Goal: Contribute content: Contribute content

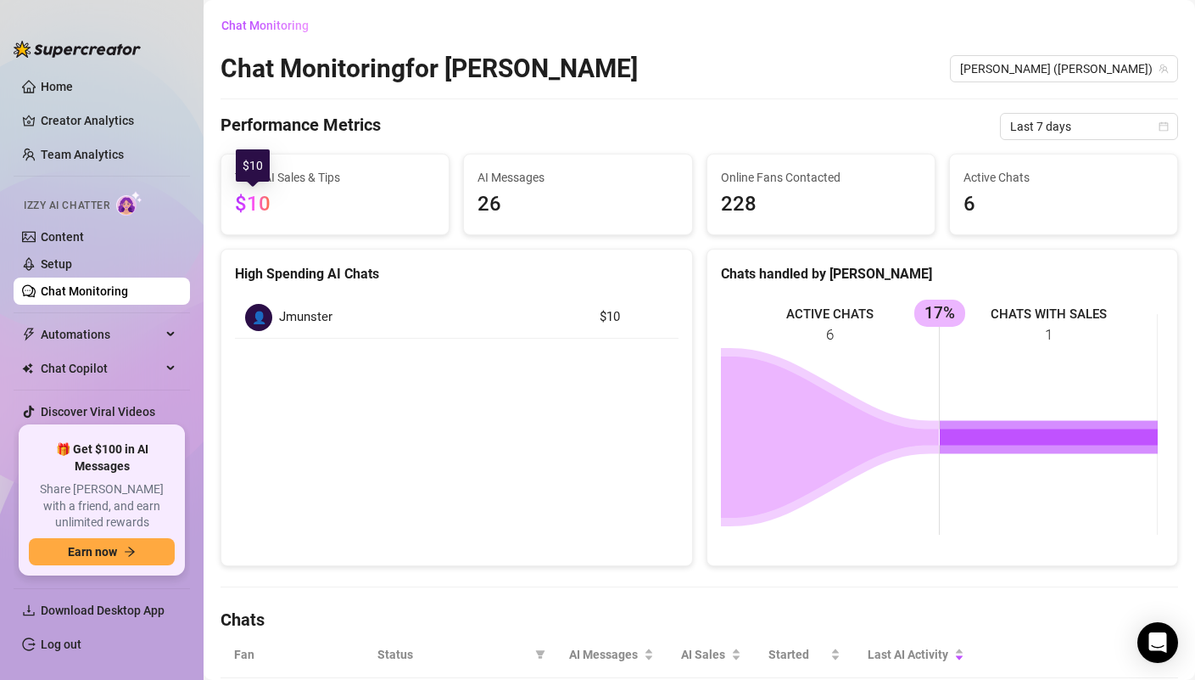
click at [261, 202] on span "$10" at bounding box center [253, 204] width 36 height 24
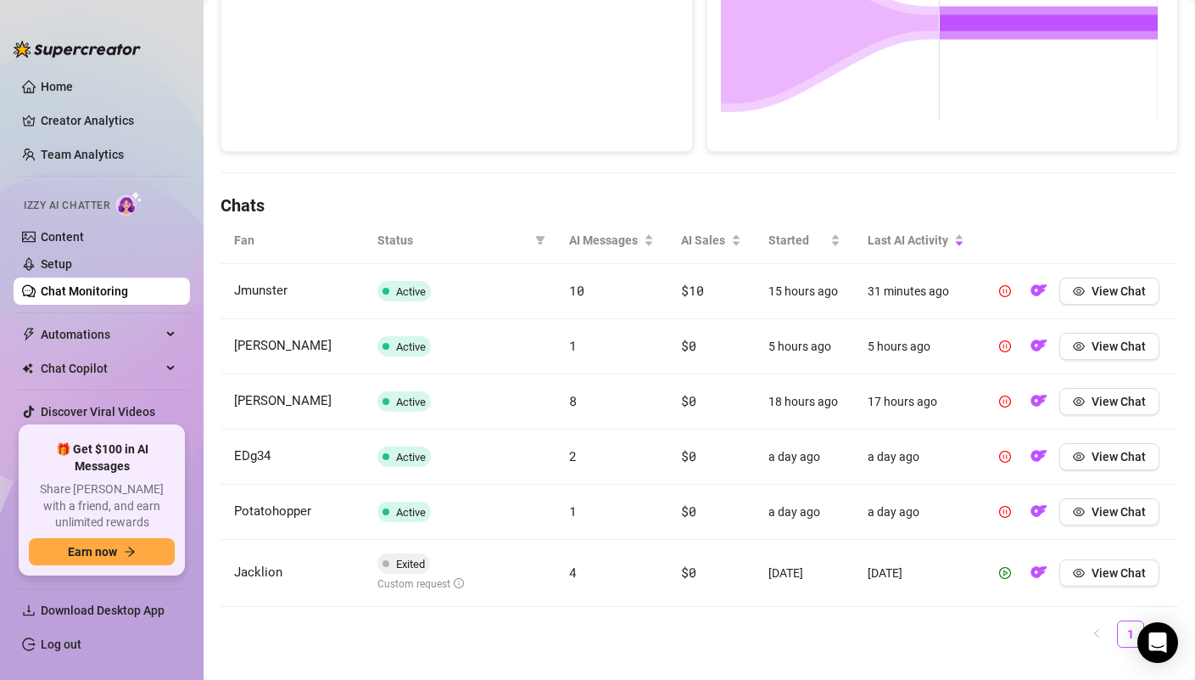
scroll to position [446, 0]
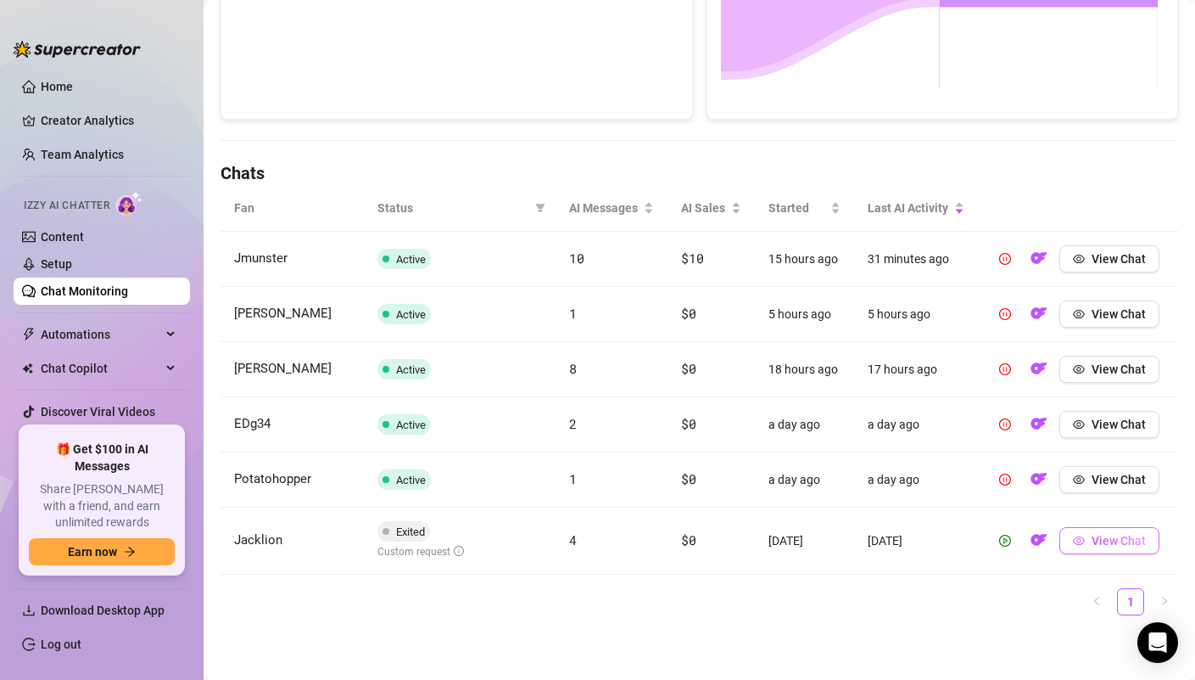
click at [1130, 549] on button "View Chat" at bounding box center [1110, 540] width 100 height 27
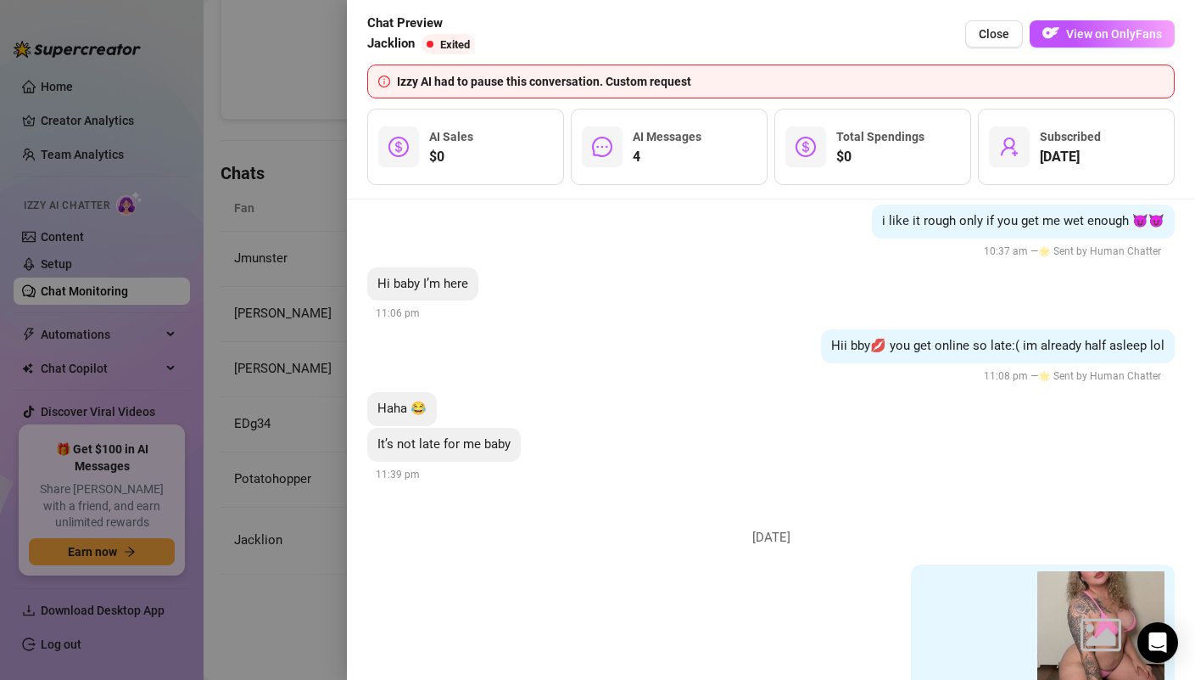
scroll to position [1812, 0]
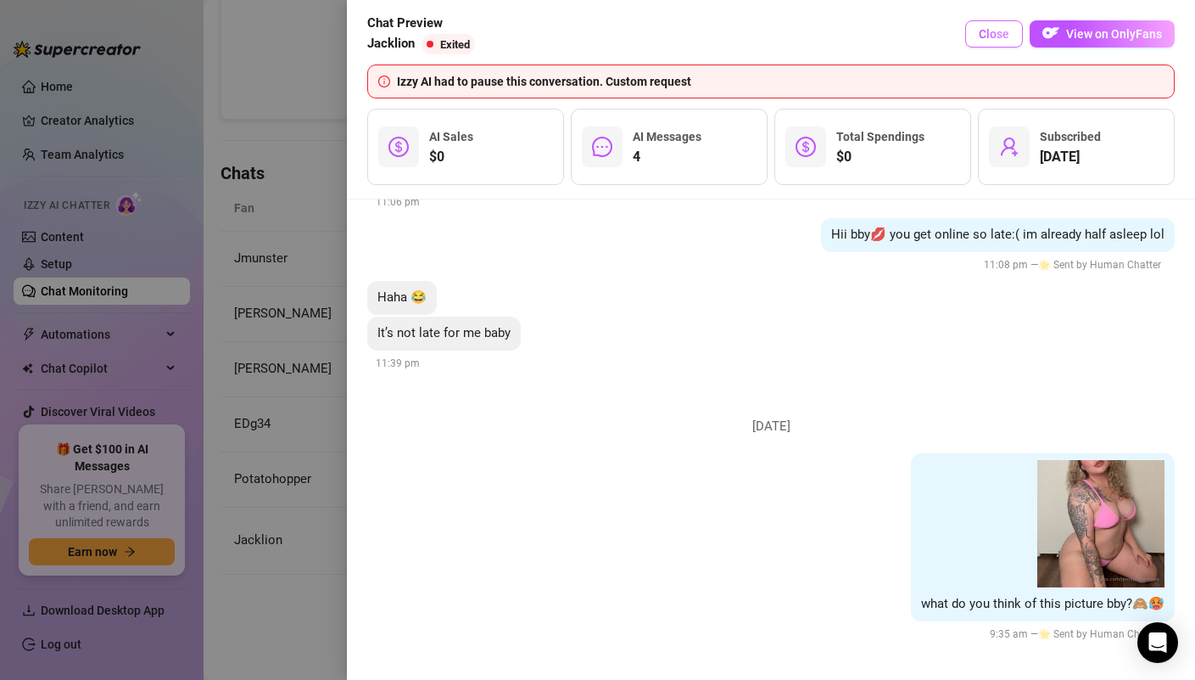
click at [996, 32] on span "Close" at bounding box center [994, 34] width 31 height 14
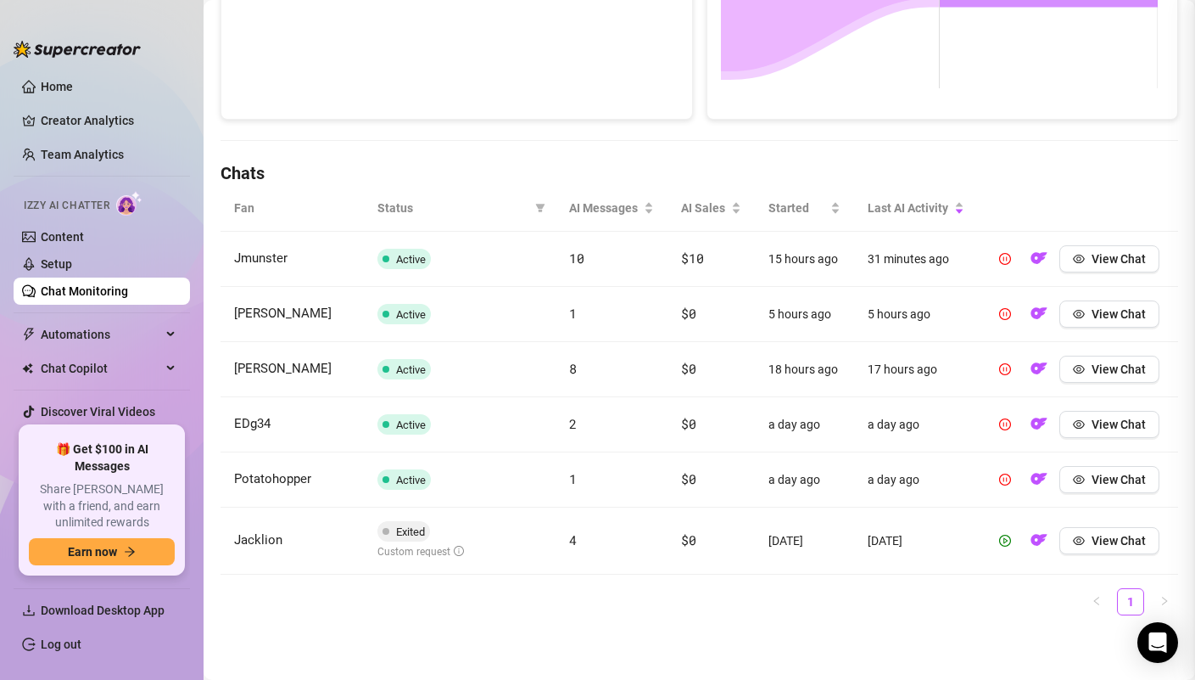
scroll to position [0, 0]
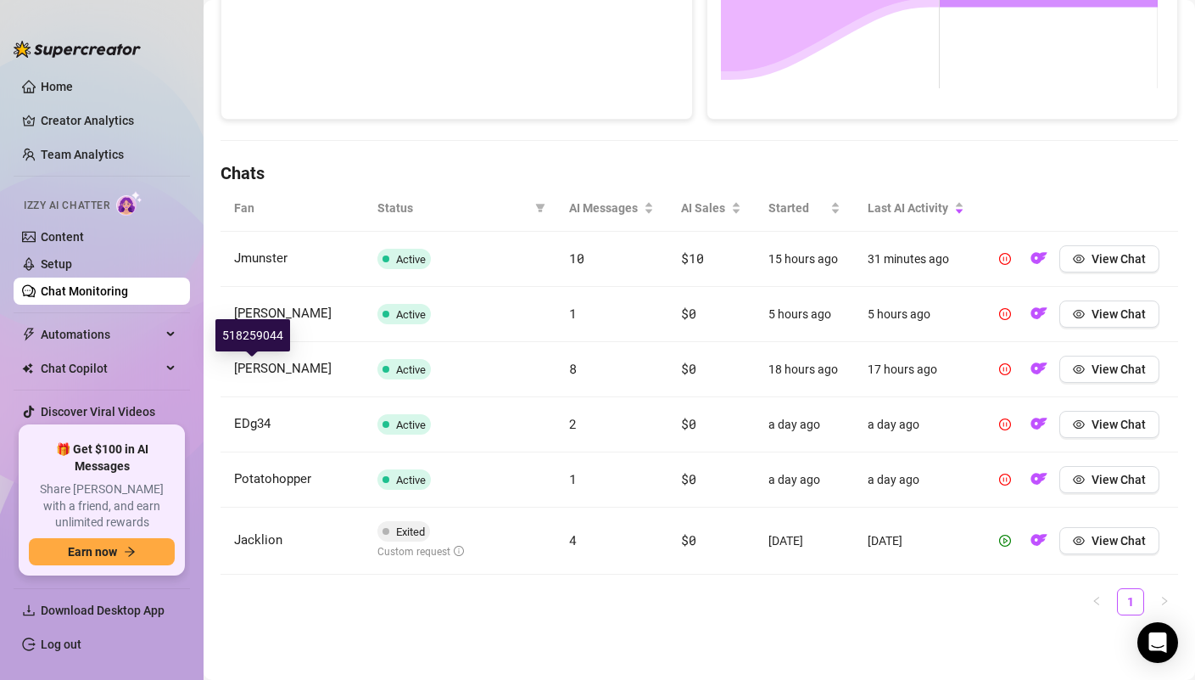
click at [258, 367] on span "[PERSON_NAME]" at bounding box center [283, 368] width 98 height 15
click at [1075, 367] on button "View Chat" at bounding box center [1110, 368] width 100 height 27
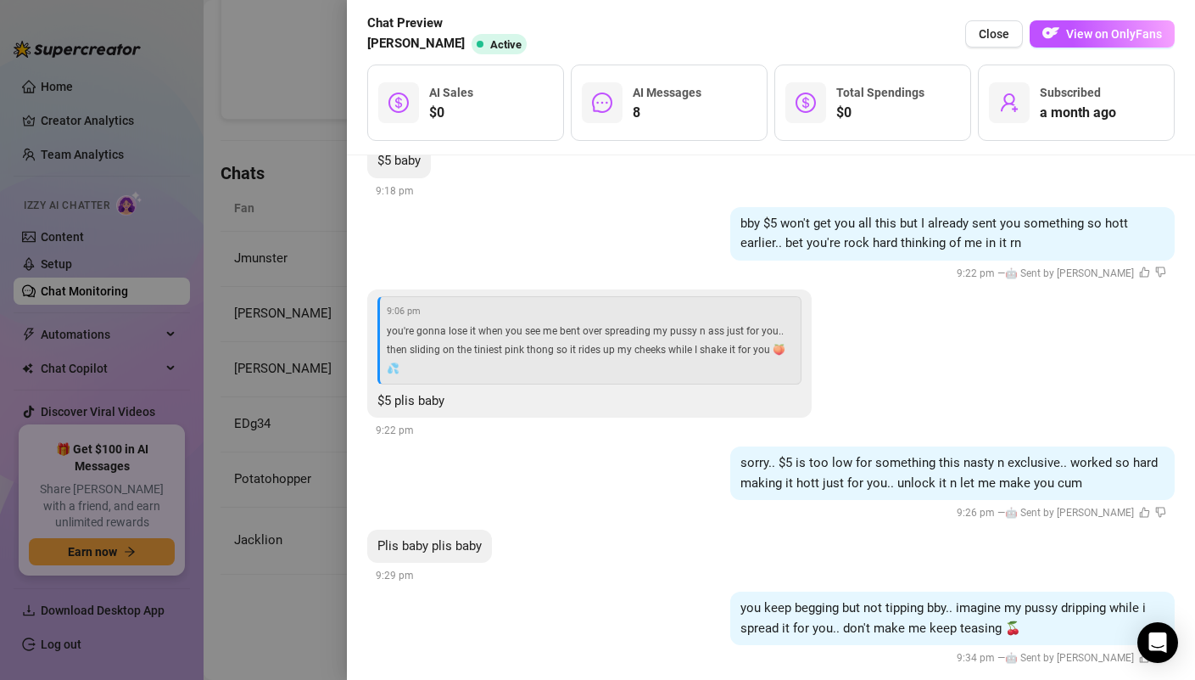
scroll to position [2124, 0]
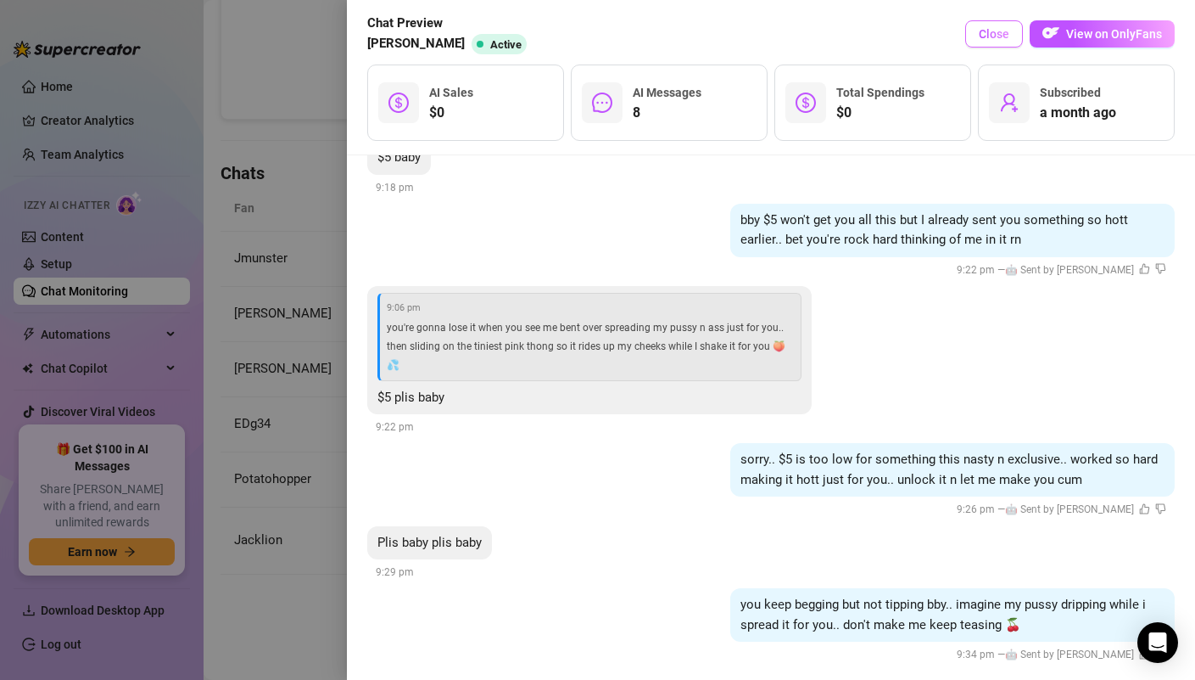
click at [993, 33] on span "Close" at bounding box center [994, 34] width 31 height 14
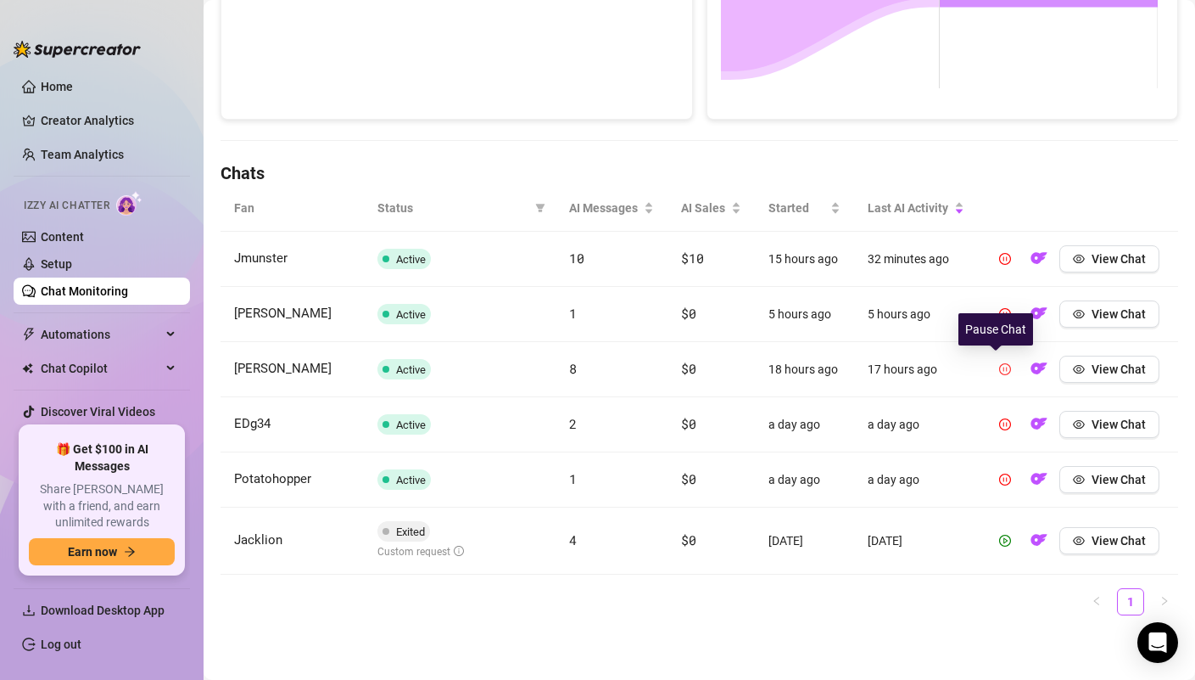
click at [999, 367] on icon "pause-circle" at bounding box center [1005, 369] width 12 height 12
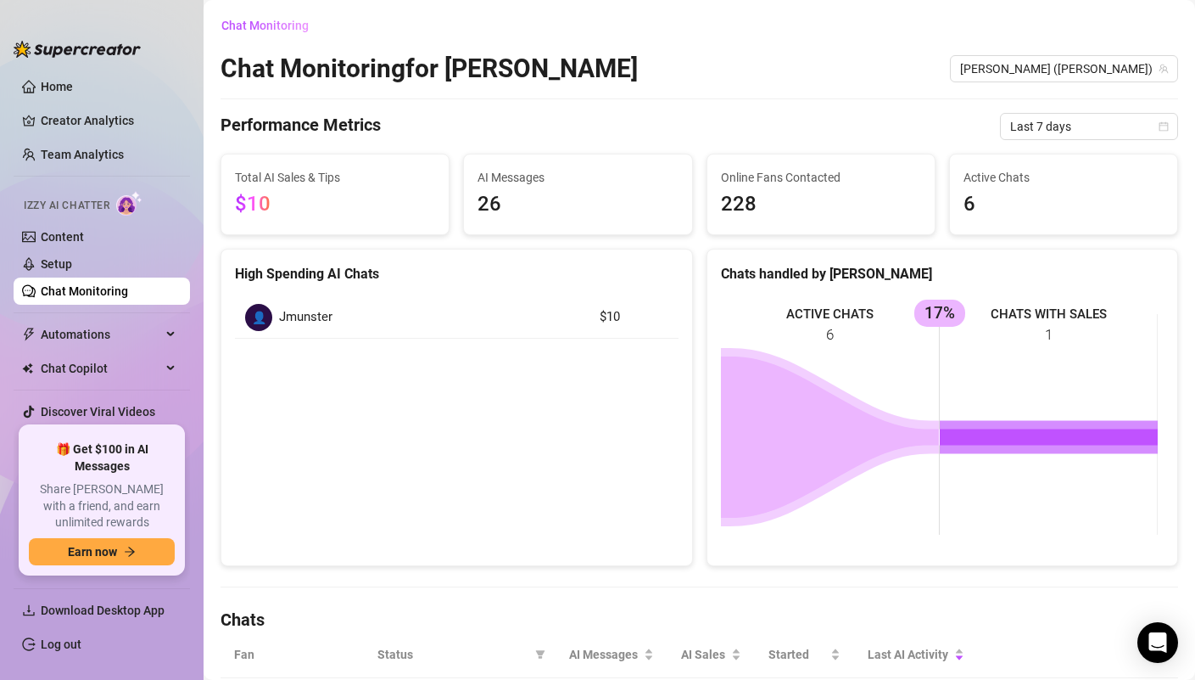
click at [110, 298] on link "Chat Monitoring" at bounding box center [84, 291] width 87 height 14
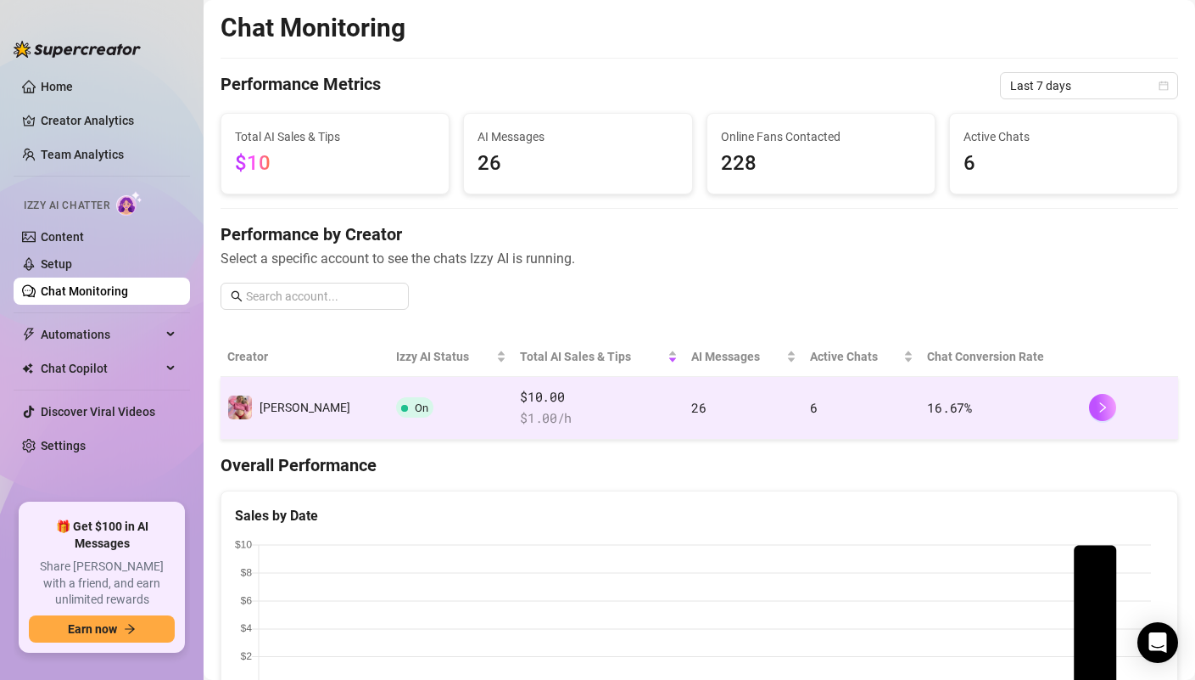
click at [389, 407] on td "On" at bounding box center [451, 408] width 124 height 63
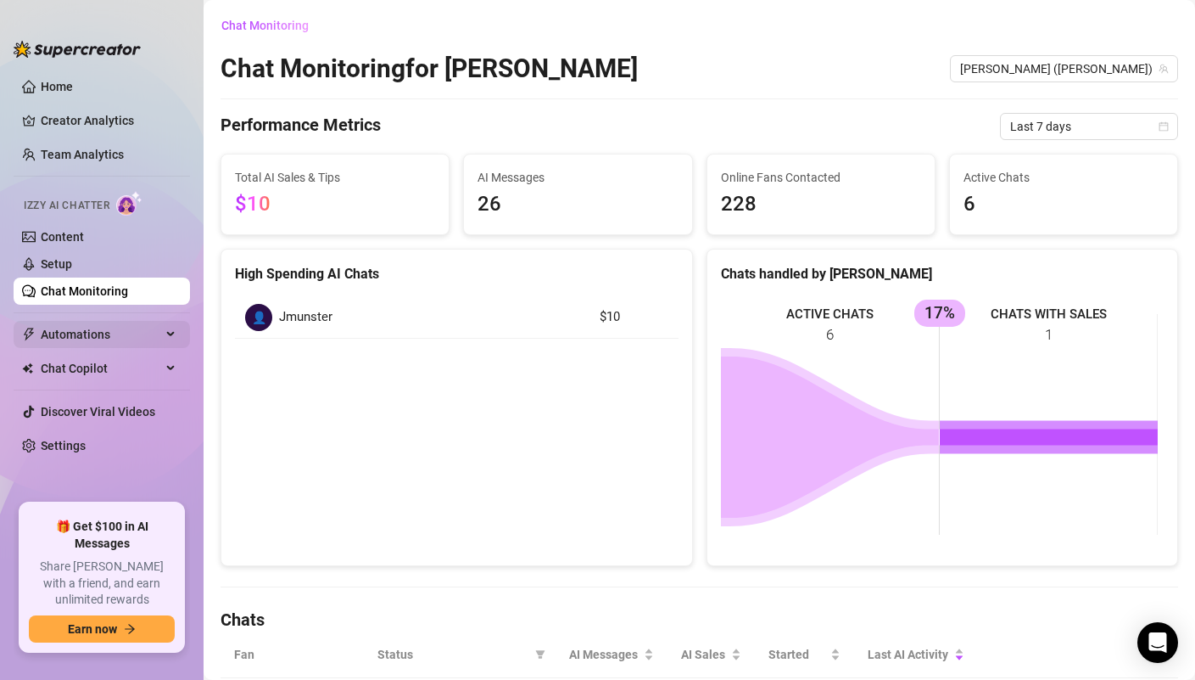
click at [92, 343] on span "Automations" at bounding box center [101, 334] width 120 height 27
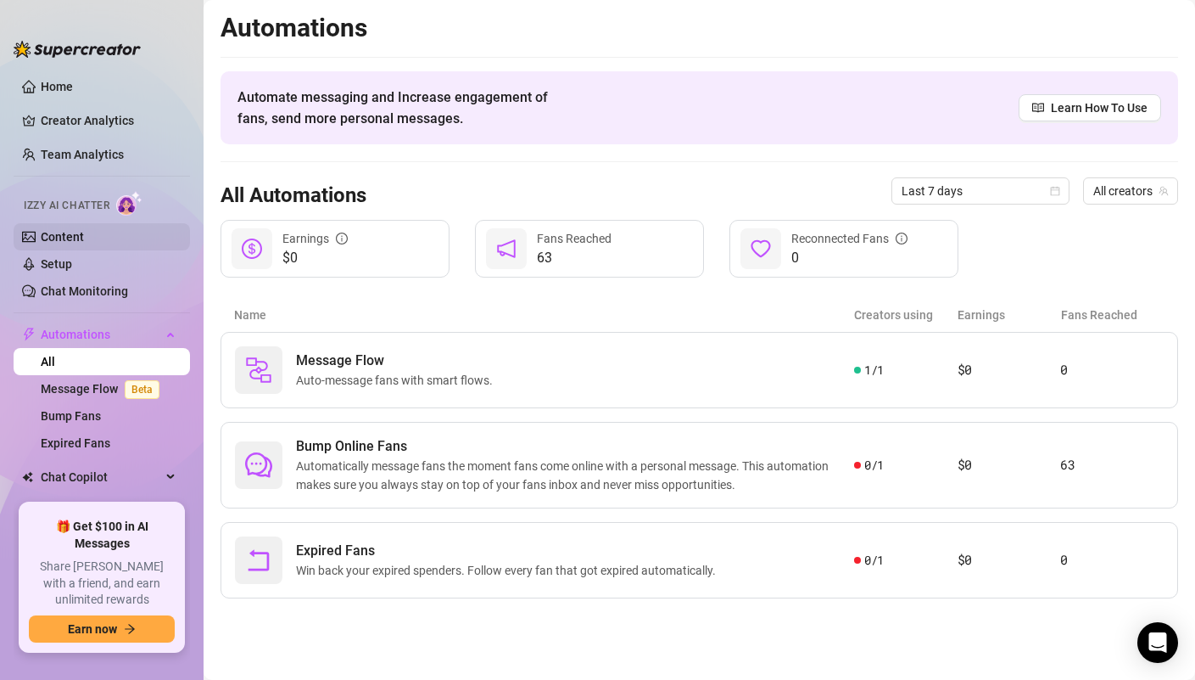
click at [70, 234] on link "Content" at bounding box center [62, 237] width 43 height 14
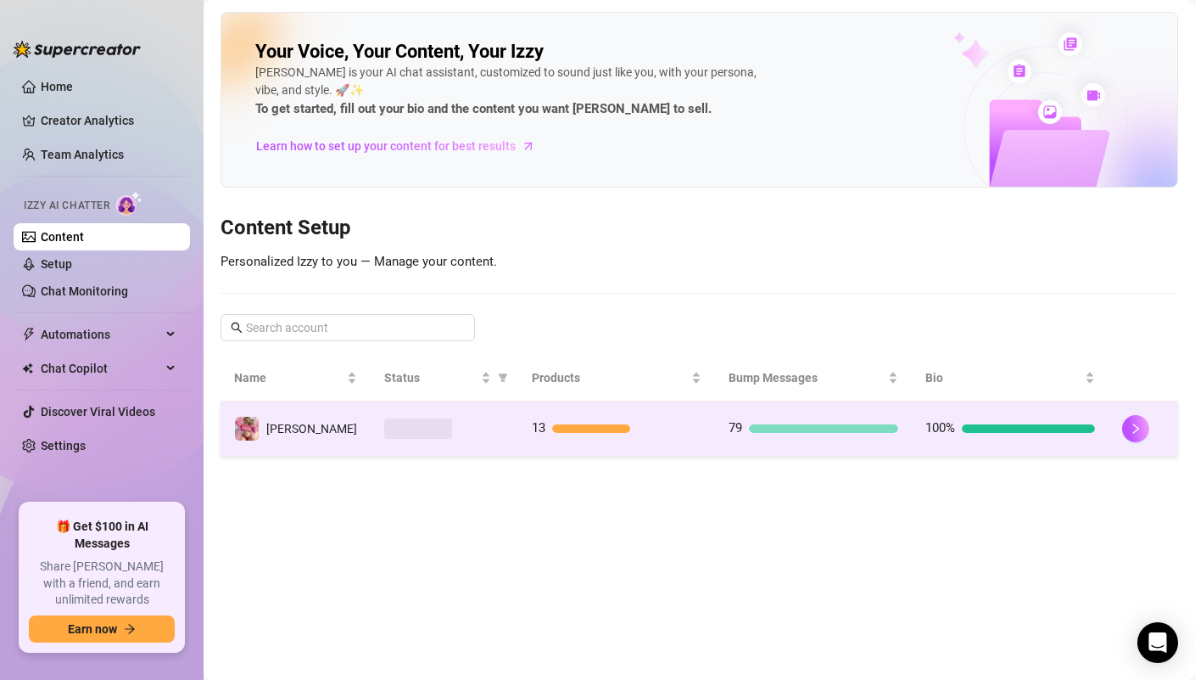
click at [462, 431] on div at bounding box center [444, 428] width 120 height 20
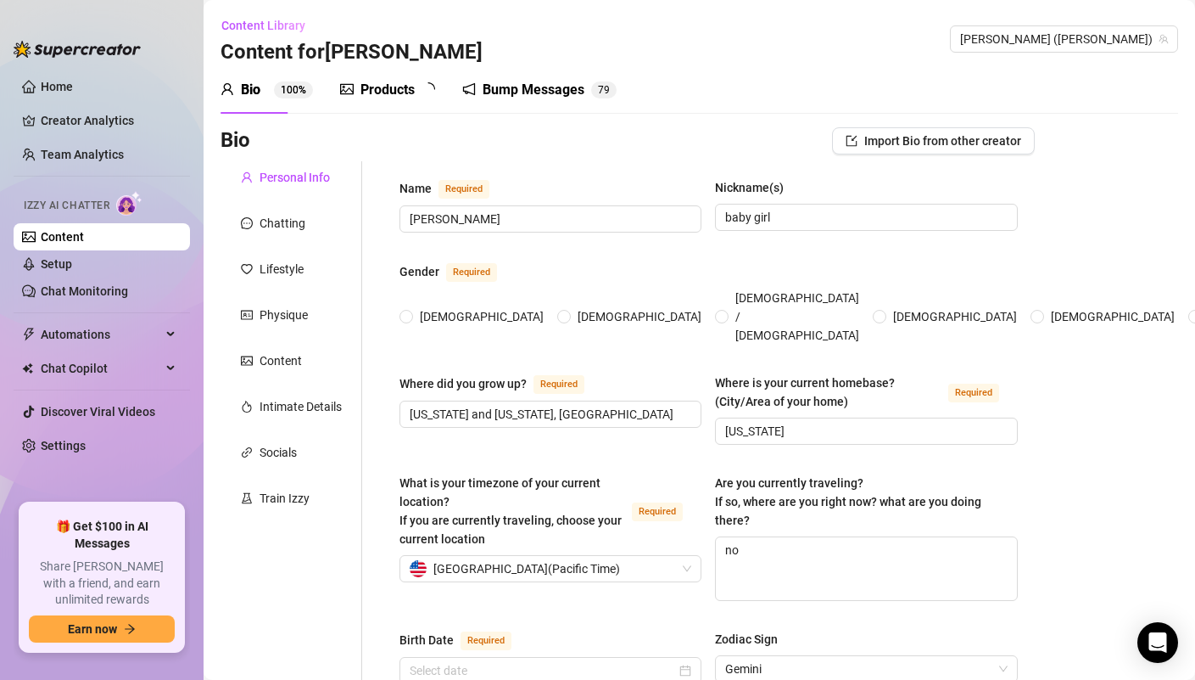
radio input "true"
type input "[DATE]"
click at [357, 84] on div "Products 1 3" at bounding box center [393, 90] width 107 height 20
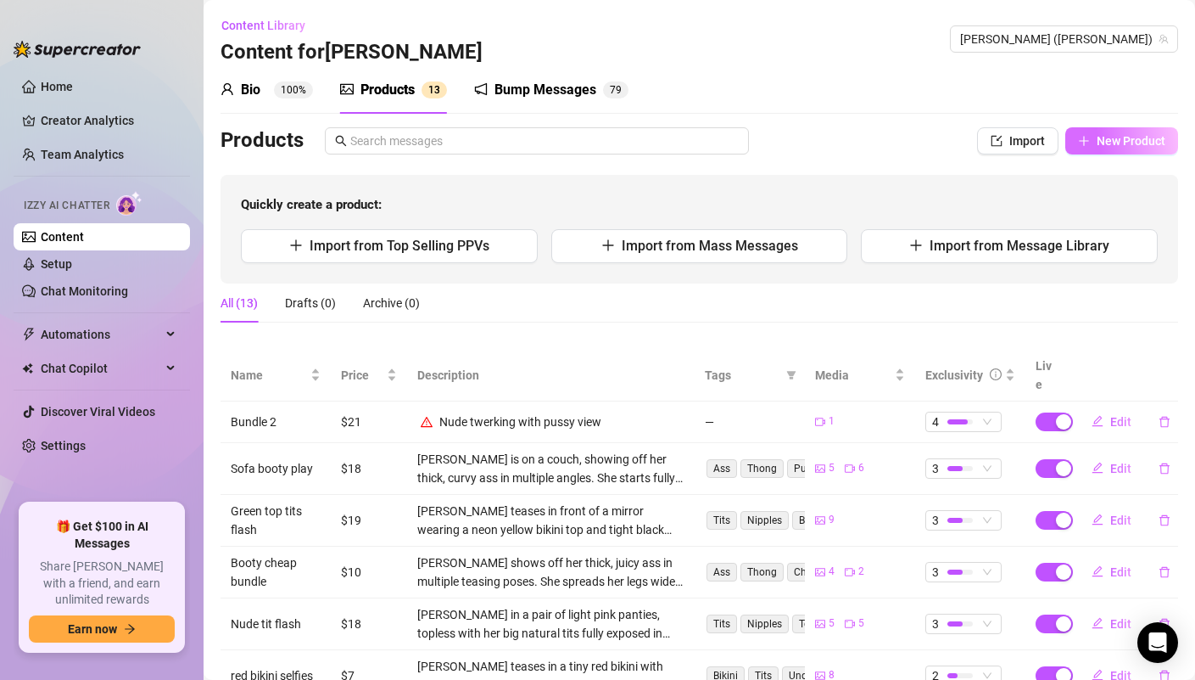
click at [1128, 139] on span "New Product" at bounding box center [1131, 141] width 69 height 14
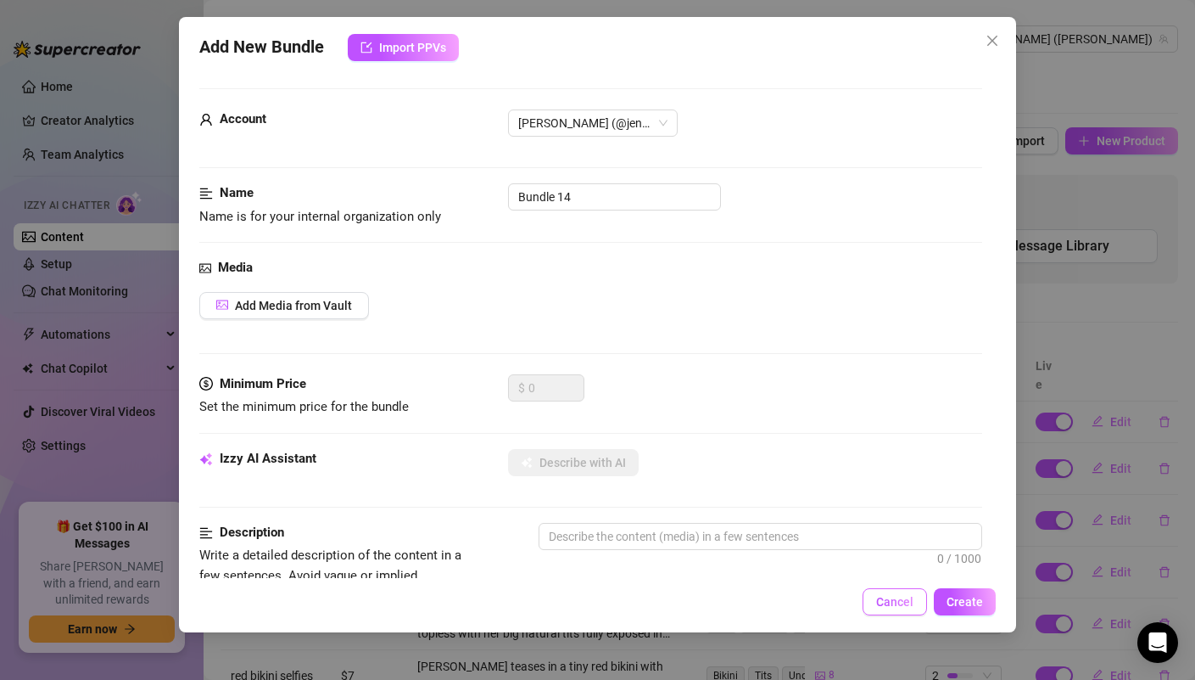
click at [890, 601] on span "Cancel" at bounding box center [894, 602] width 37 height 14
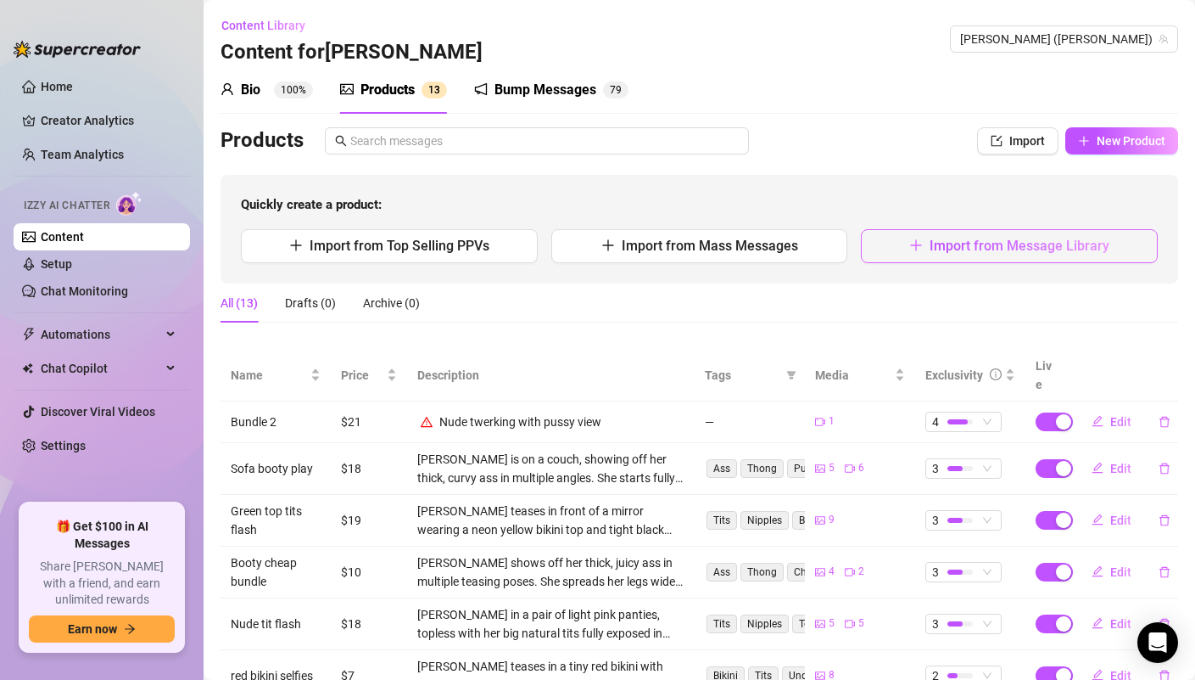
click at [1022, 240] on span "Import from Message Library" at bounding box center [1020, 246] width 180 height 16
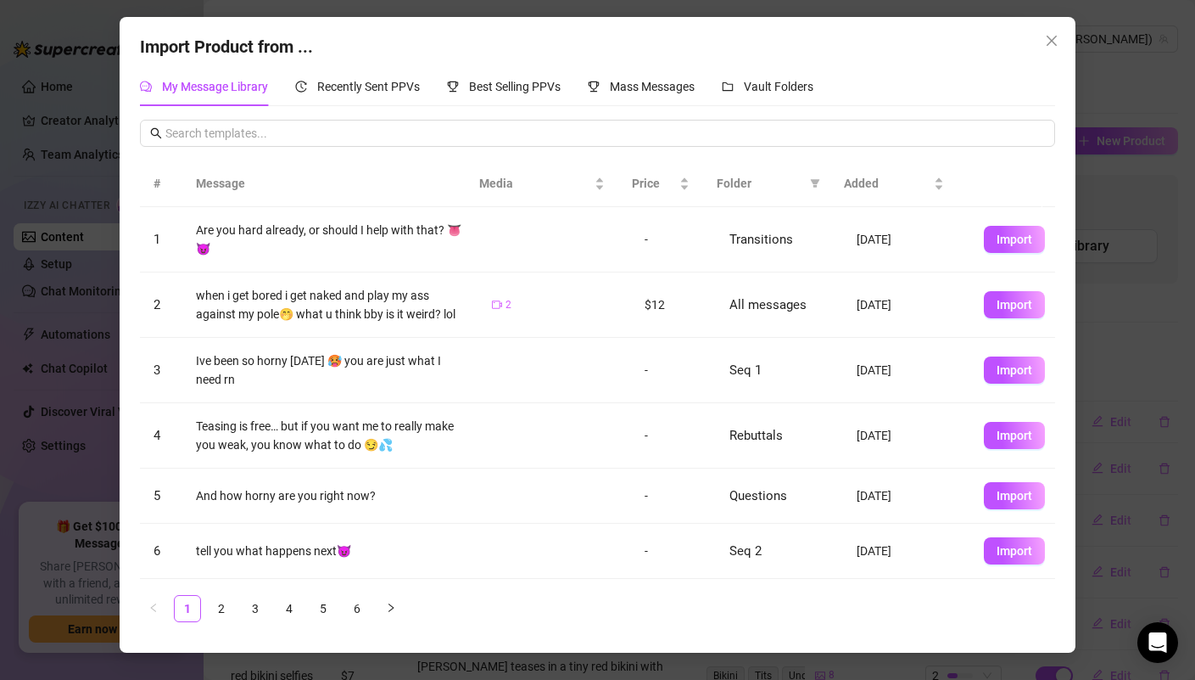
scroll to position [267, 0]
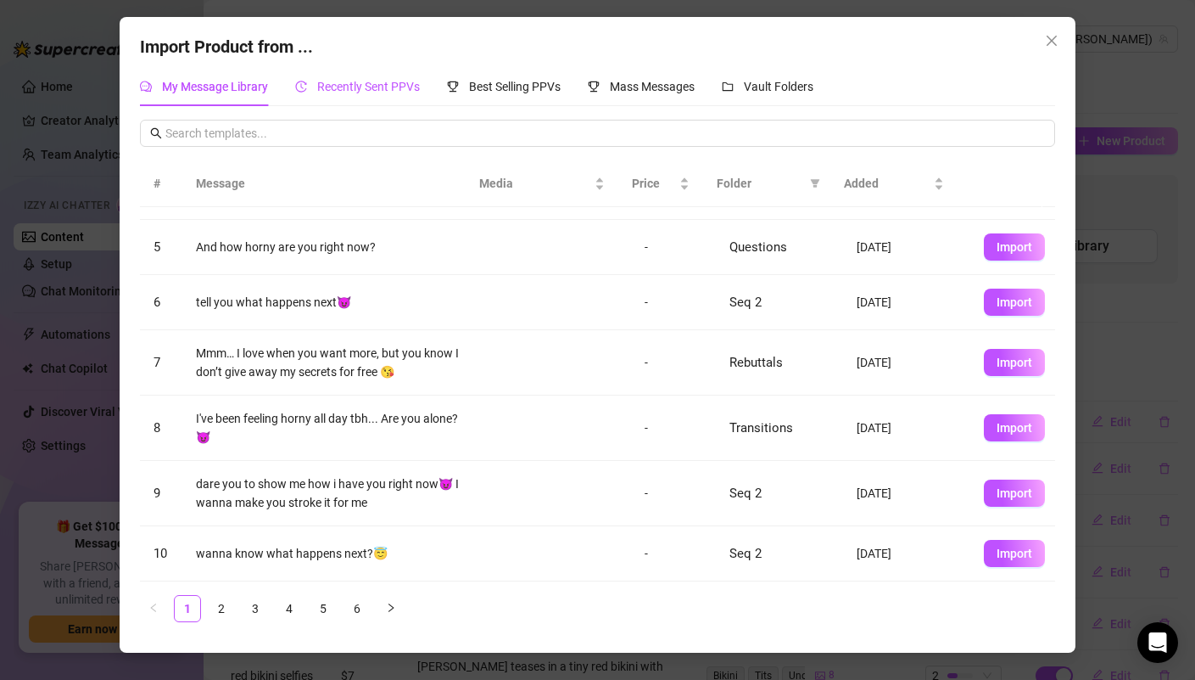
click at [372, 93] on span "Recently Sent PPVs" at bounding box center [368, 87] width 103 height 14
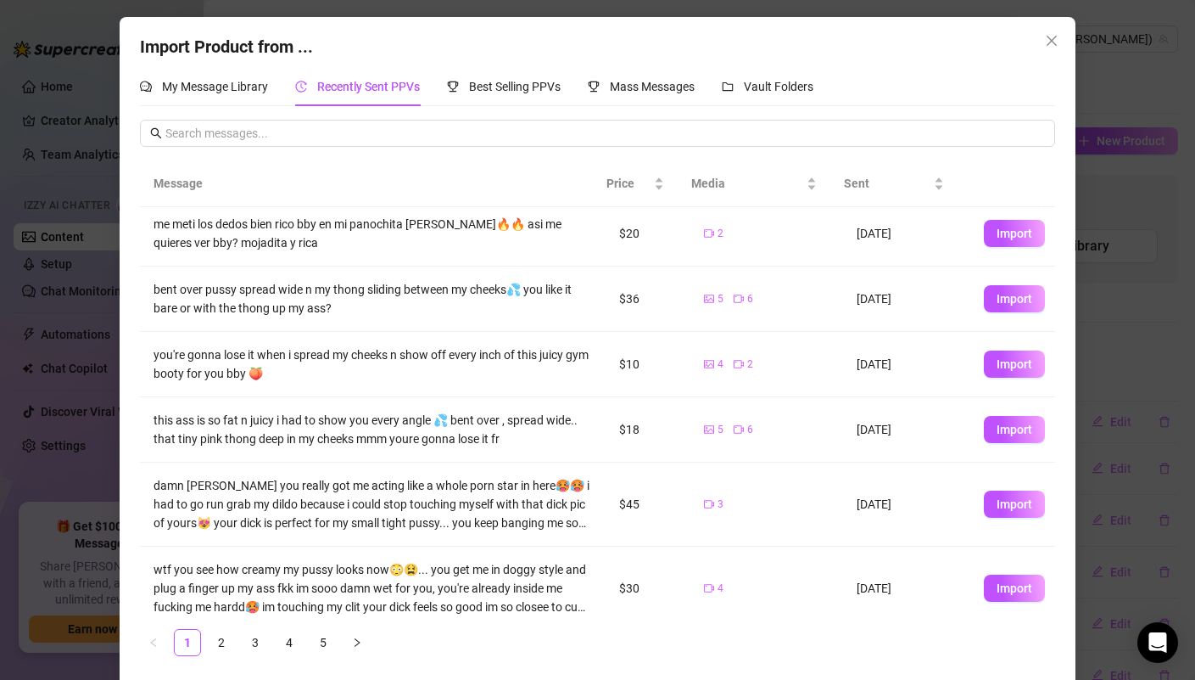
scroll to position [0, 0]
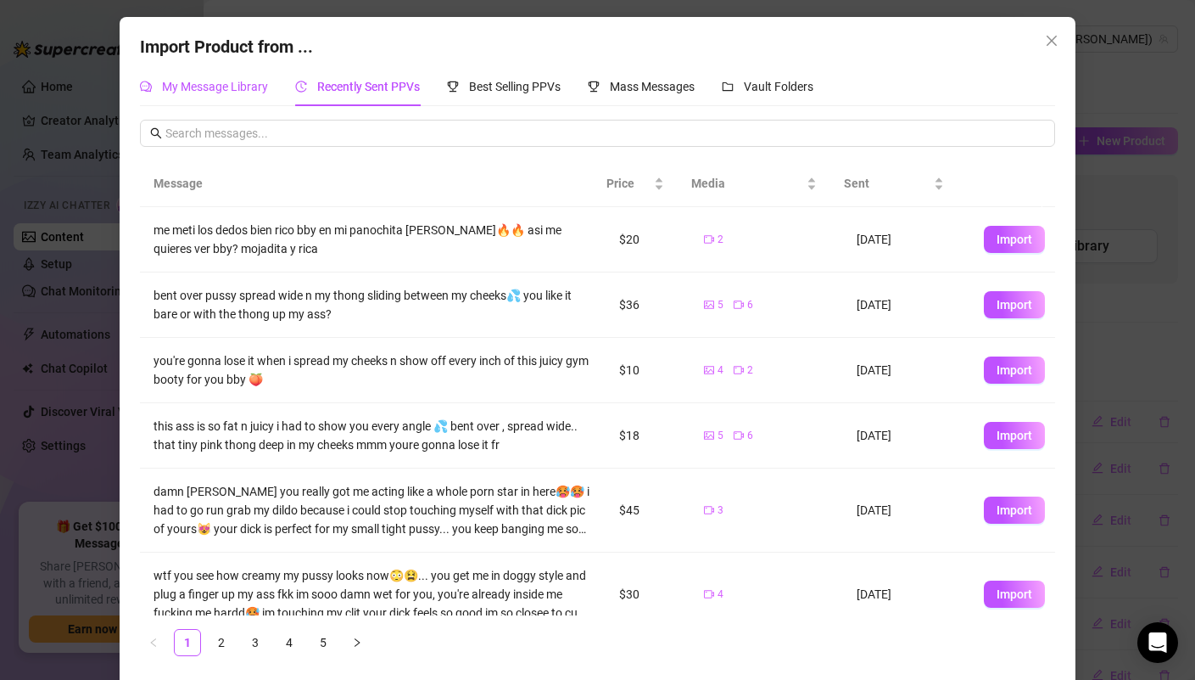
click at [244, 93] on div "My Message Library" at bounding box center [204, 86] width 128 height 19
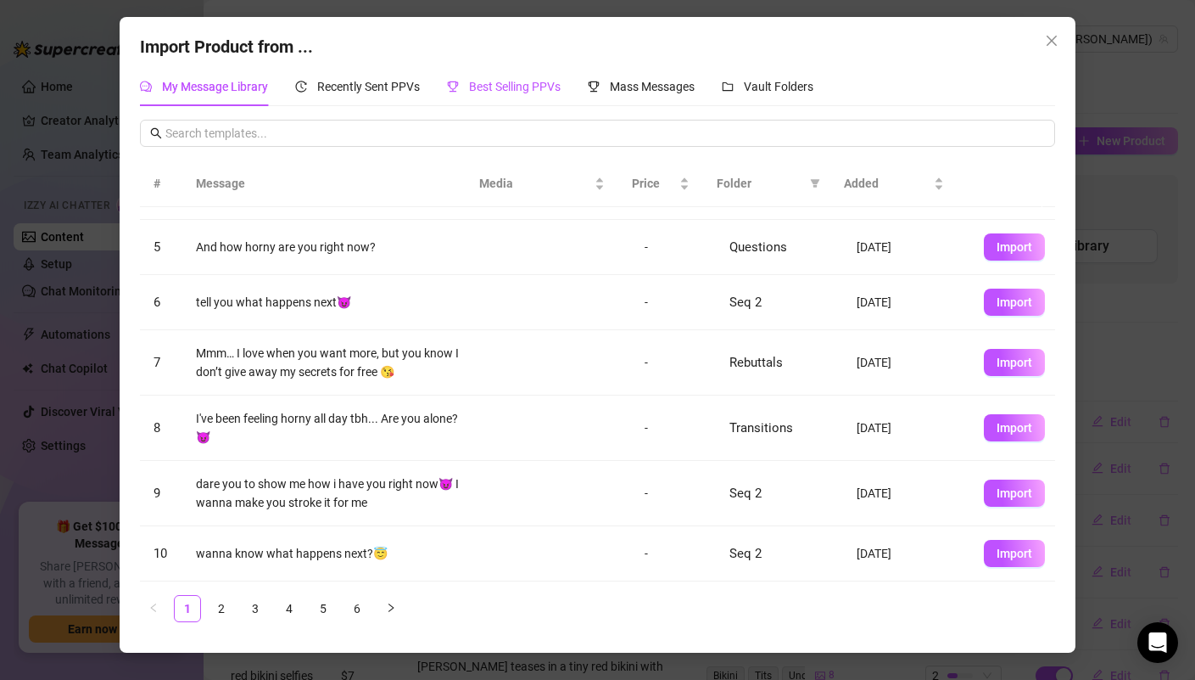
click at [500, 85] on span "Best Selling PPVs" at bounding box center [515, 87] width 92 height 14
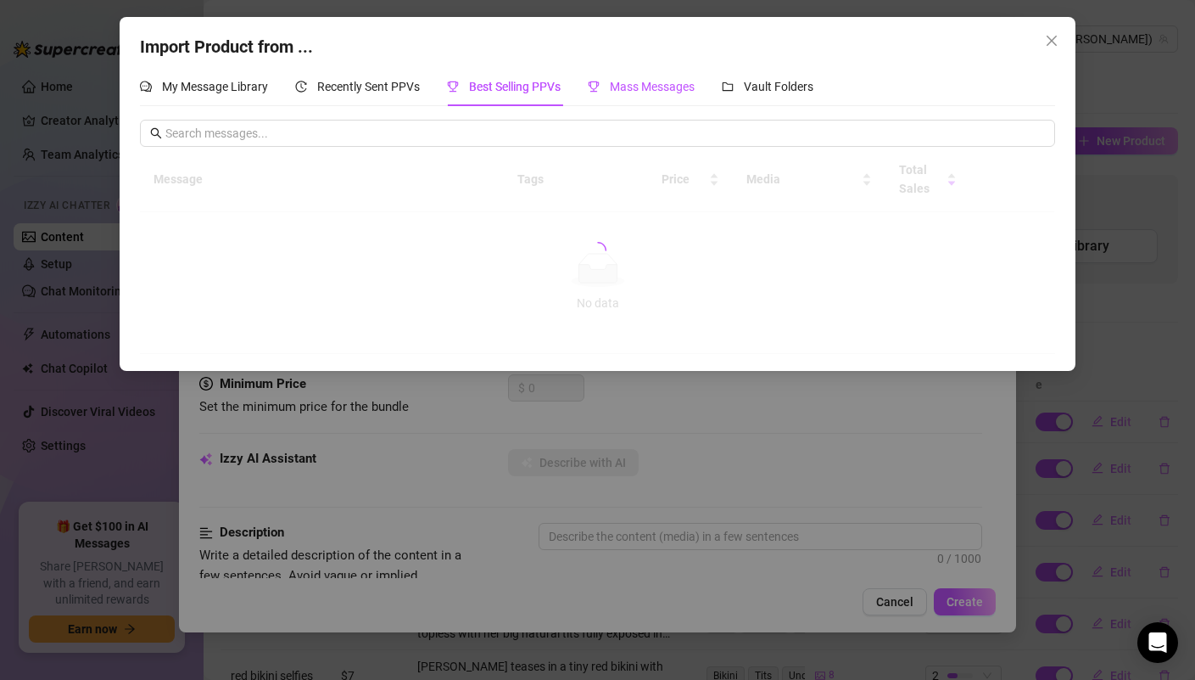
click at [630, 85] on span "Mass Messages" at bounding box center [652, 87] width 85 height 14
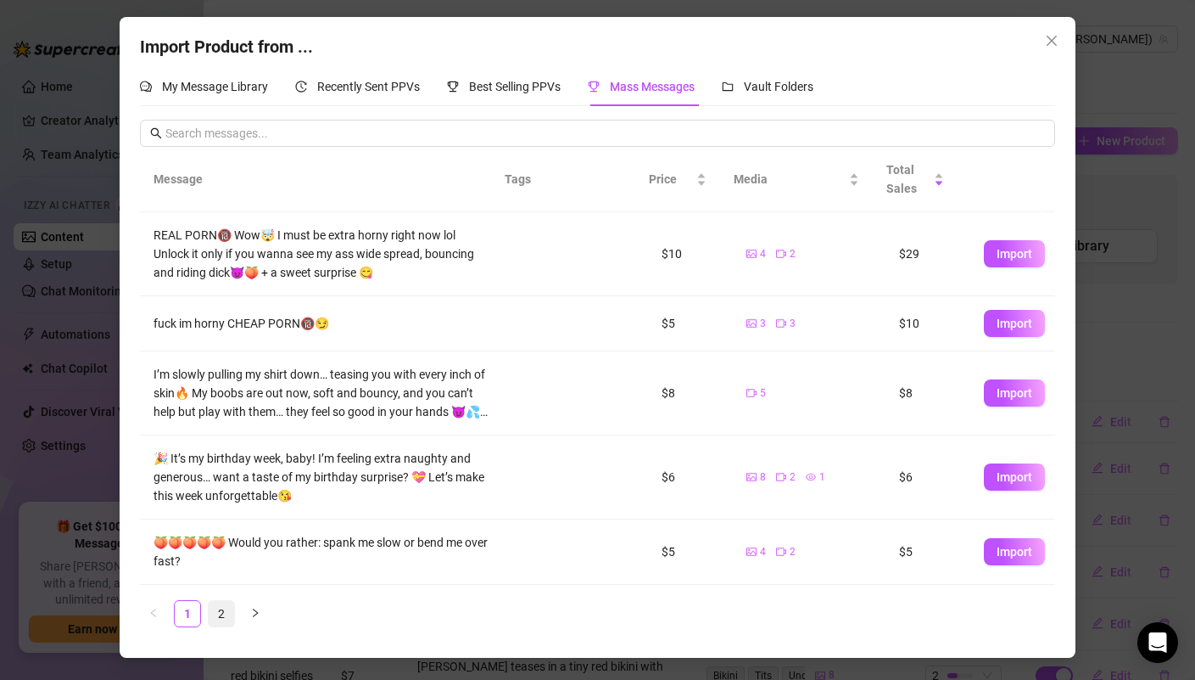
click at [215, 618] on link "2" at bounding box center [221, 613] width 25 height 25
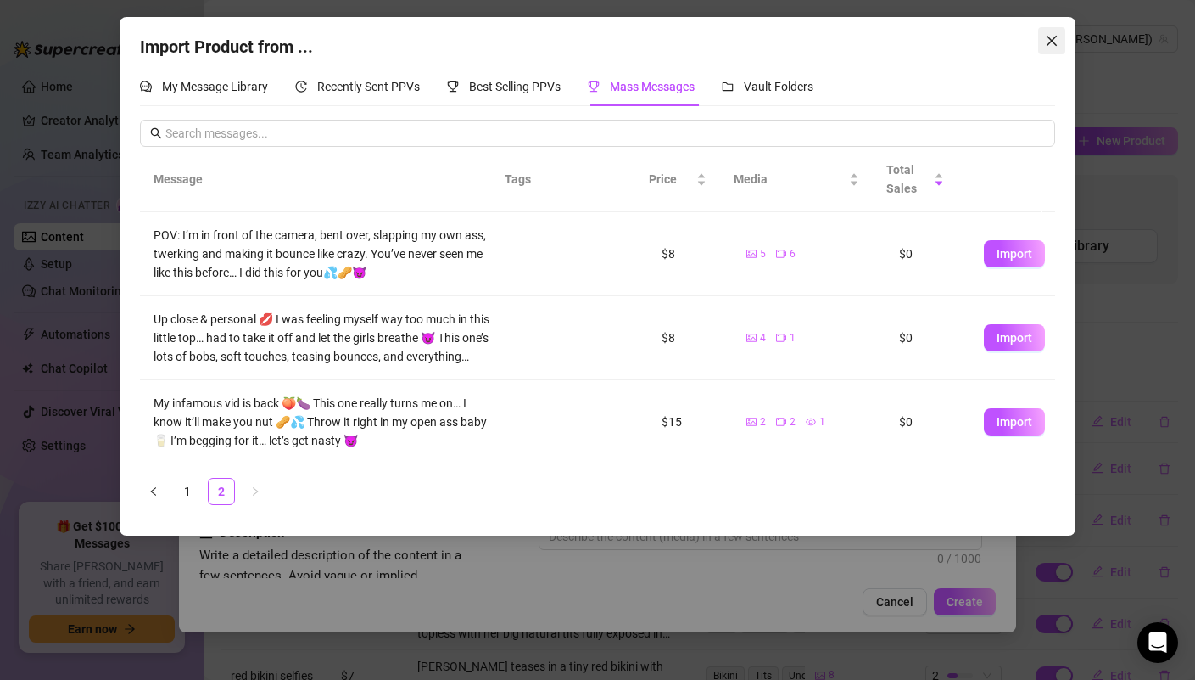
click at [1043, 40] on span "Close" at bounding box center [1051, 41] width 27 height 14
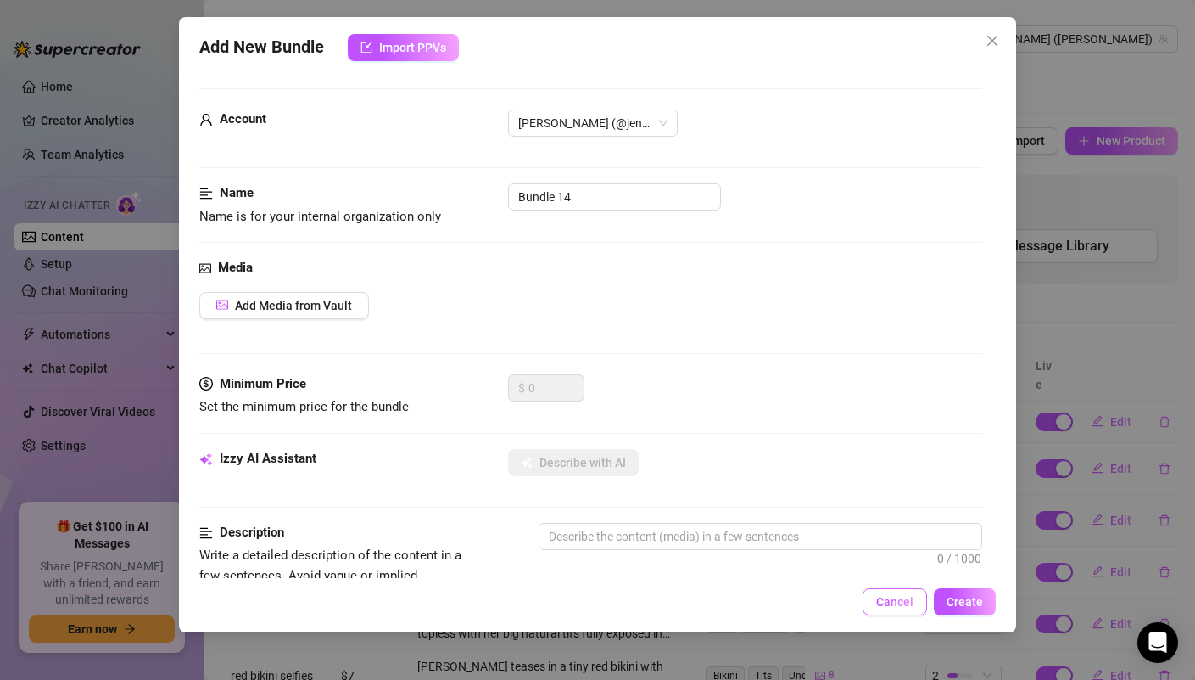
click at [880, 600] on span "Cancel" at bounding box center [894, 602] width 37 height 14
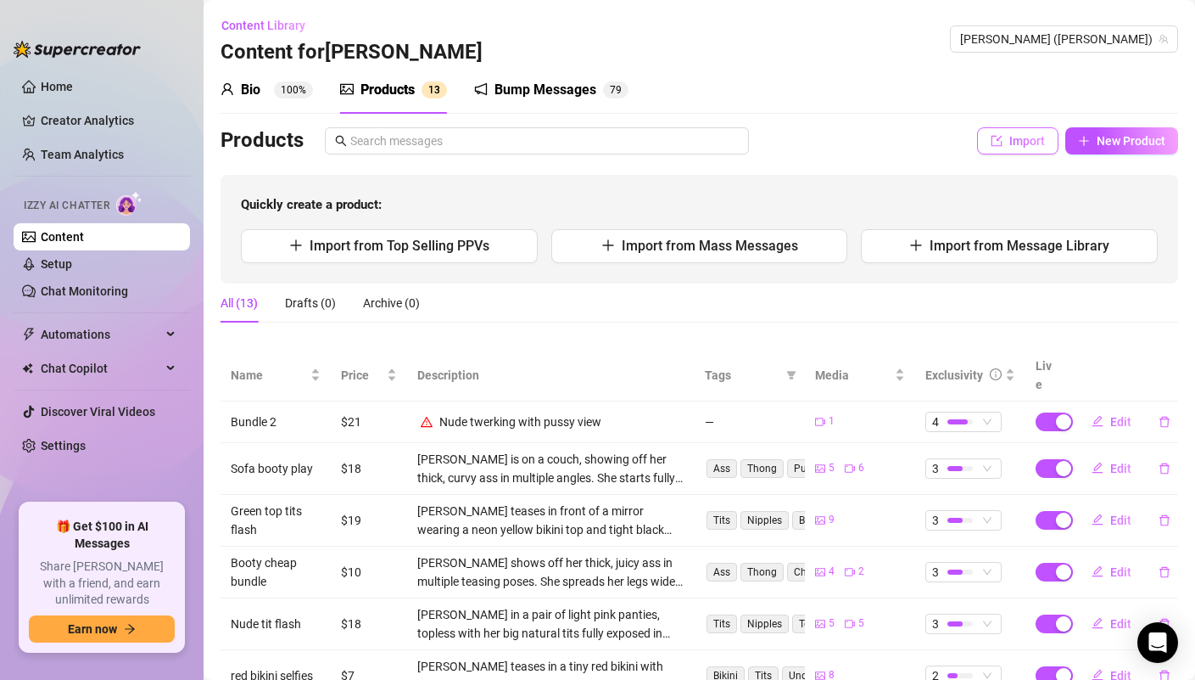
click at [1018, 143] on span "Import" at bounding box center [1028, 141] width 36 height 14
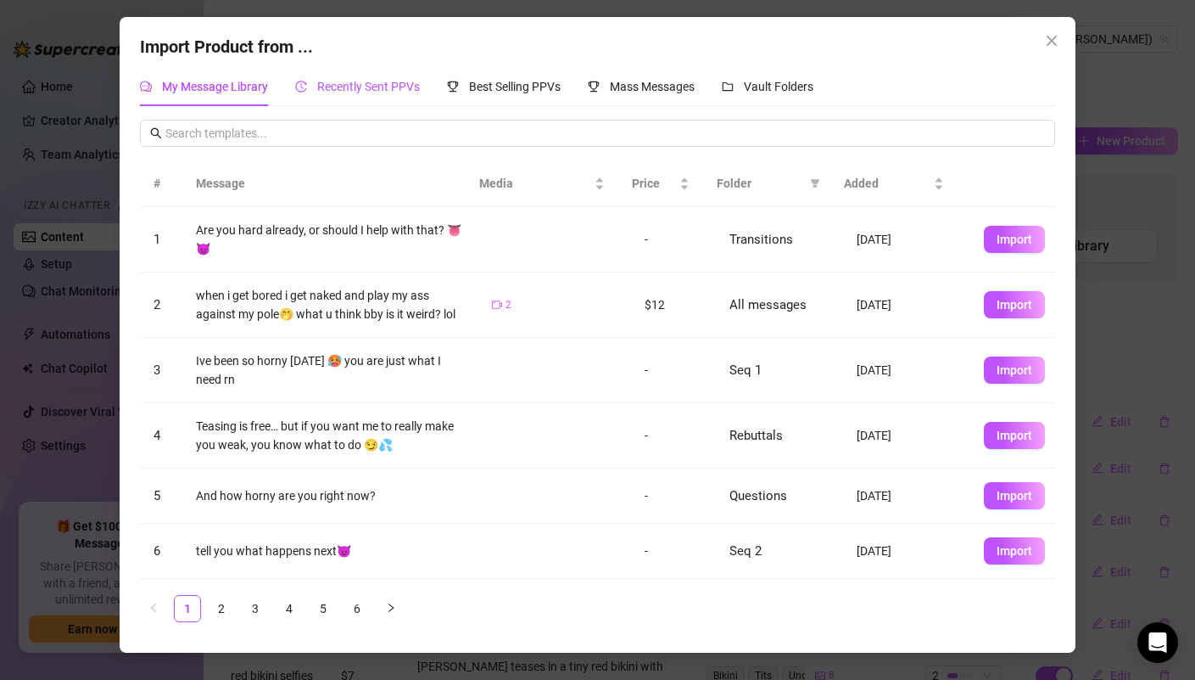
click at [398, 84] on span "Recently Sent PPVs" at bounding box center [368, 87] width 103 height 14
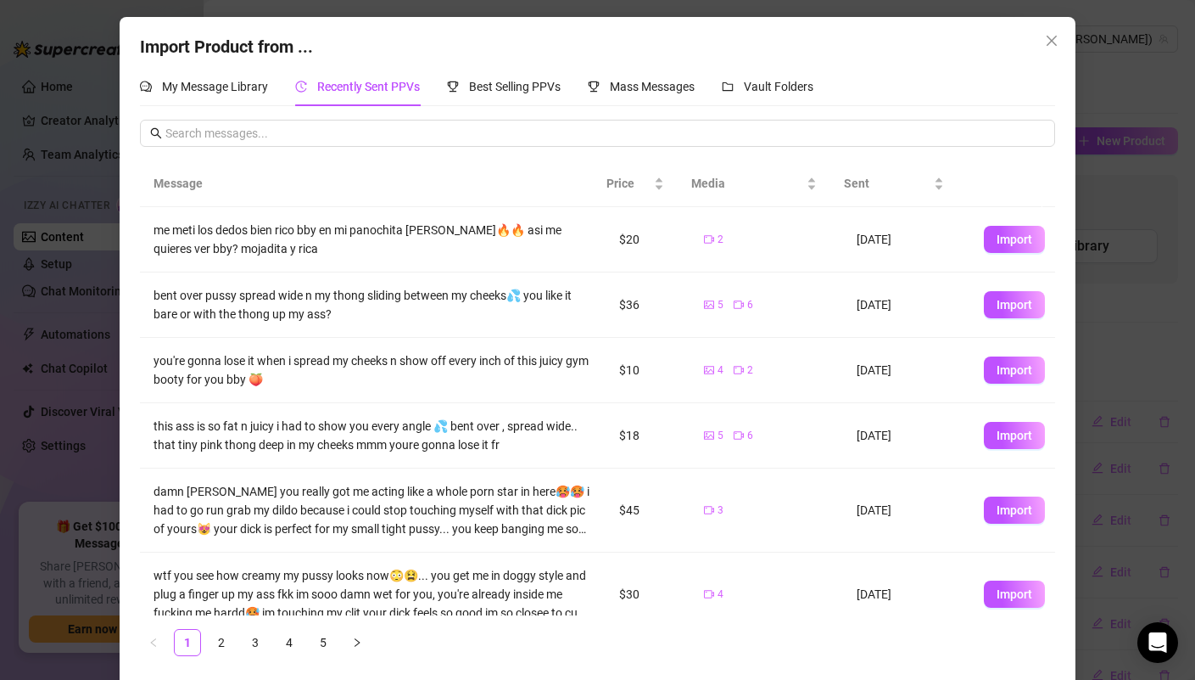
click at [1059, 37] on div "Import Product from ... My Message Library Recently Sent PPVs Best Selling PPVs…" at bounding box center [598, 351] width 956 height 669
click at [1049, 43] on icon "close" at bounding box center [1052, 41] width 10 height 10
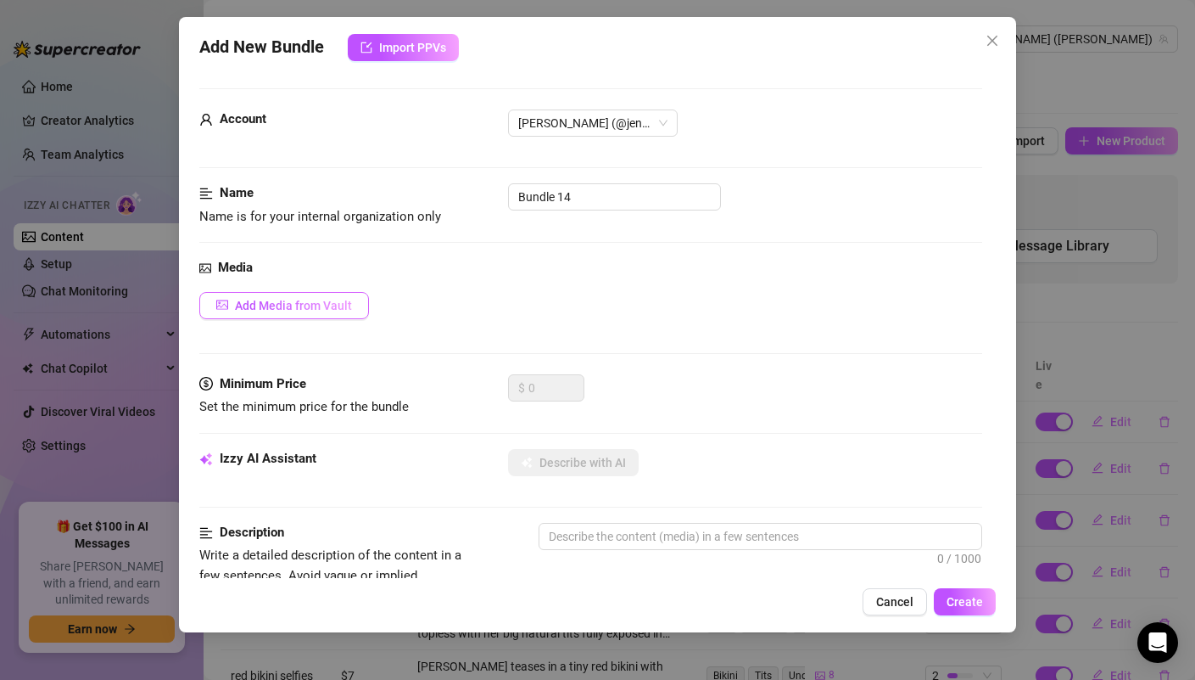
click at [306, 302] on span "Add Media from Vault" at bounding box center [293, 306] width 117 height 14
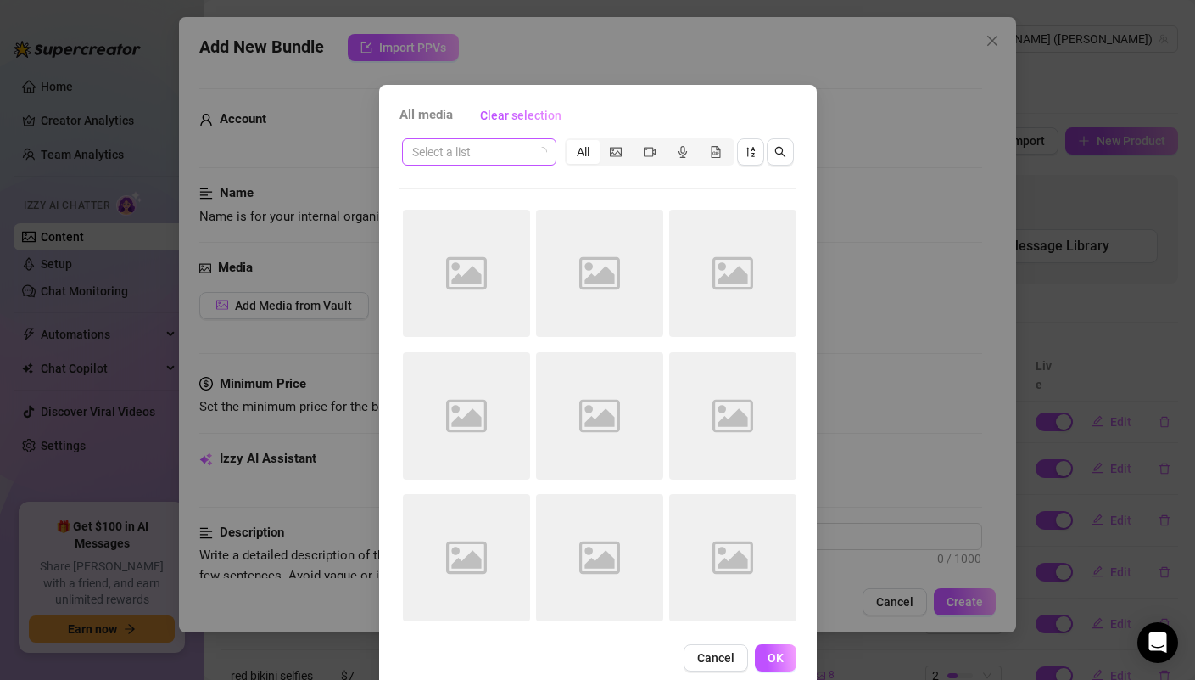
click at [495, 157] on input "search" at bounding box center [471, 151] width 119 height 25
click at [590, 171] on div "Select a list All Image placeholder Image placeholder Image placeholder Image p…" at bounding box center [598, 385] width 397 height 498
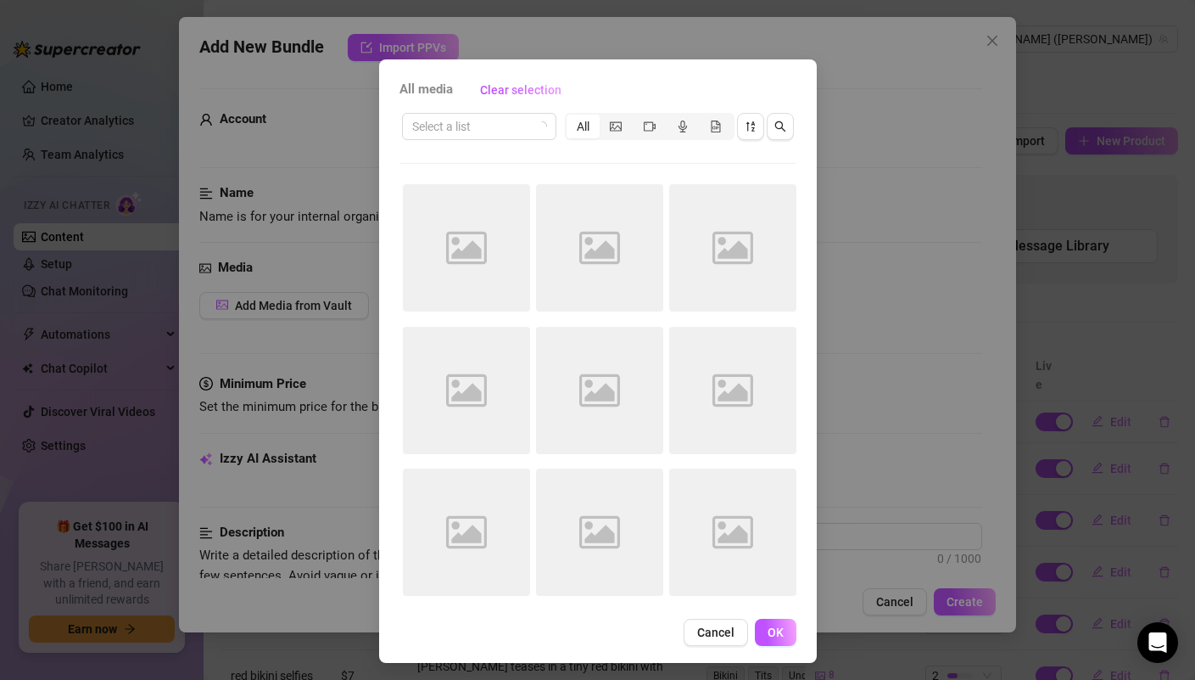
scroll to position [29, 0]
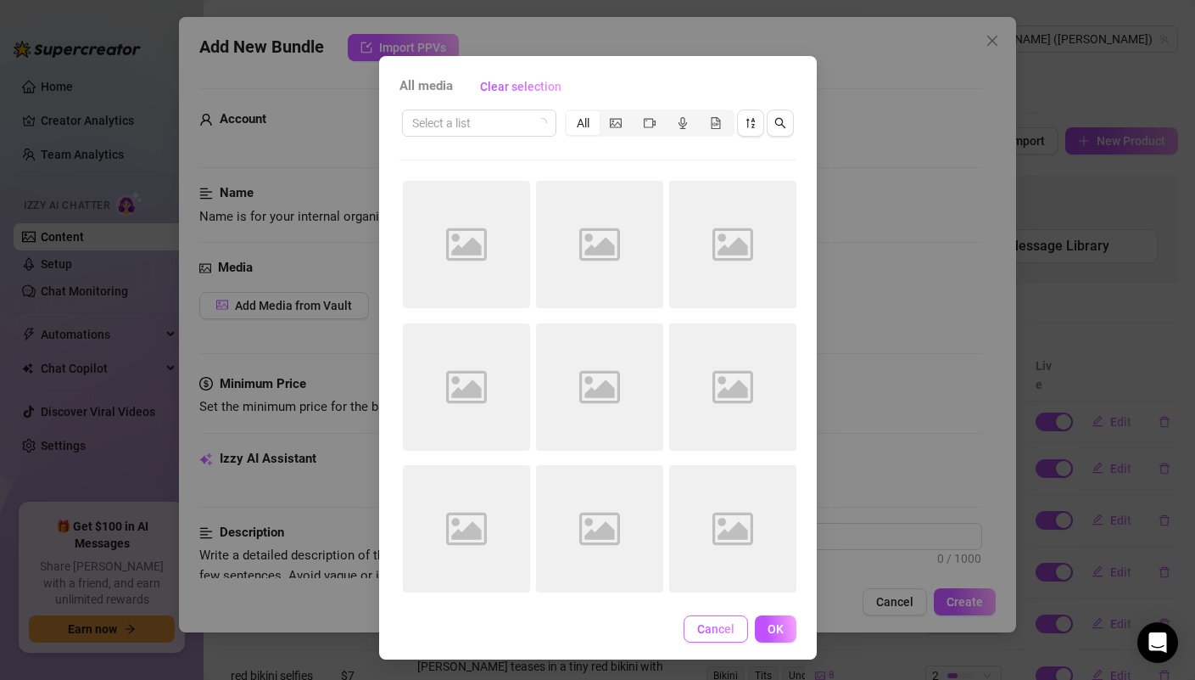
click at [725, 629] on span "Cancel" at bounding box center [715, 629] width 37 height 14
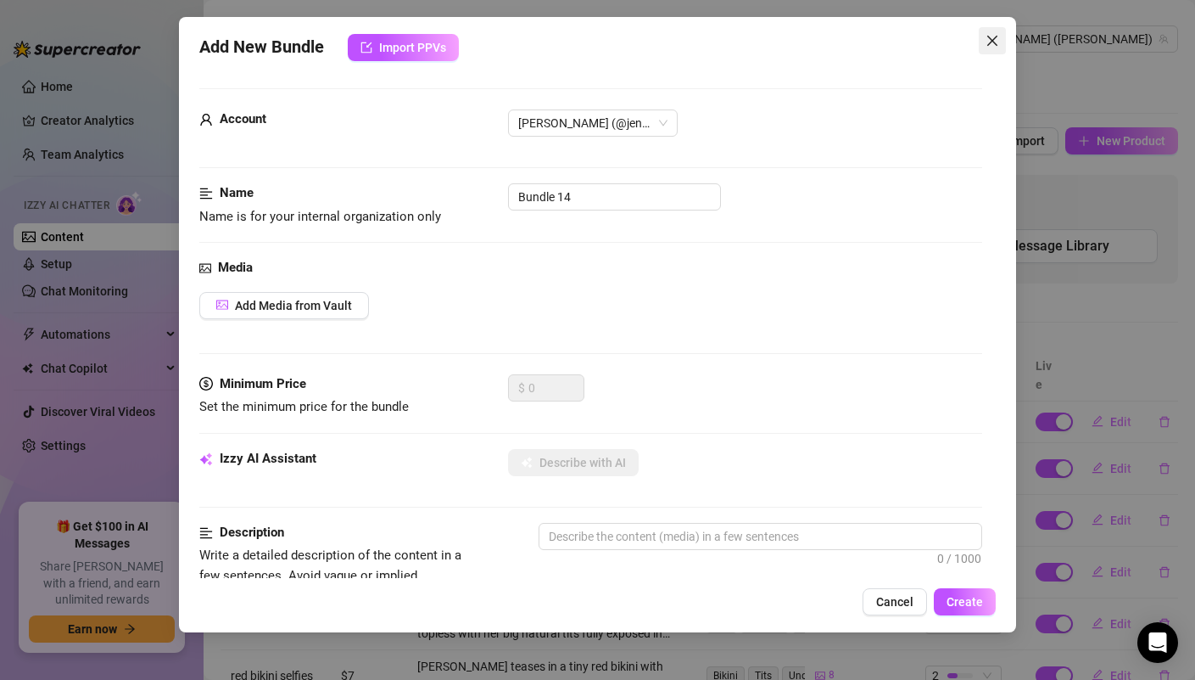
click at [983, 44] on span "Close" at bounding box center [992, 41] width 27 height 14
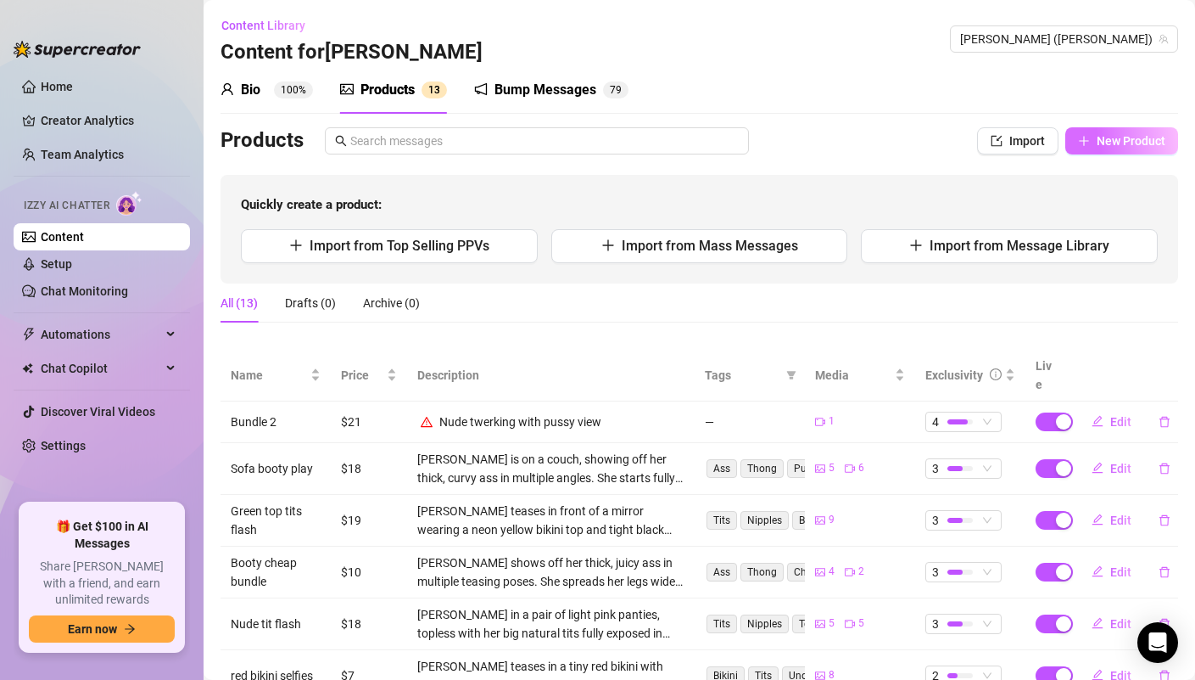
click at [1098, 139] on span "New Product" at bounding box center [1131, 141] width 69 height 14
type textarea "Type your message here..."
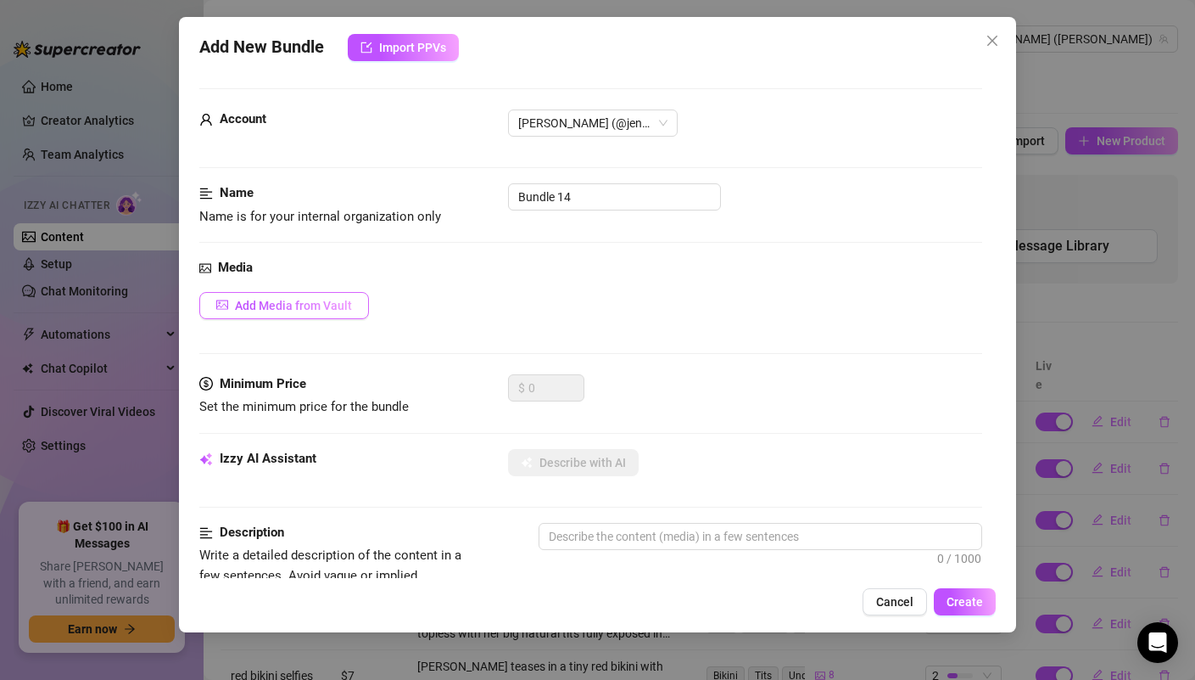
click at [322, 313] on button "Add Media from Vault" at bounding box center [284, 305] width 170 height 27
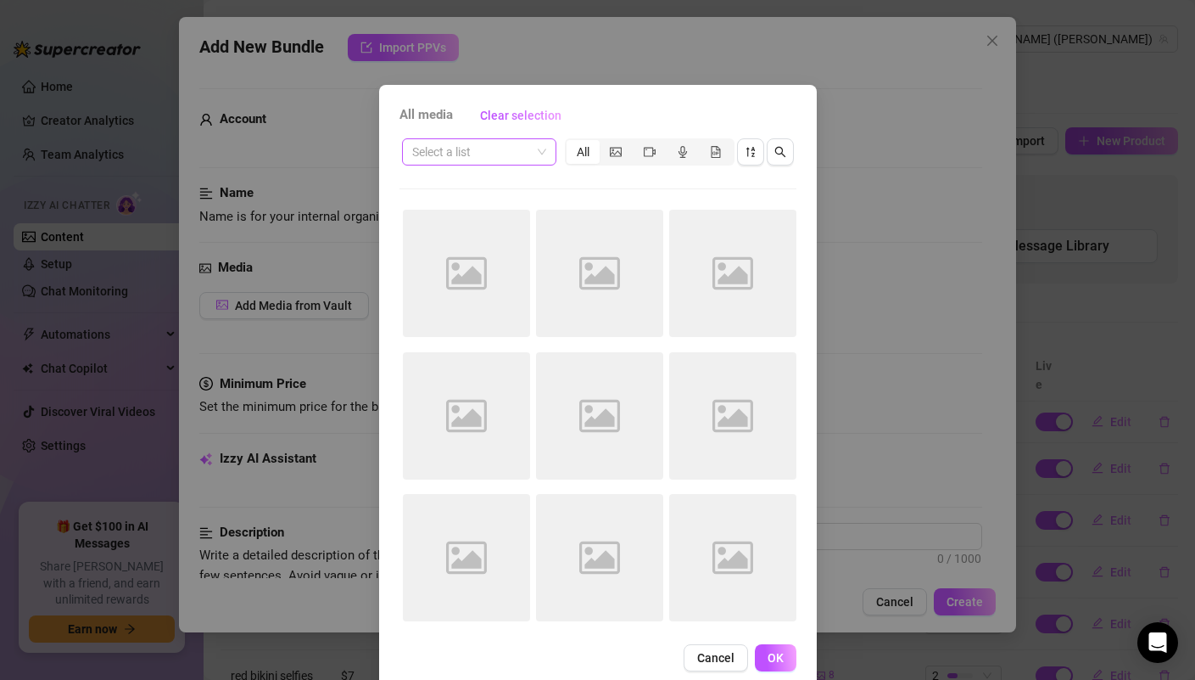
click at [531, 150] on span at bounding box center [479, 151] width 134 height 25
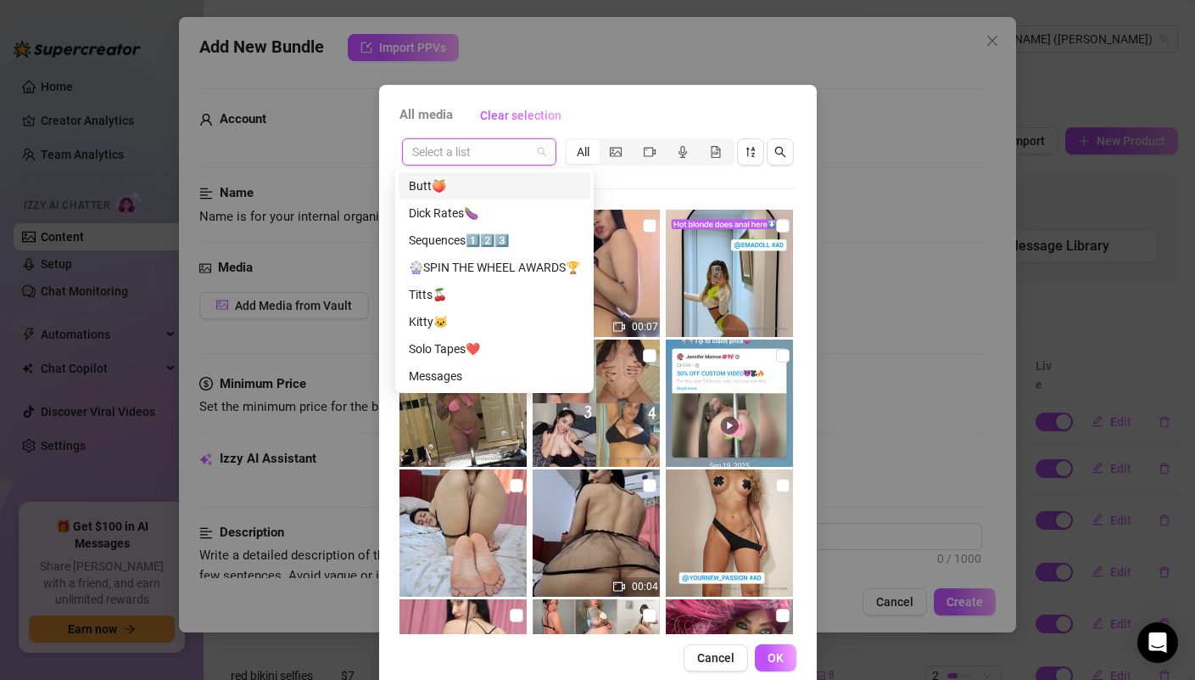
click at [464, 179] on div "Butt🍑" at bounding box center [494, 185] width 171 height 19
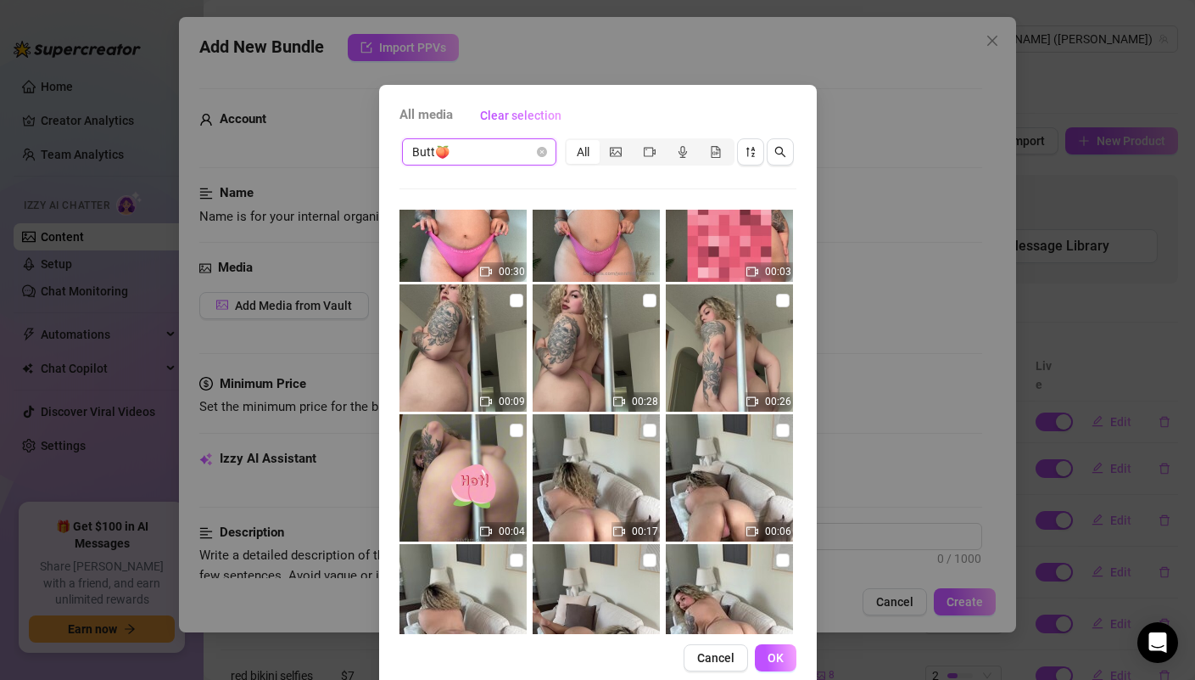
scroll to position [22, 0]
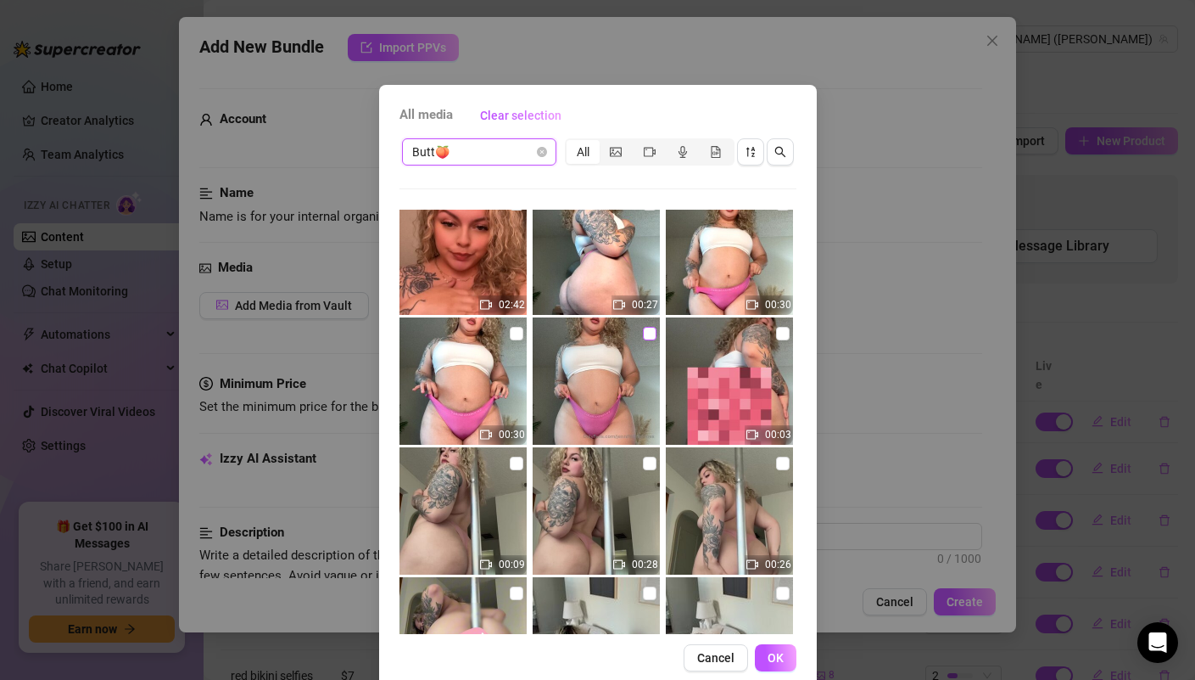
click at [643, 338] on input "checkbox" at bounding box center [650, 334] width 14 height 14
checkbox input "true"
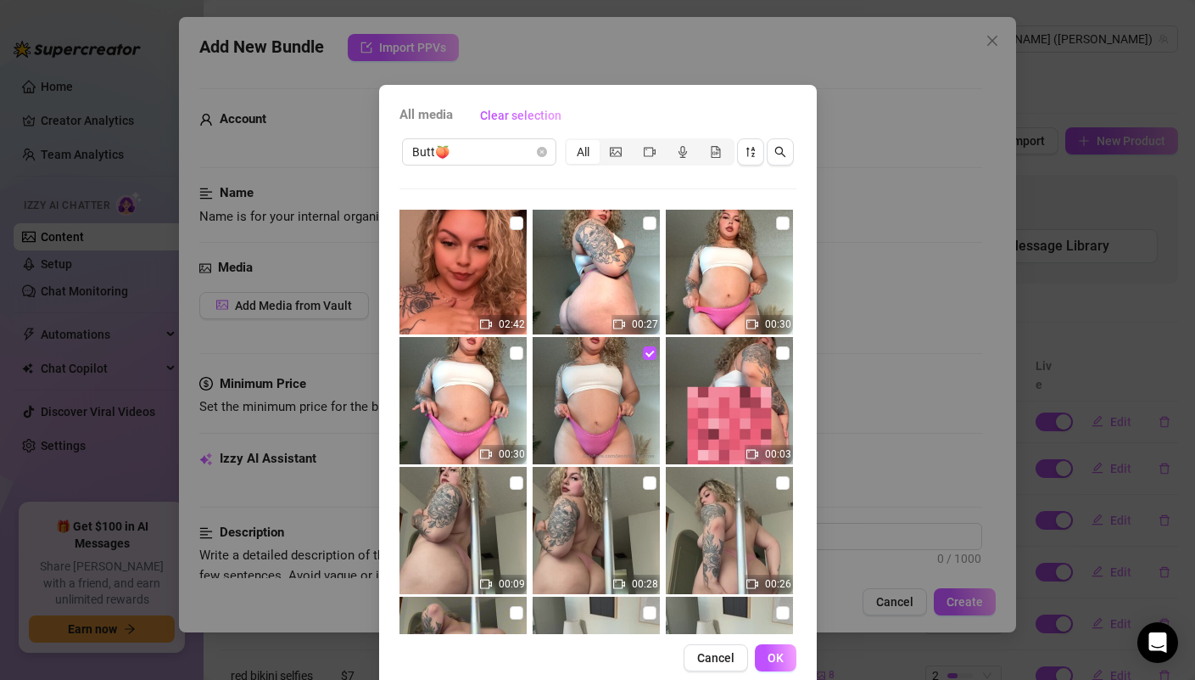
scroll to position [0, 0]
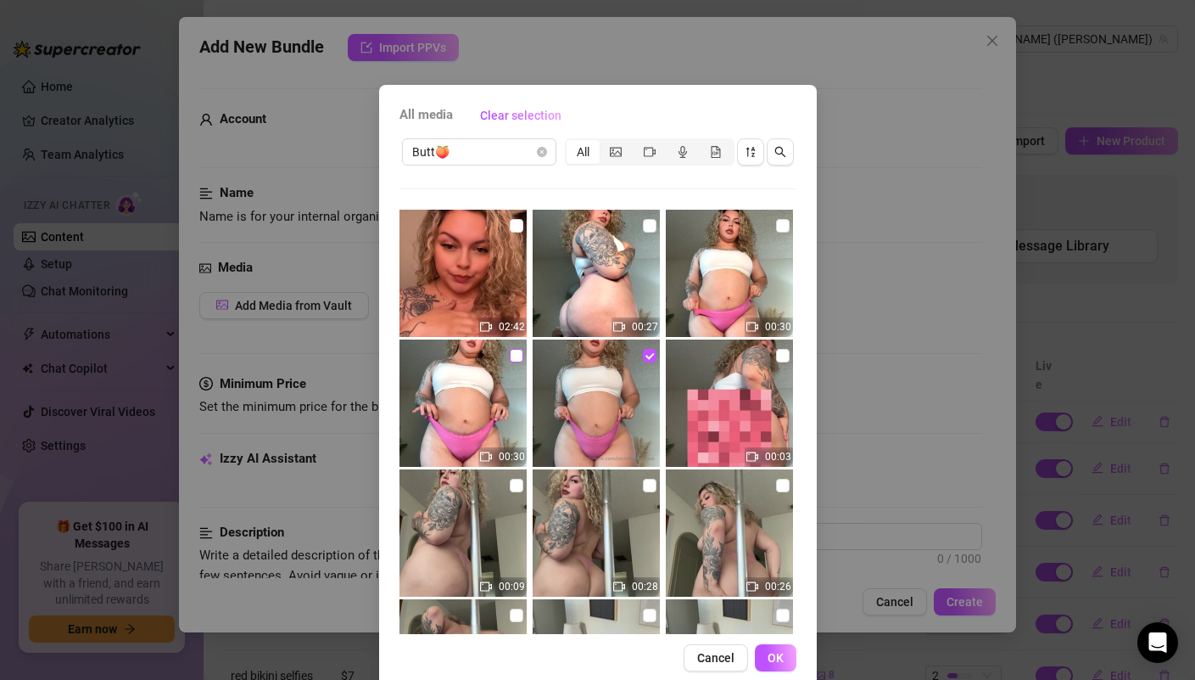
click at [510, 358] on input "checkbox" at bounding box center [517, 356] width 14 height 14
checkbox input "true"
click at [776, 222] on input "checkbox" at bounding box center [783, 226] width 14 height 14
checkbox input "true"
click at [643, 227] on input "checkbox" at bounding box center [650, 226] width 14 height 14
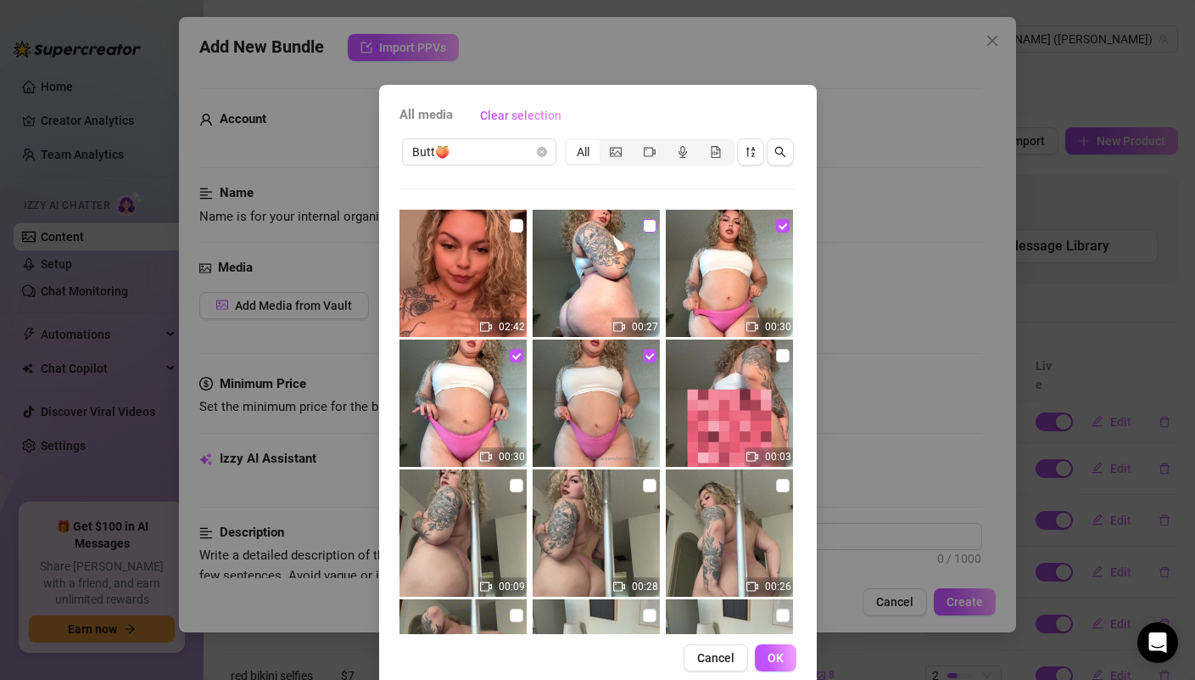
checkbox input "true"
click at [769, 654] on span "OK" at bounding box center [776, 658] width 16 height 14
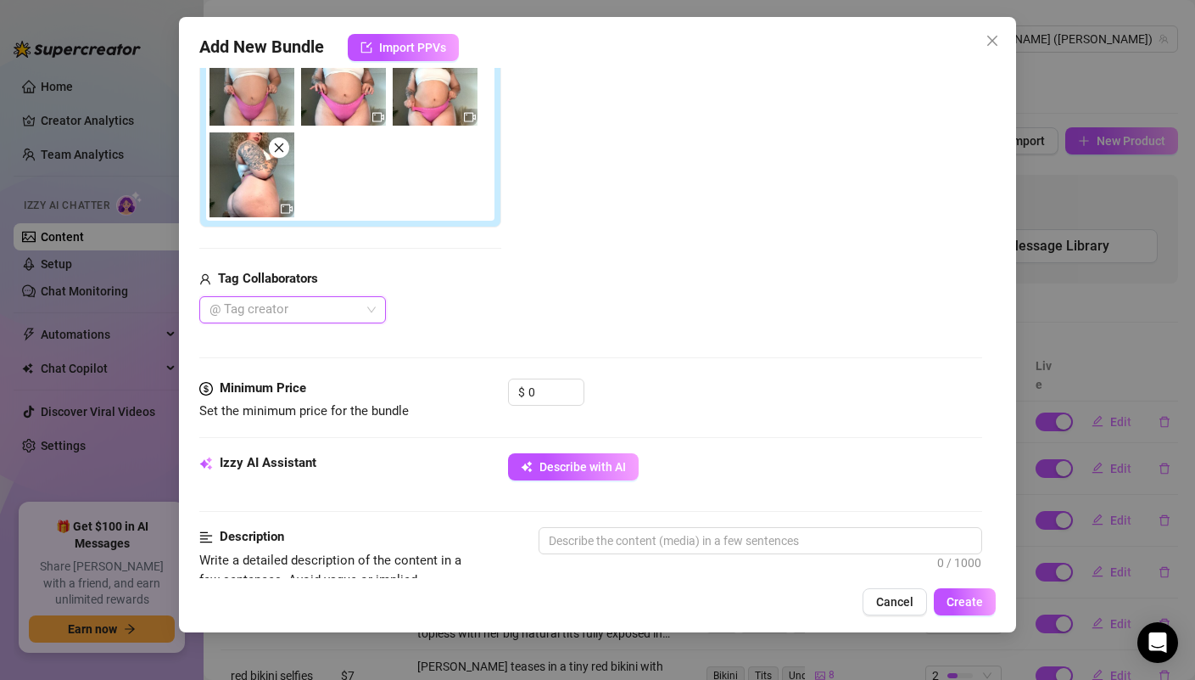
scroll to position [478, 0]
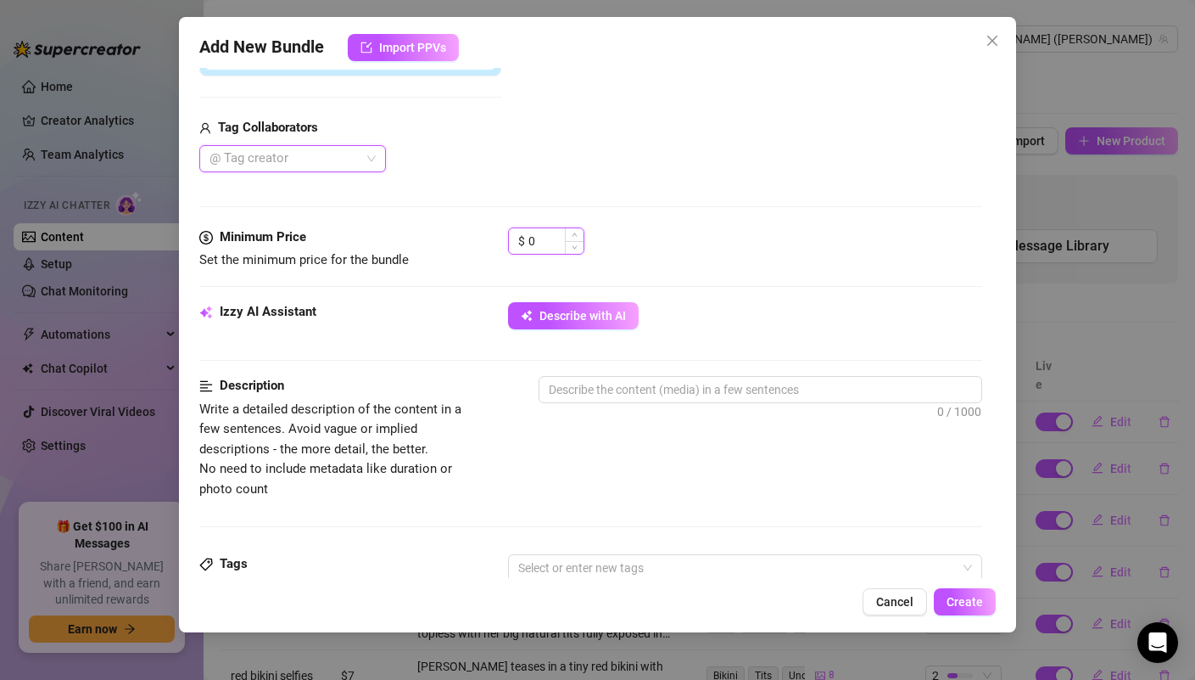
click at [554, 243] on input "0" at bounding box center [556, 240] width 55 height 25
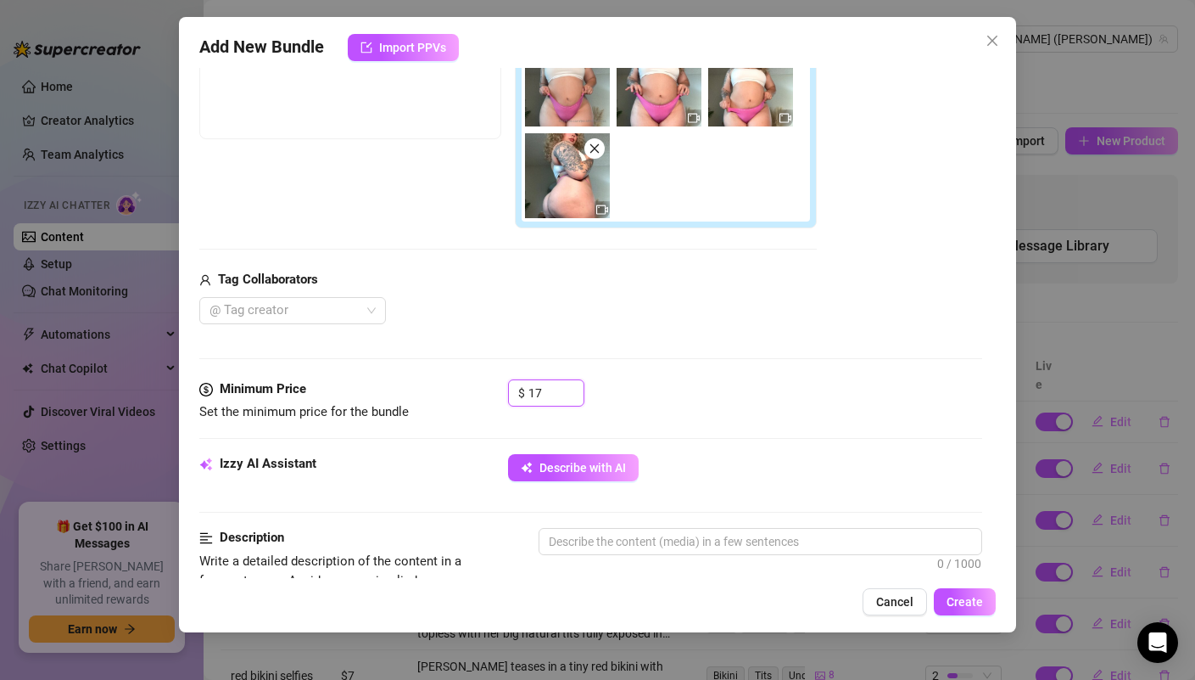
scroll to position [468, 0]
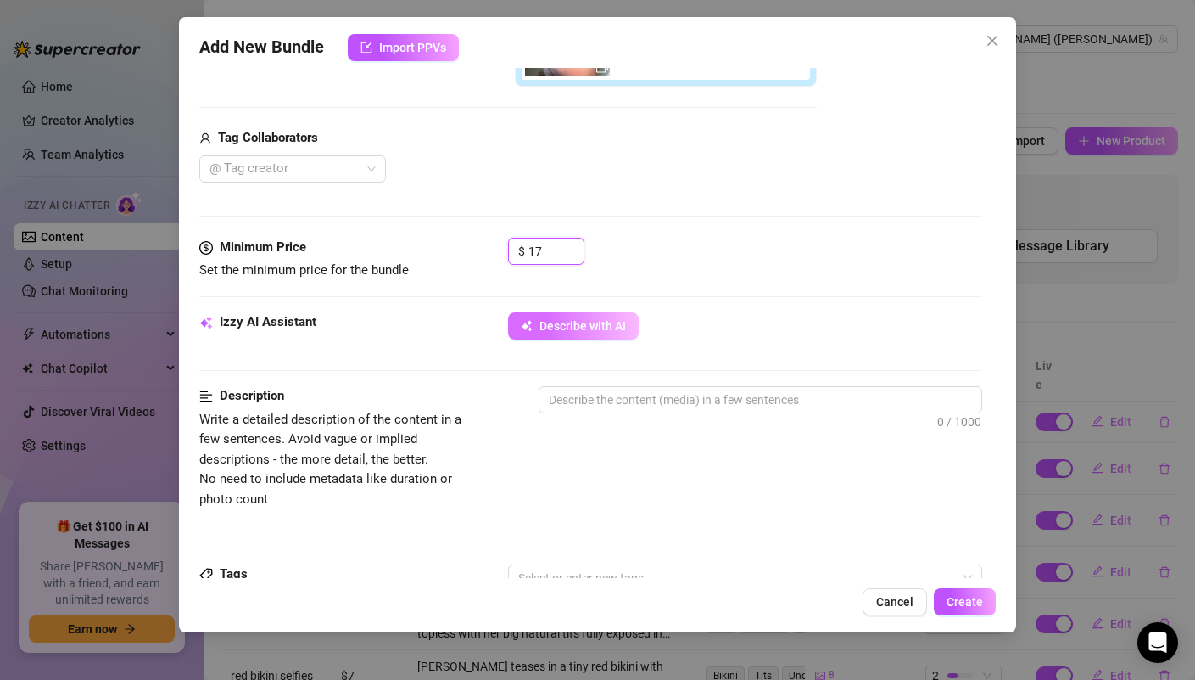
type input "17"
click at [557, 332] on button "Describe with AI" at bounding box center [573, 325] width 131 height 27
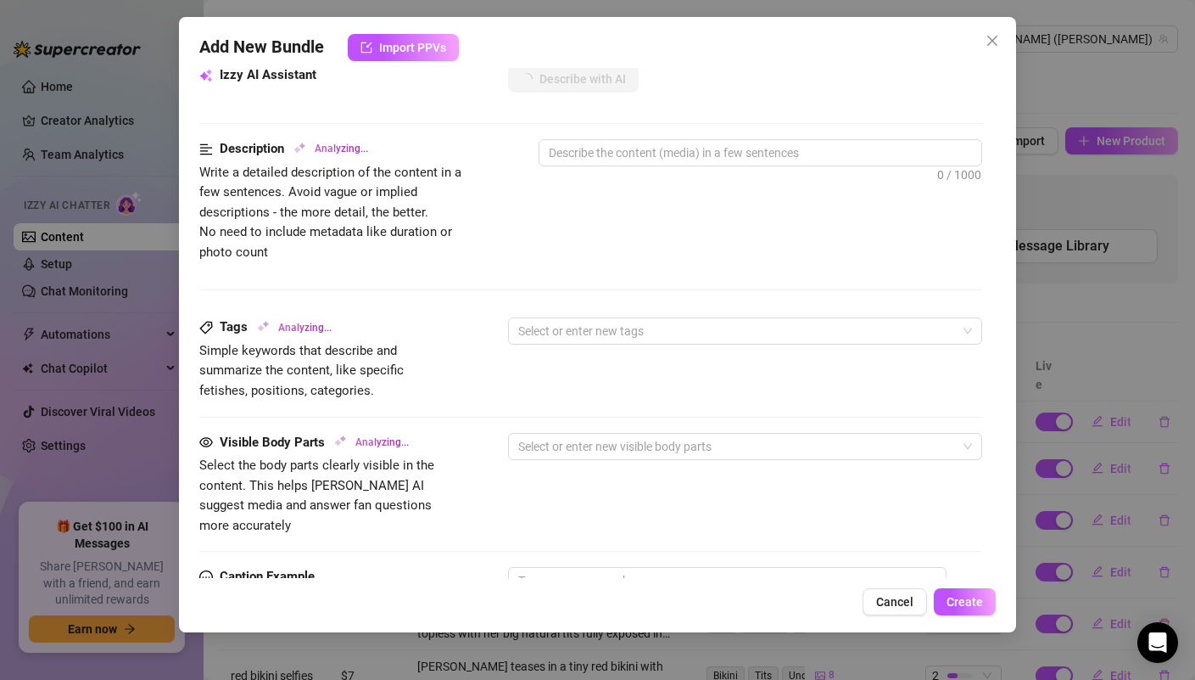
scroll to position [672, 0]
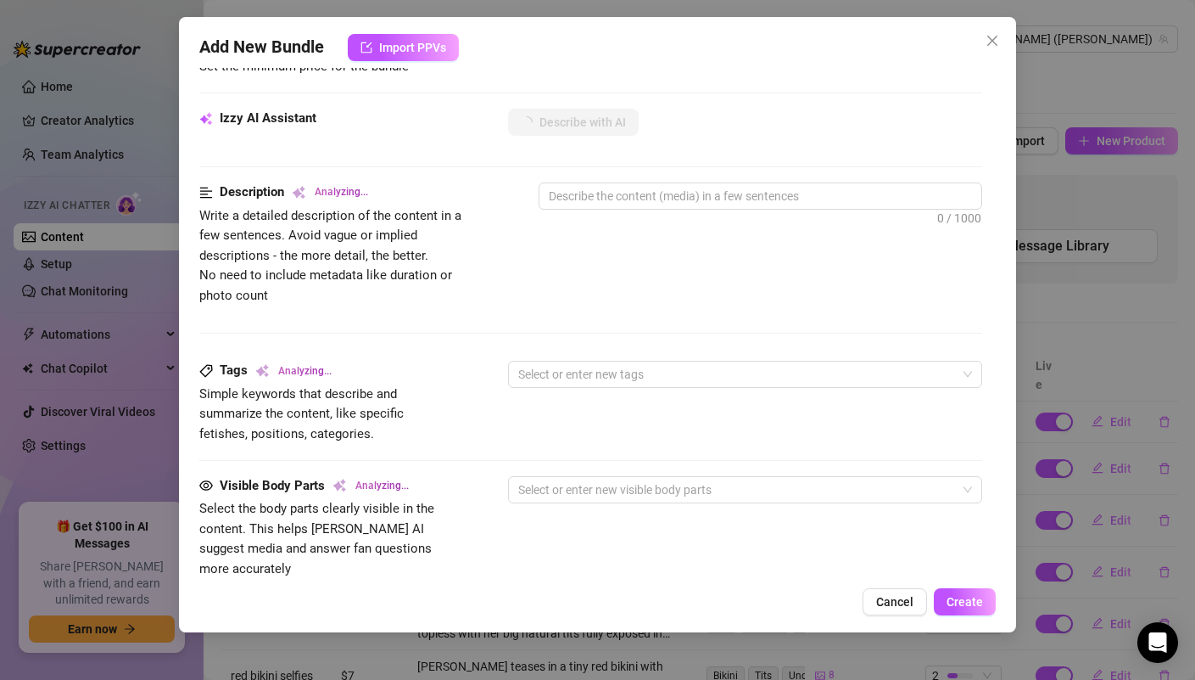
type textarea "[PERSON_NAME]"
type textarea "[PERSON_NAME] wears"
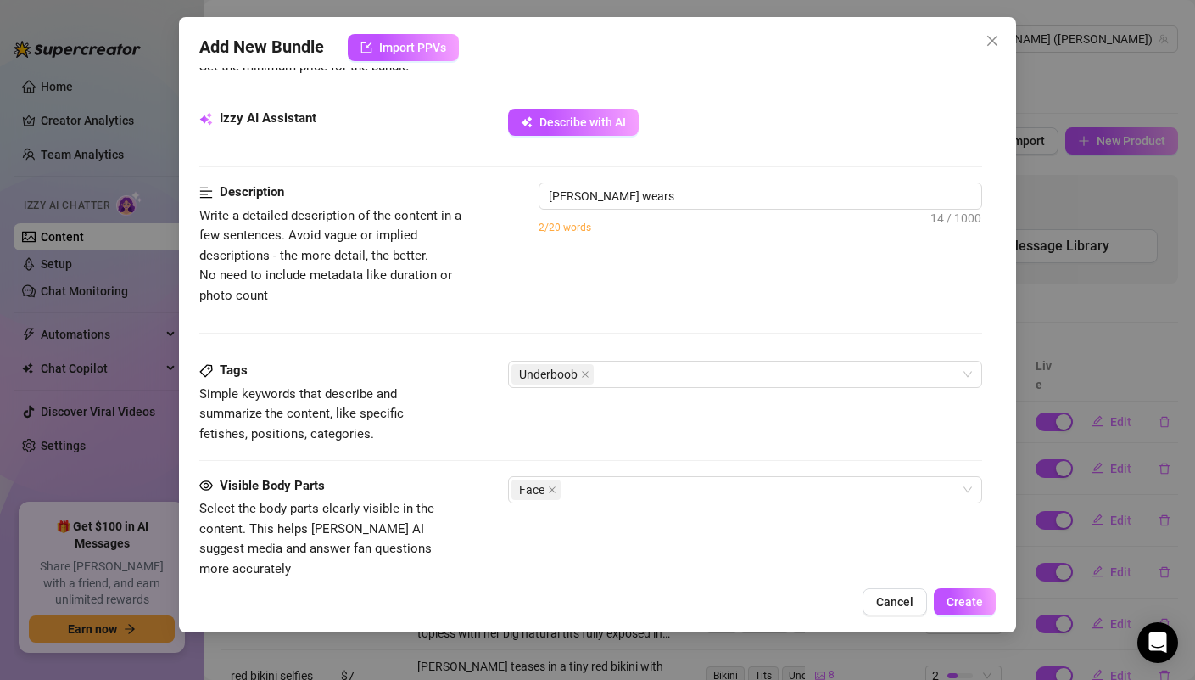
type textarea "[PERSON_NAME] wears a"
type textarea "[PERSON_NAME] wears a tight"
type textarea "[PERSON_NAME] wears a tight white"
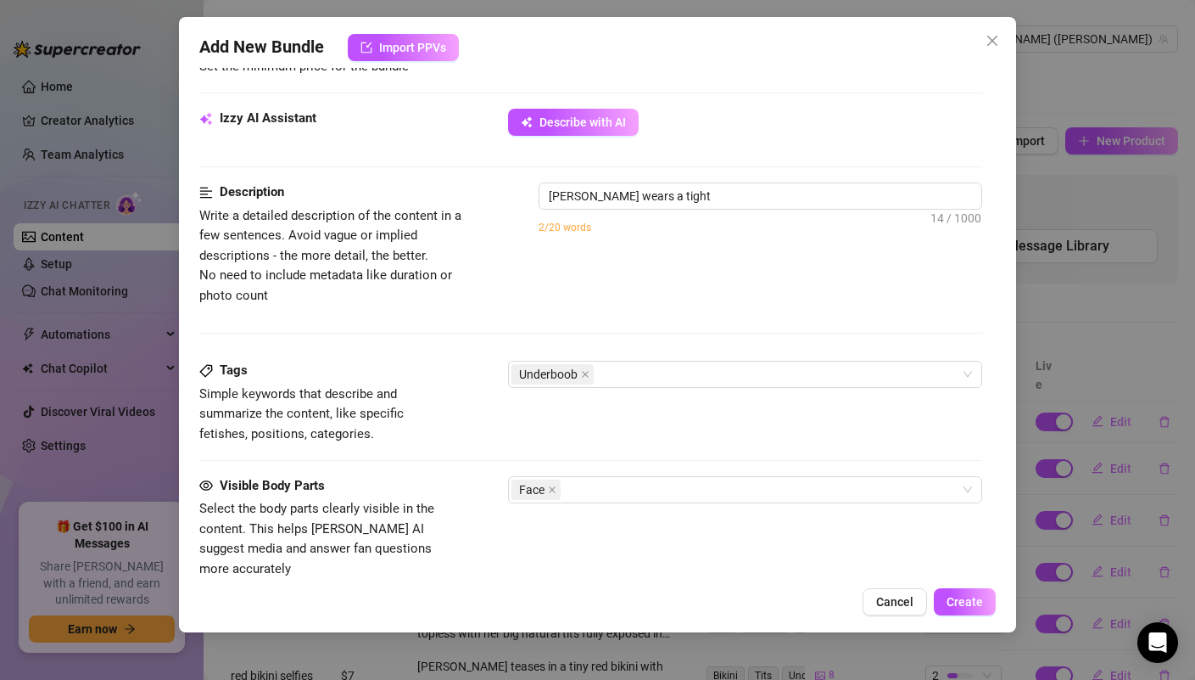
type textarea "[PERSON_NAME] wears a tight white"
type textarea "[PERSON_NAME] wears a tight white crop"
type textarea "[PERSON_NAME] wears a tight white crop top"
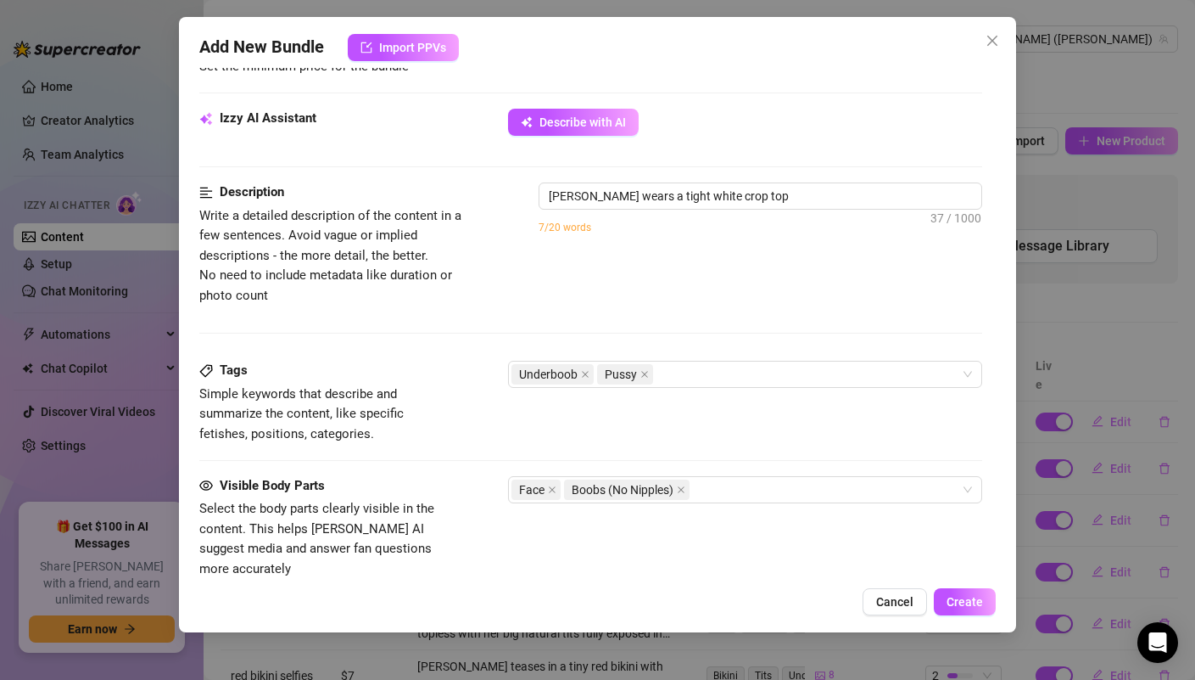
type textarea "[PERSON_NAME] wears a tight white crop top with"
type textarea "[PERSON_NAME] wears a tight white crop top with no"
type textarea "[PERSON_NAME] wears a tight white crop top with no bra,"
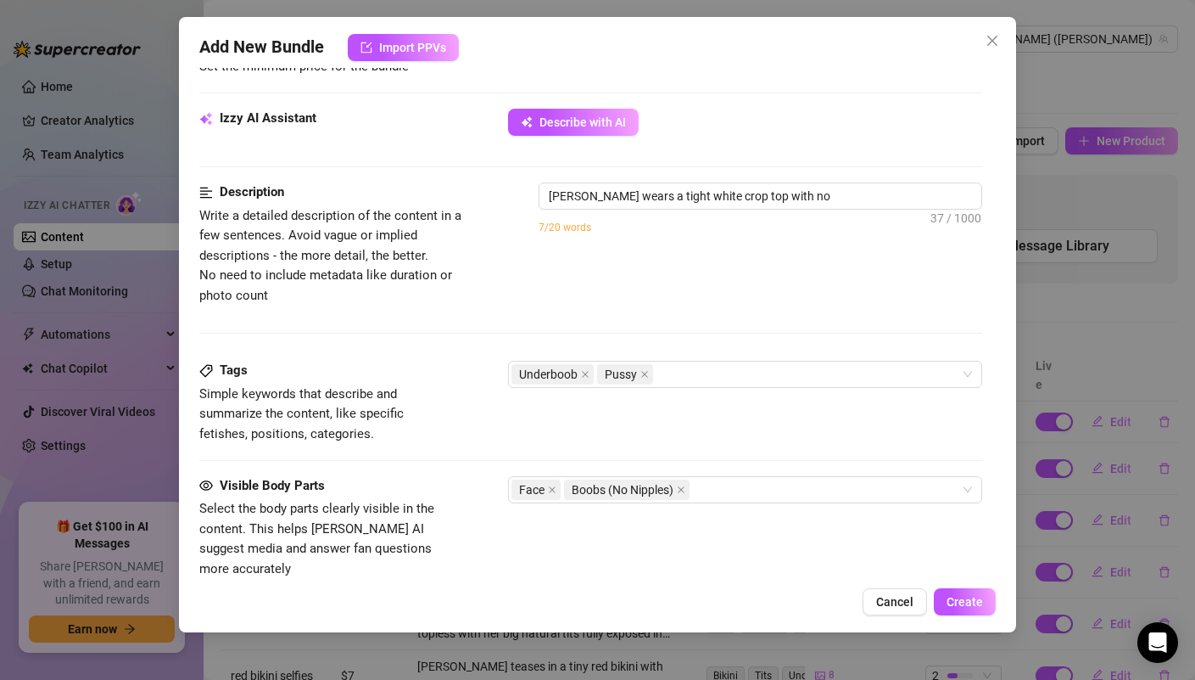
type textarea "[PERSON_NAME] wears a tight white crop top with no bra,"
type textarea "[PERSON_NAME] wears a tight white crop top with no bra, showing"
type textarea "[PERSON_NAME] wears a tight white crop top with no bra, showing underboob,"
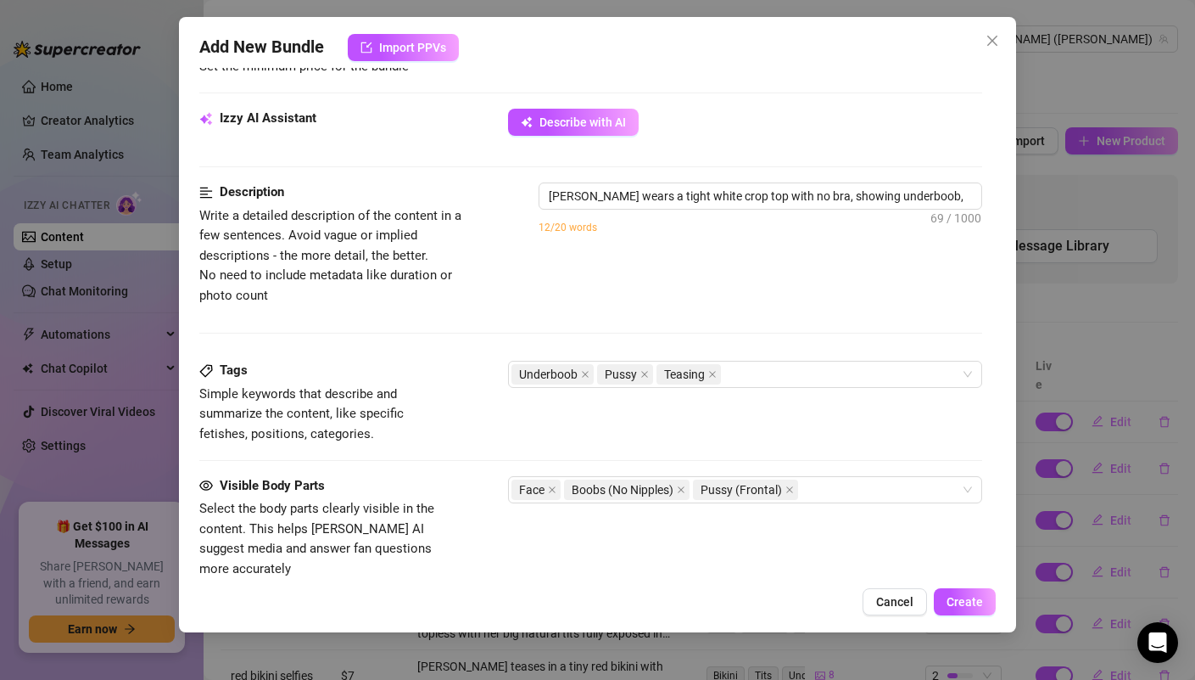
type textarea "[PERSON_NAME] wears a tight white crop top with no bra, showing underboob, and"
type textarea "[PERSON_NAME] wears a tight white crop top with no bra, showing underboob, and …"
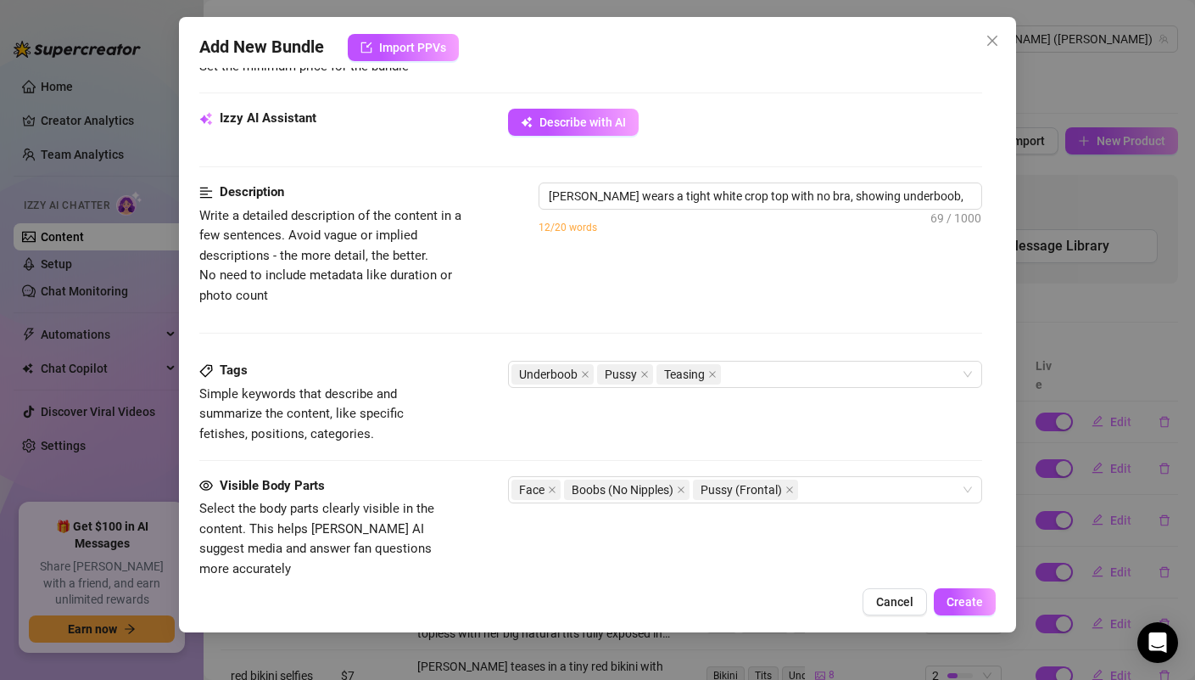
type textarea "[PERSON_NAME] wears a tight white crop top with no bra, showing underboob, and …"
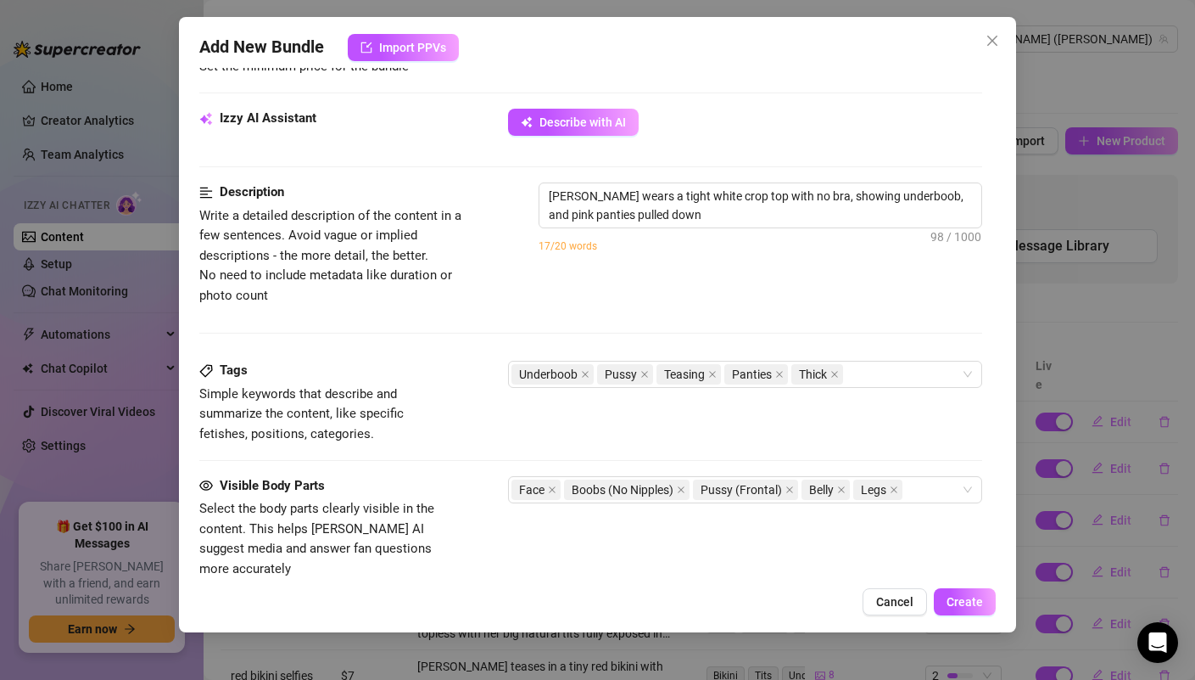
type textarea "[PERSON_NAME] wears a tight white crop top with no bra, showing underboob, and …"
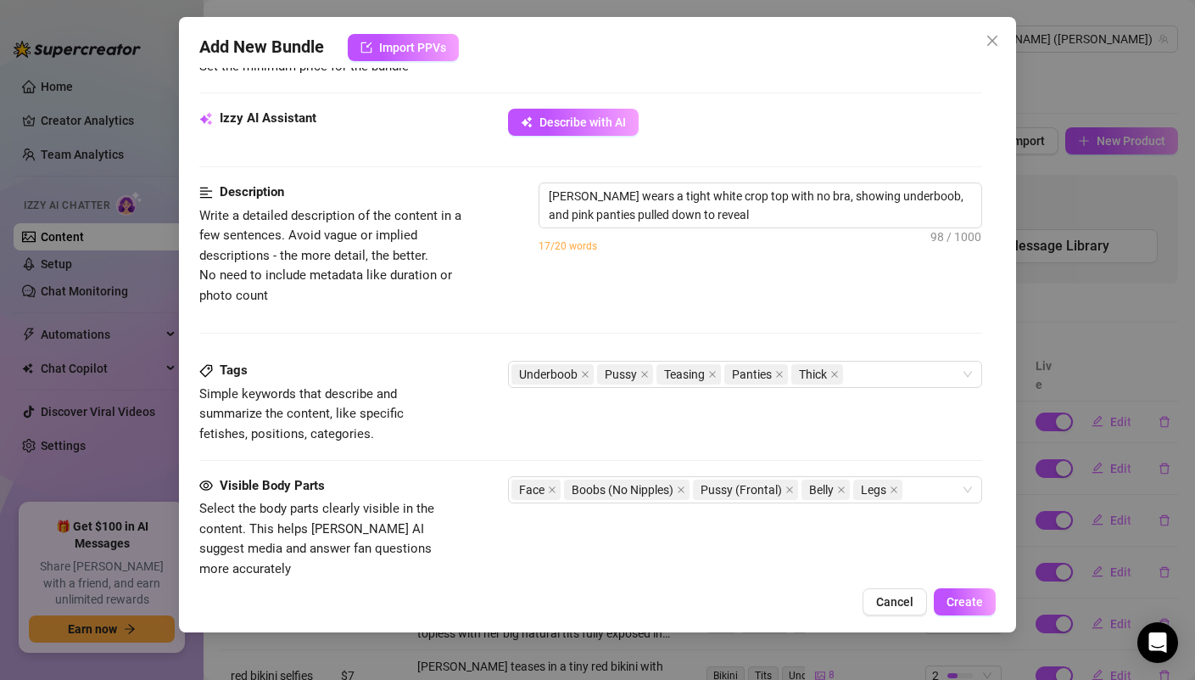
type textarea "[PERSON_NAME] wears a tight white crop top with no bra, showing underboob, and …"
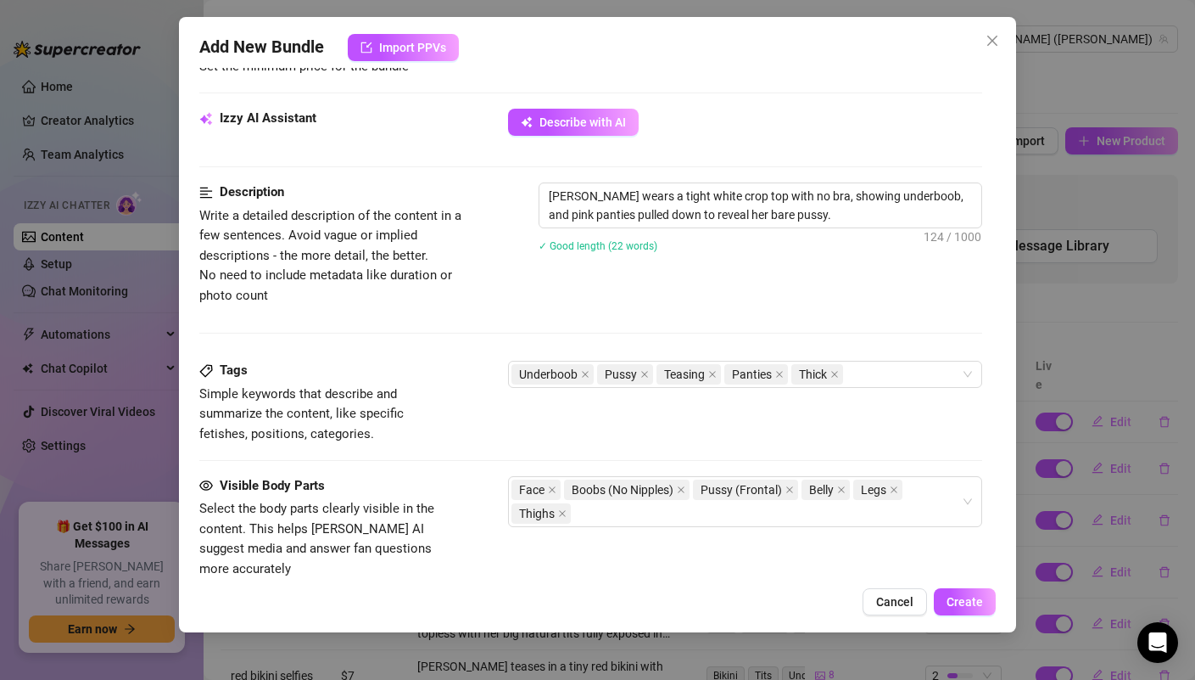
type textarea "[PERSON_NAME] wears a tight white crop top with no bra, showing underboob, and …"
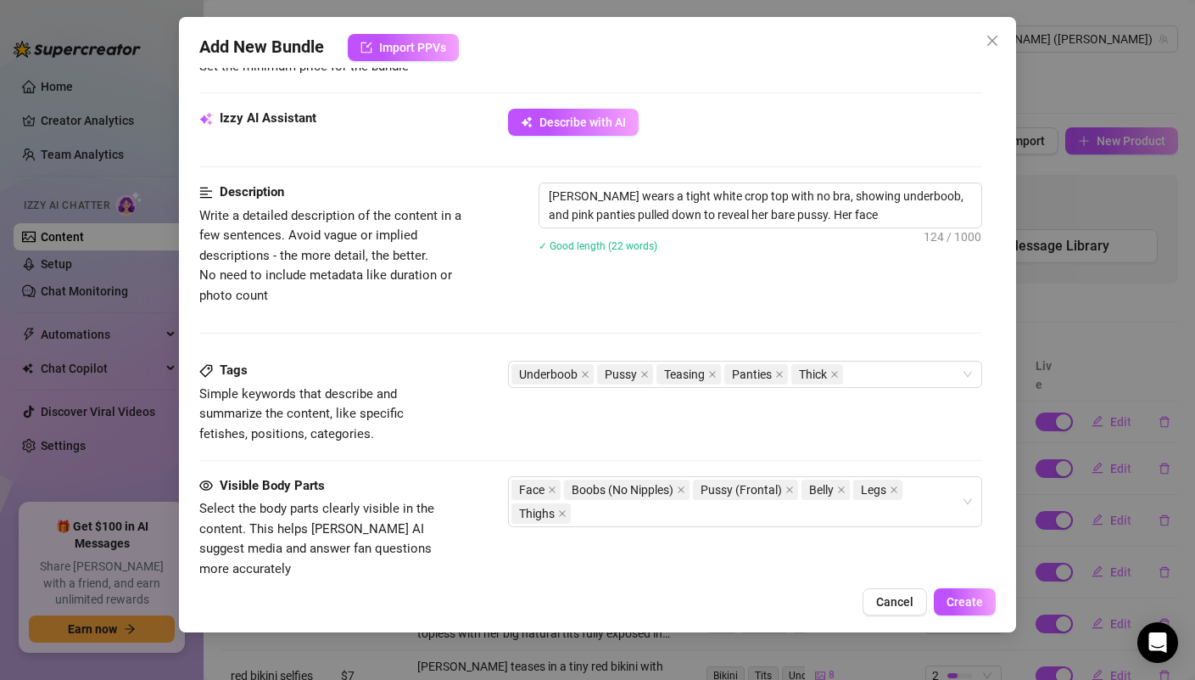
type textarea "[PERSON_NAME] wears a tight white crop top with no bra, showing underboob, and …"
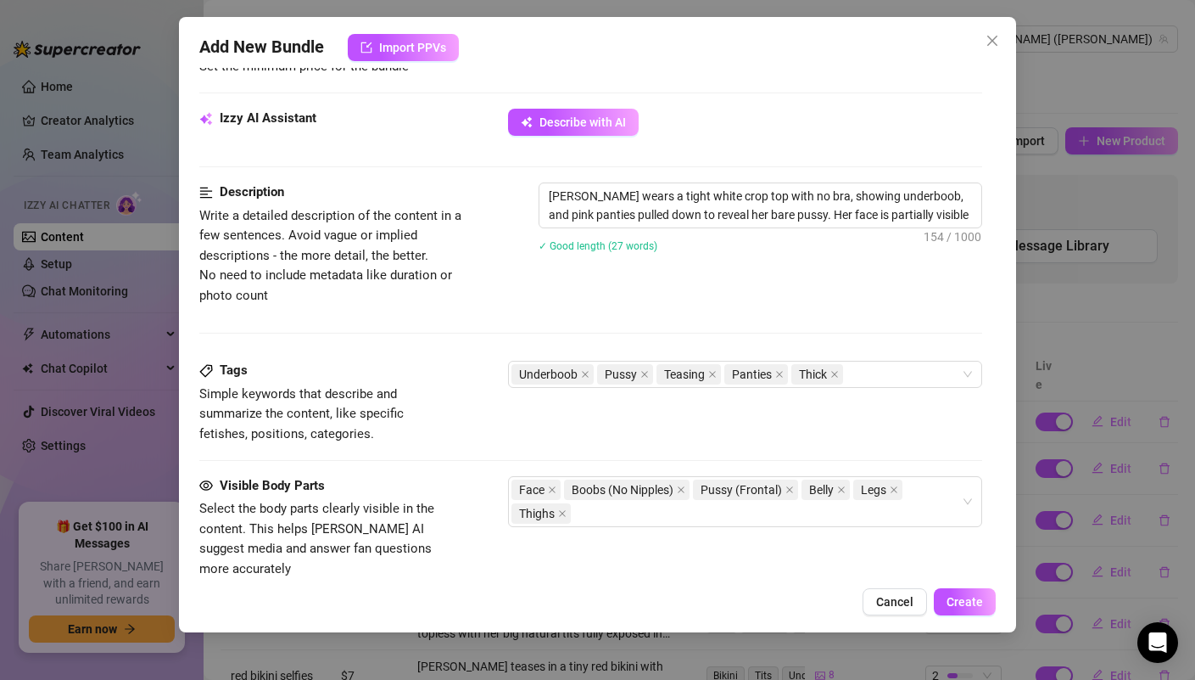
type textarea "[PERSON_NAME] wears a tight white crop top with no bra, showing underboob, and …"
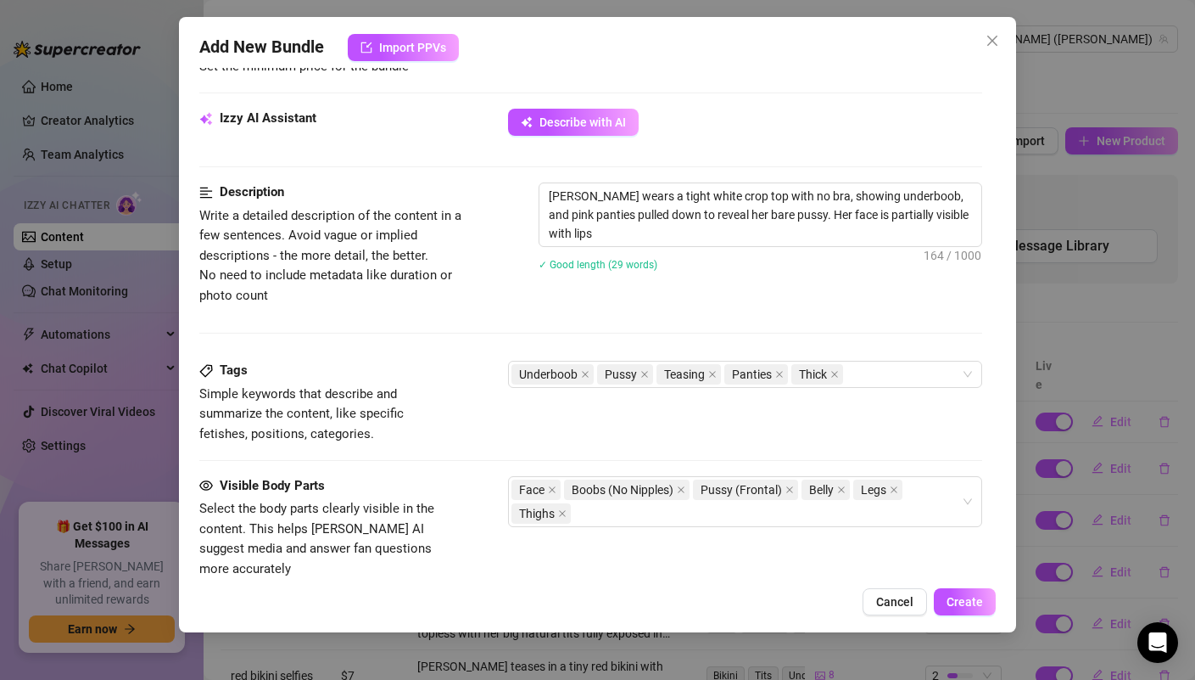
type textarea "[PERSON_NAME] wears a tight white crop top with no bra, showing underboob, and …"
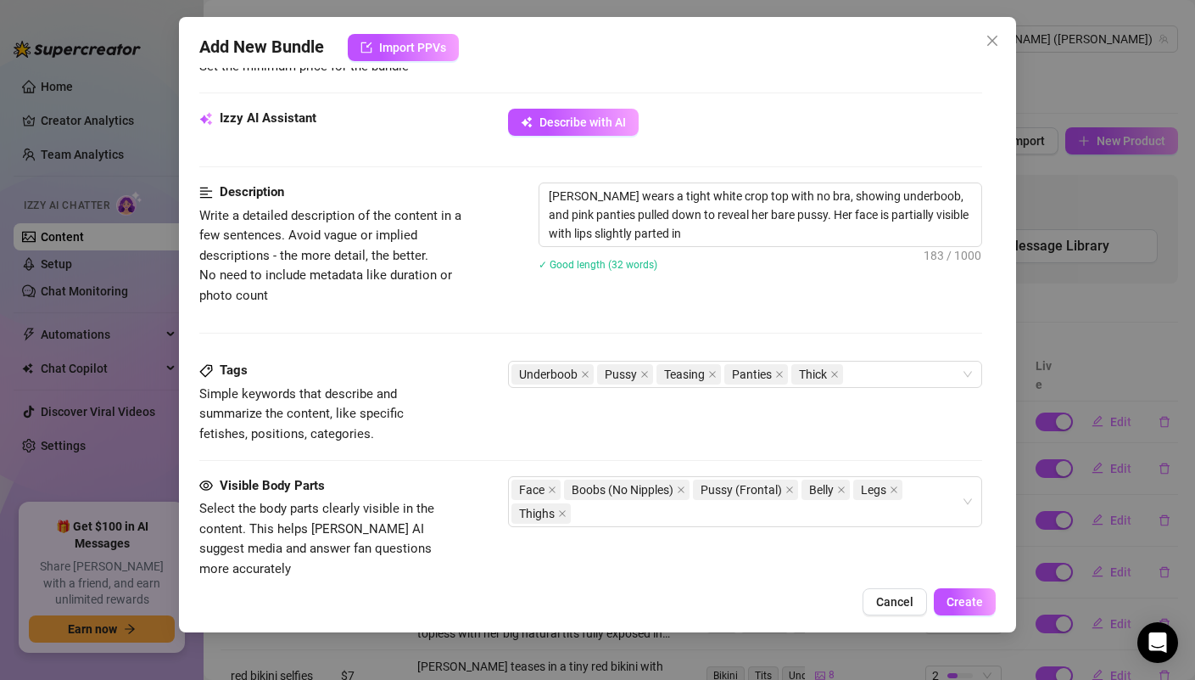
type textarea "[PERSON_NAME] wears a tight white crop top with no bra, showing underboob, and …"
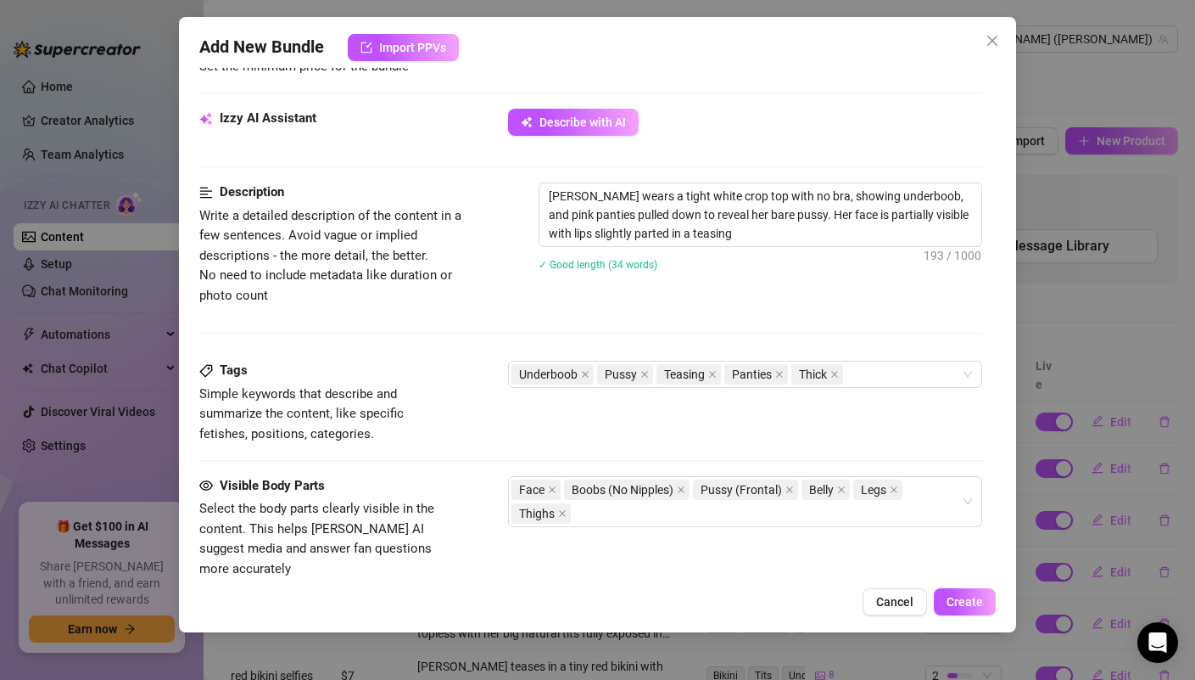
type textarea "[PERSON_NAME] wears a tight white crop top with no bra, showing underboob, and …"
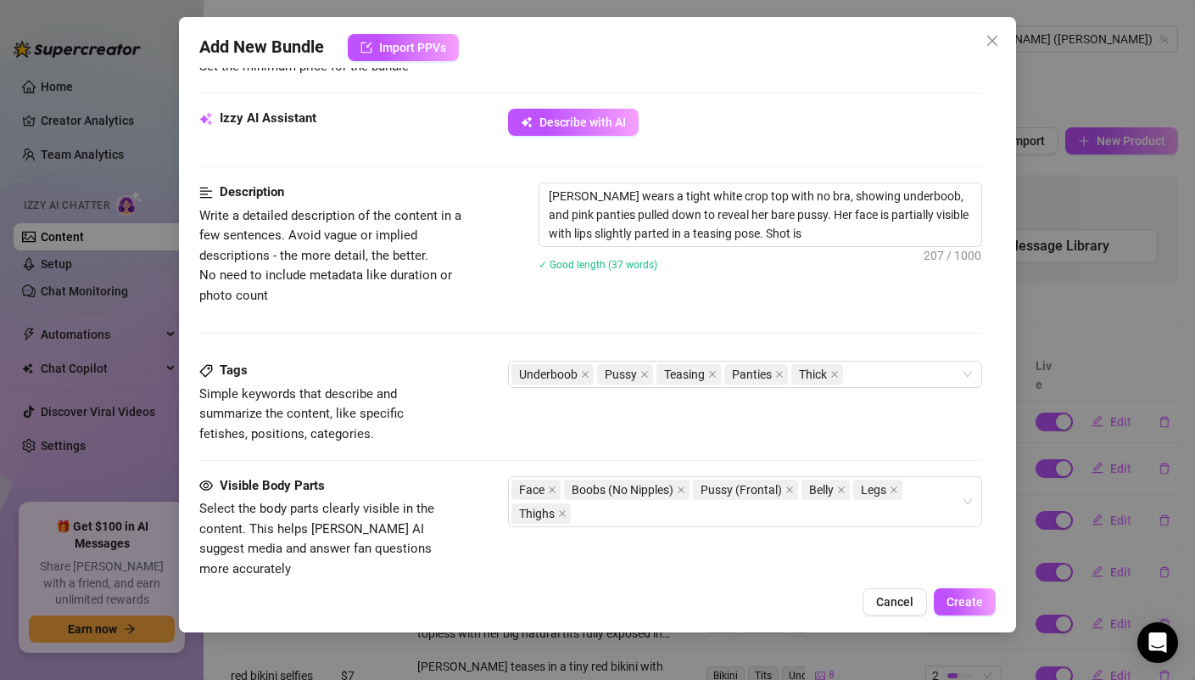
type textarea "[PERSON_NAME] wears a tight white crop top with no bra, showing underboob, and …"
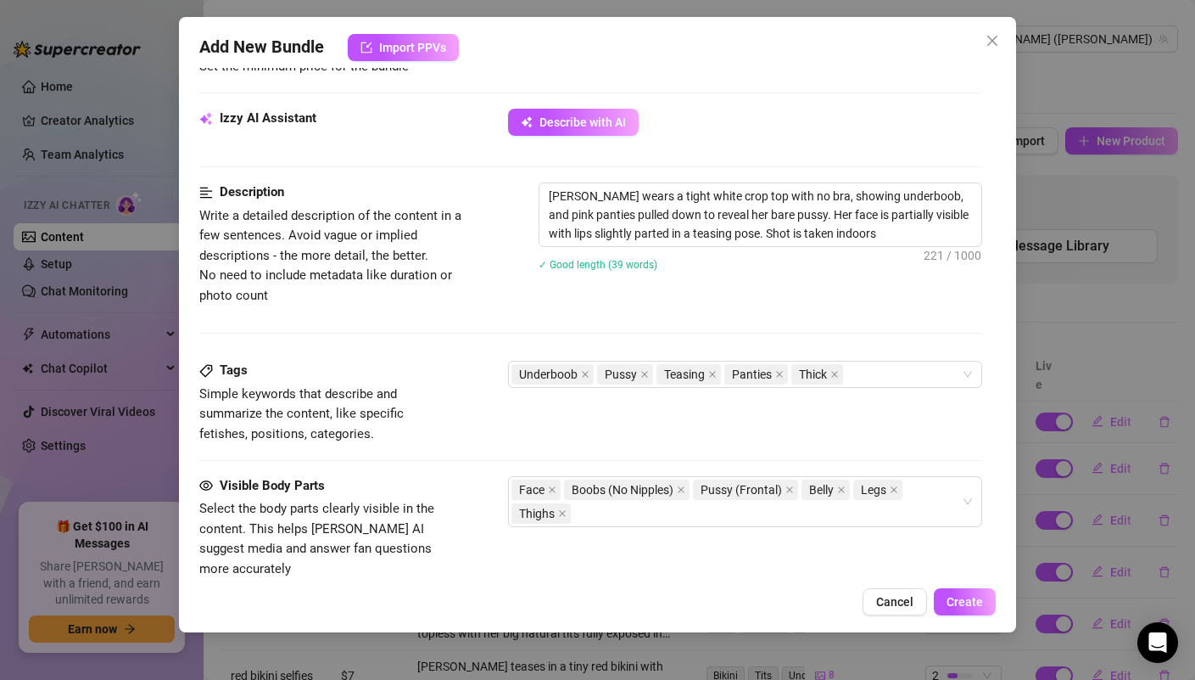
type textarea "[PERSON_NAME] wears a tight white crop top with no bra, showing underboob, and …"
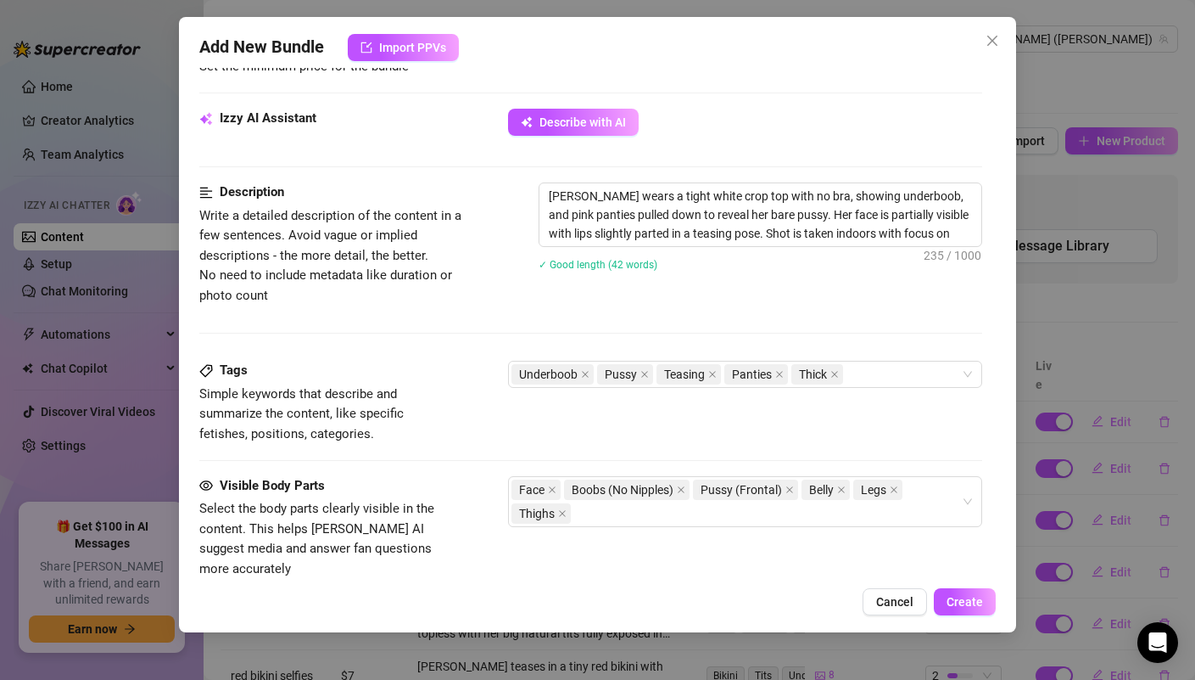
type textarea "[PERSON_NAME] wears a tight white crop top with no bra, showing underboob, and …"
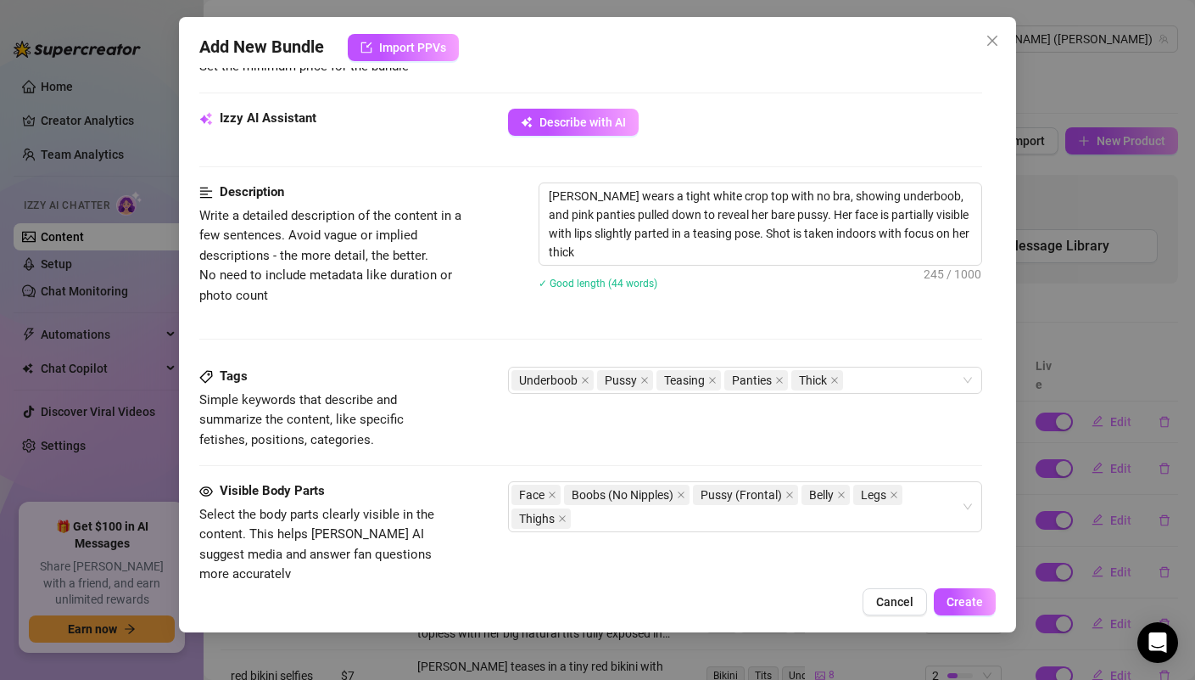
type textarea "[PERSON_NAME] wears a tight white crop top with no bra, showing underboob, and …"
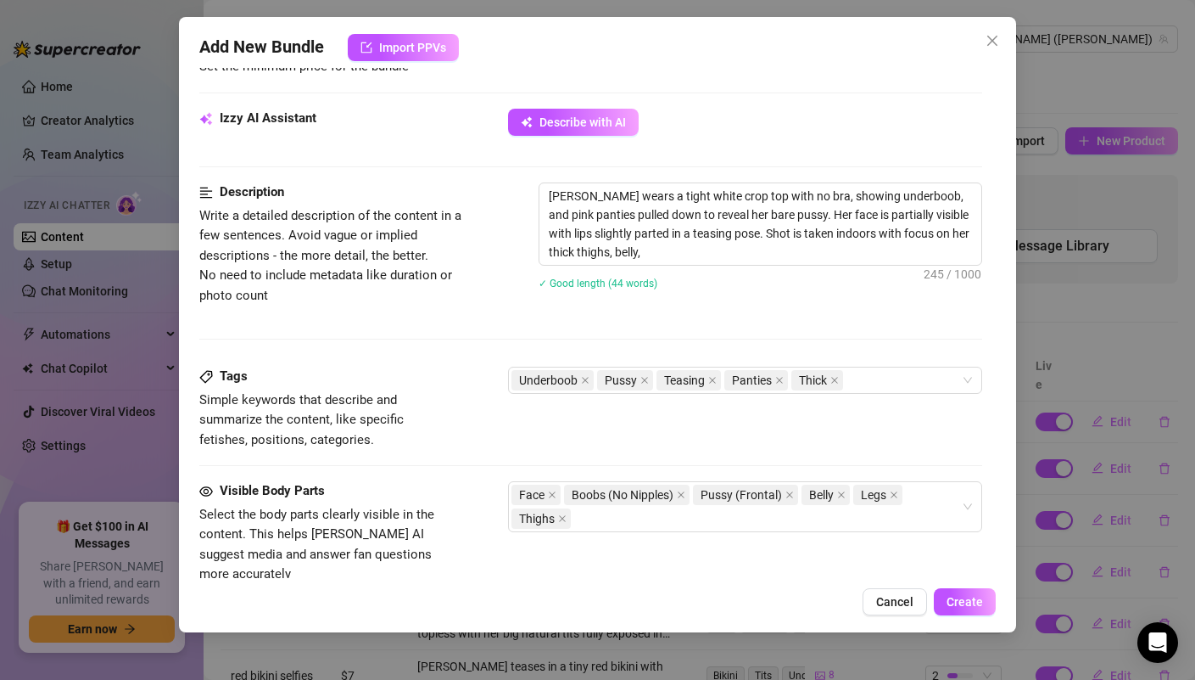
type textarea "[PERSON_NAME] wears a tight white crop top with no bra, showing underboob, and …"
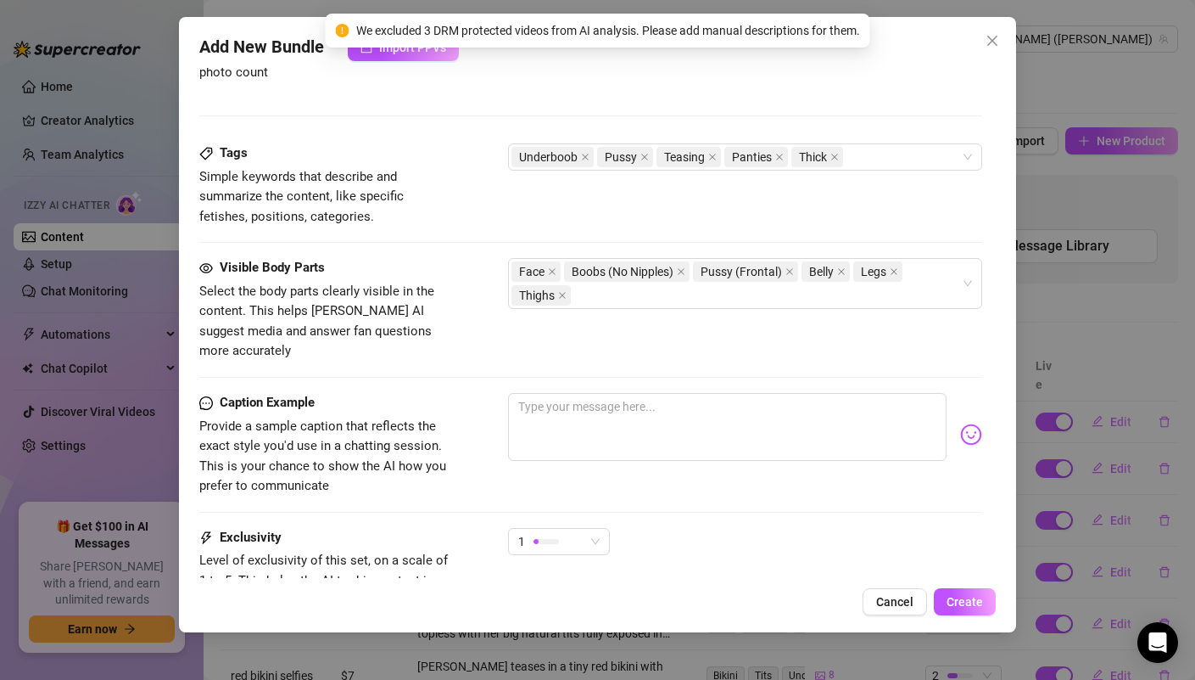
scroll to position [1034, 0]
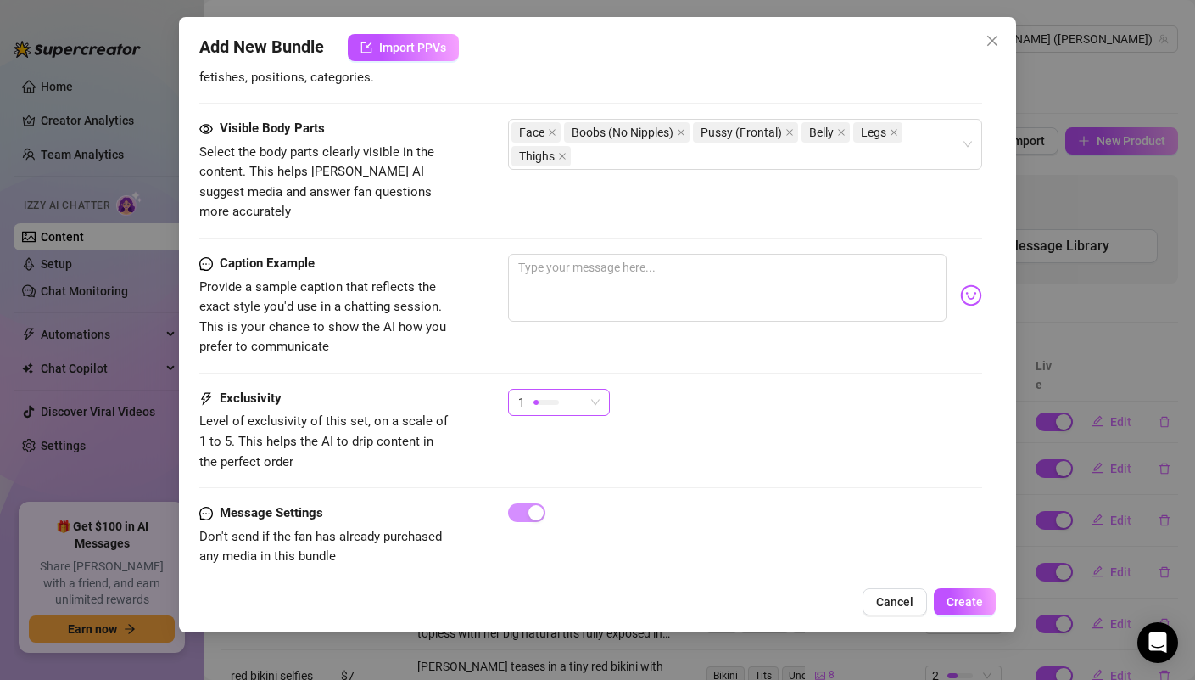
click at [590, 389] on span "1" at bounding box center [558, 401] width 81 height 25
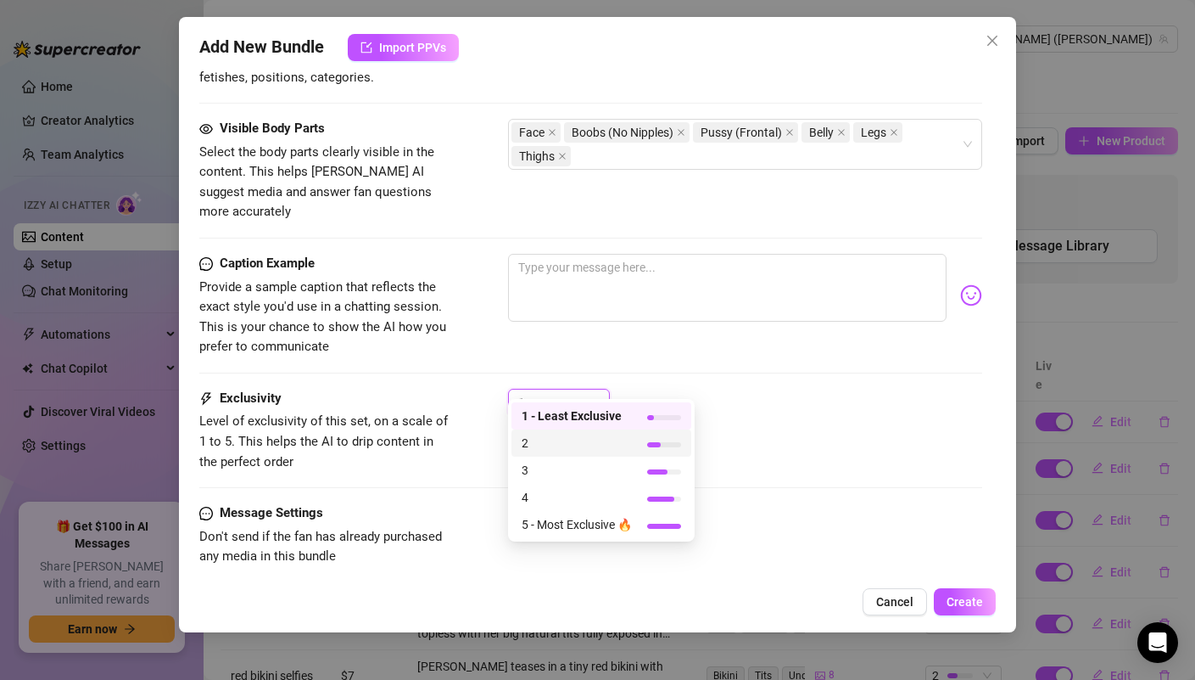
click at [559, 450] on span "2" at bounding box center [577, 443] width 110 height 19
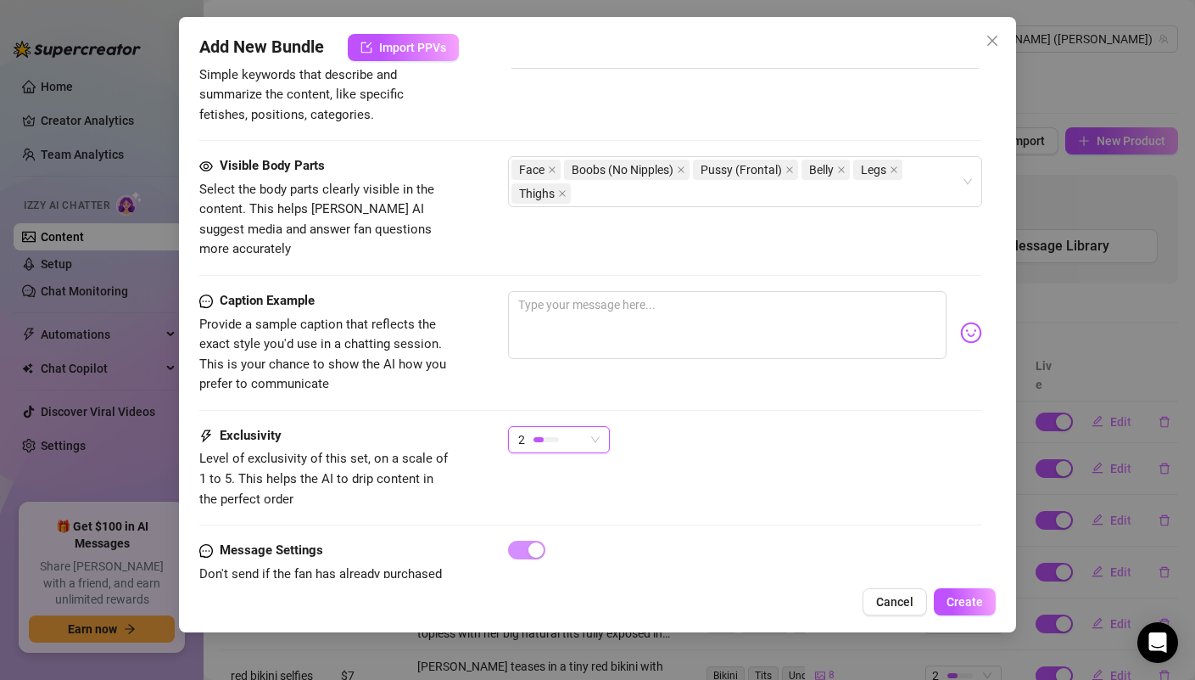
scroll to position [945, 0]
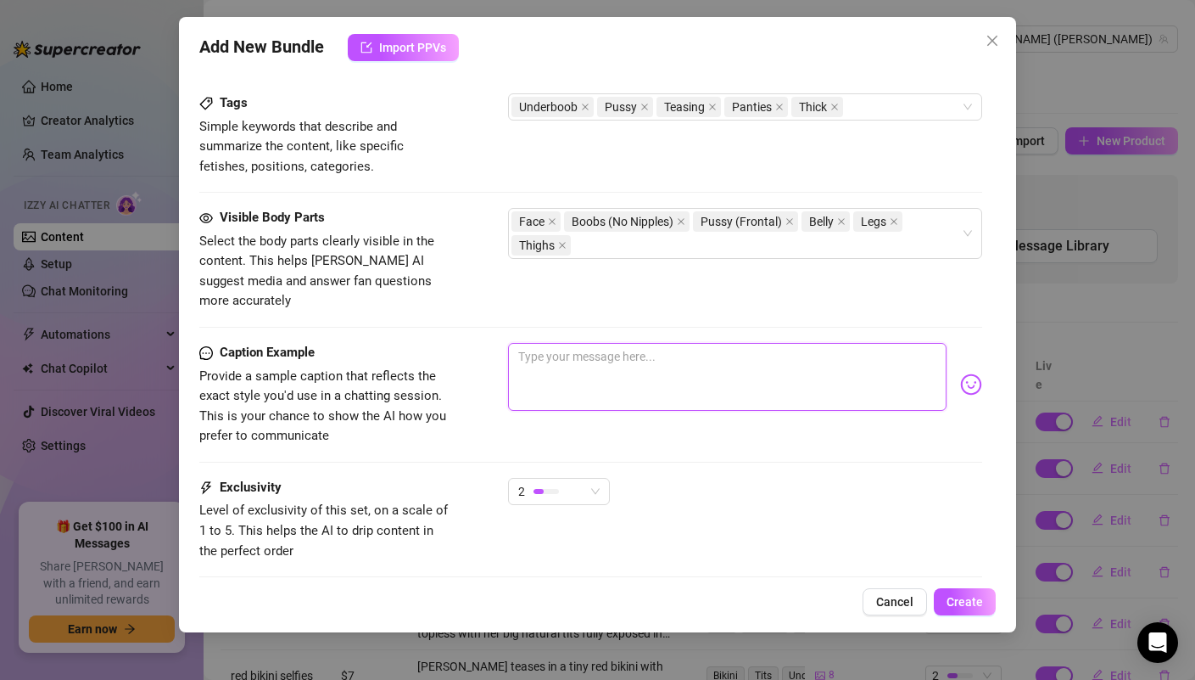
click at [792, 366] on textarea at bounding box center [727, 377] width 438 height 68
click at [663, 368] on textarea at bounding box center [727, 377] width 438 height 68
type textarea "Hey😏 I bet you wanna see me twerk my ass… this video is for you. I put on my pi…"
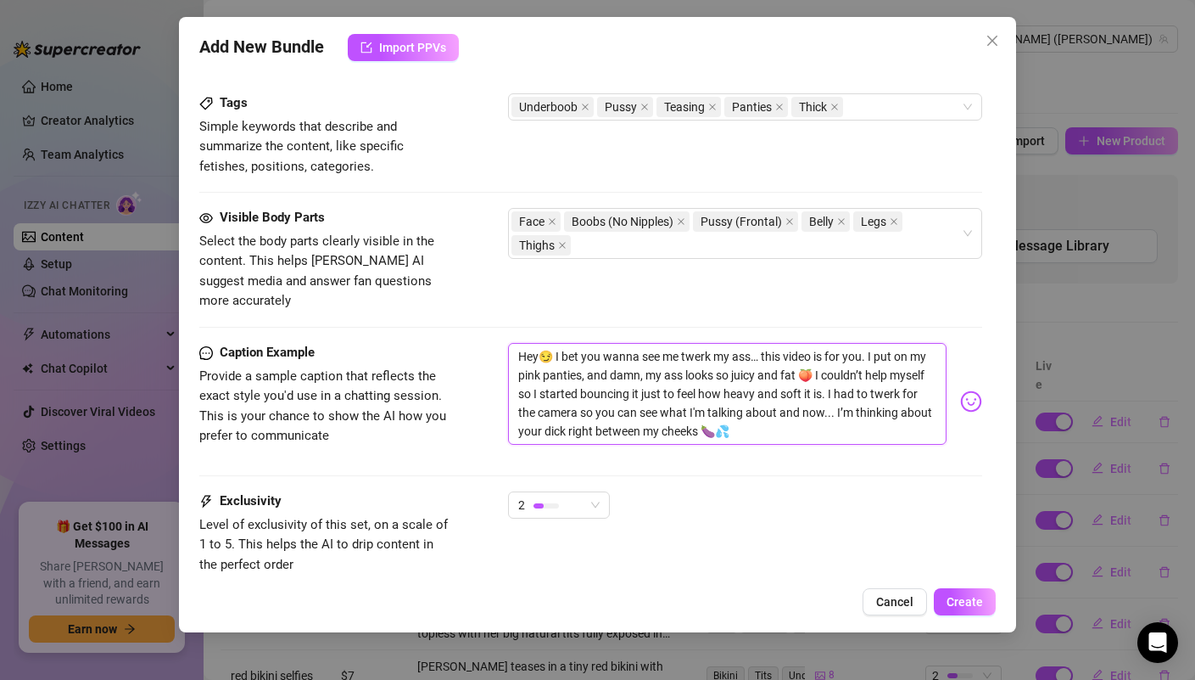
drag, startPoint x: 553, startPoint y: 334, endPoint x: 484, endPoint y: 336, distance: 68.7
click at [484, 343] on div "Caption Example Provide a sample caption that reflects the exact style you'd us…" at bounding box center [590, 401] width 782 height 117
type textarea "I bet you wanna see me twerk my ass… this video is for you. I put on my pink pa…"
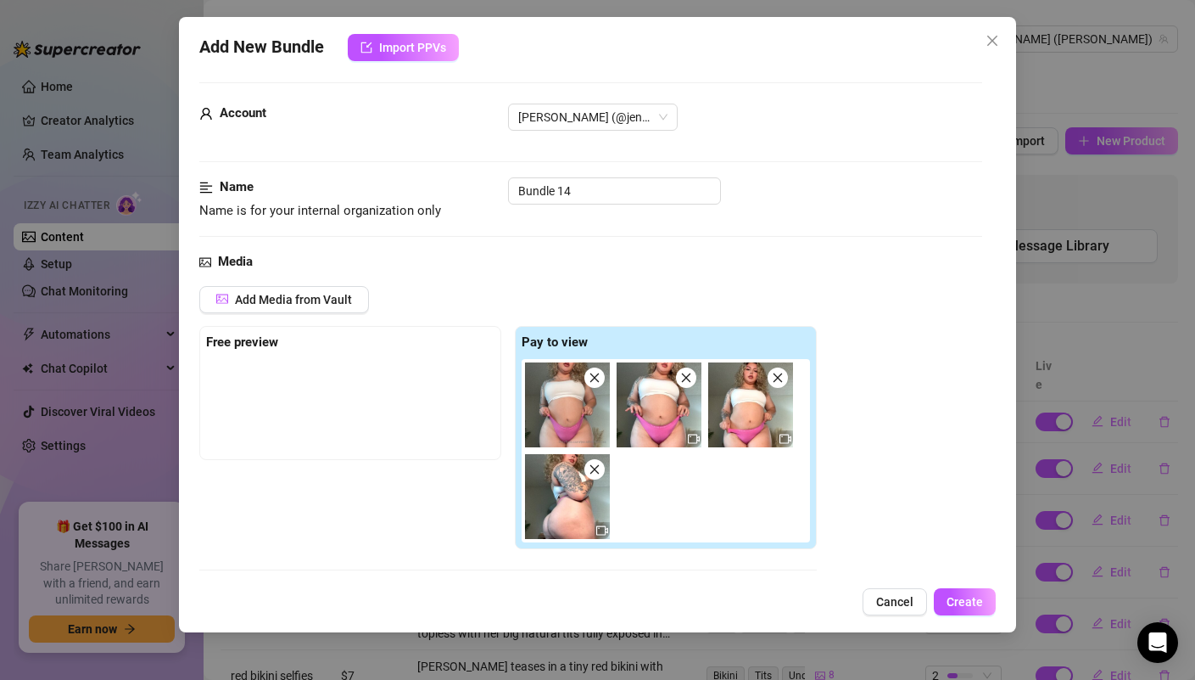
scroll to position [0, 0]
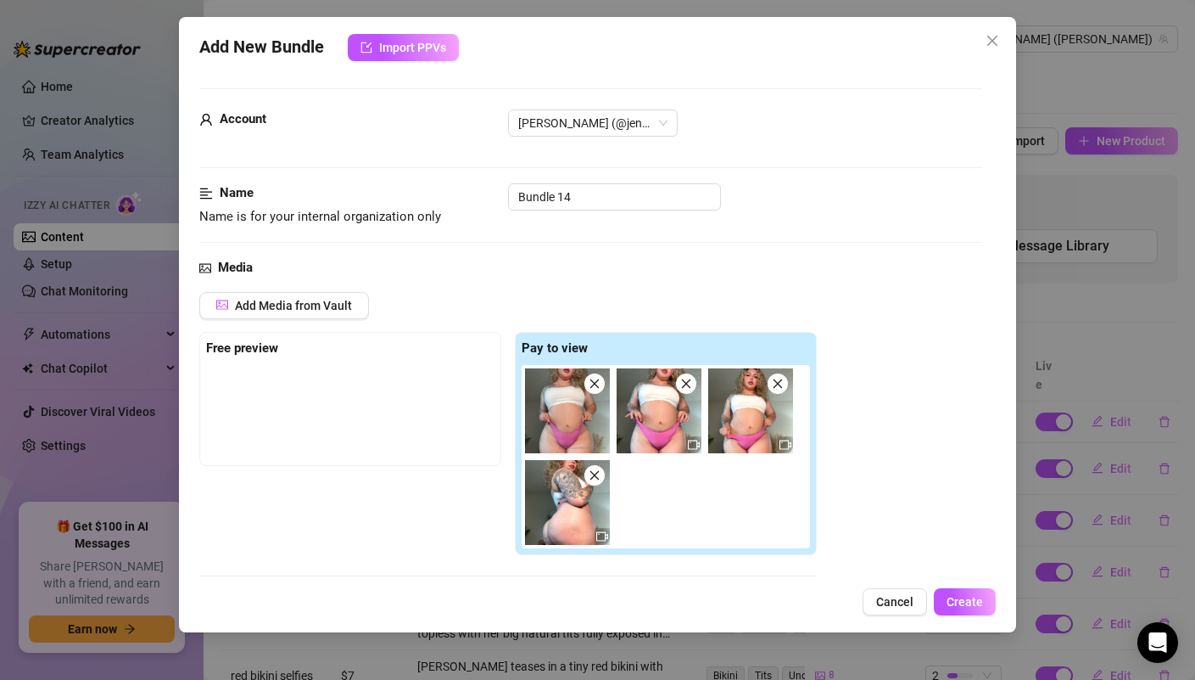
click at [682, 425] on img at bounding box center [659, 410] width 85 height 85
click at [686, 444] on div at bounding box center [693, 444] width 15 height 17
click at [698, 445] on icon "video-camera" at bounding box center [694, 444] width 12 height 9
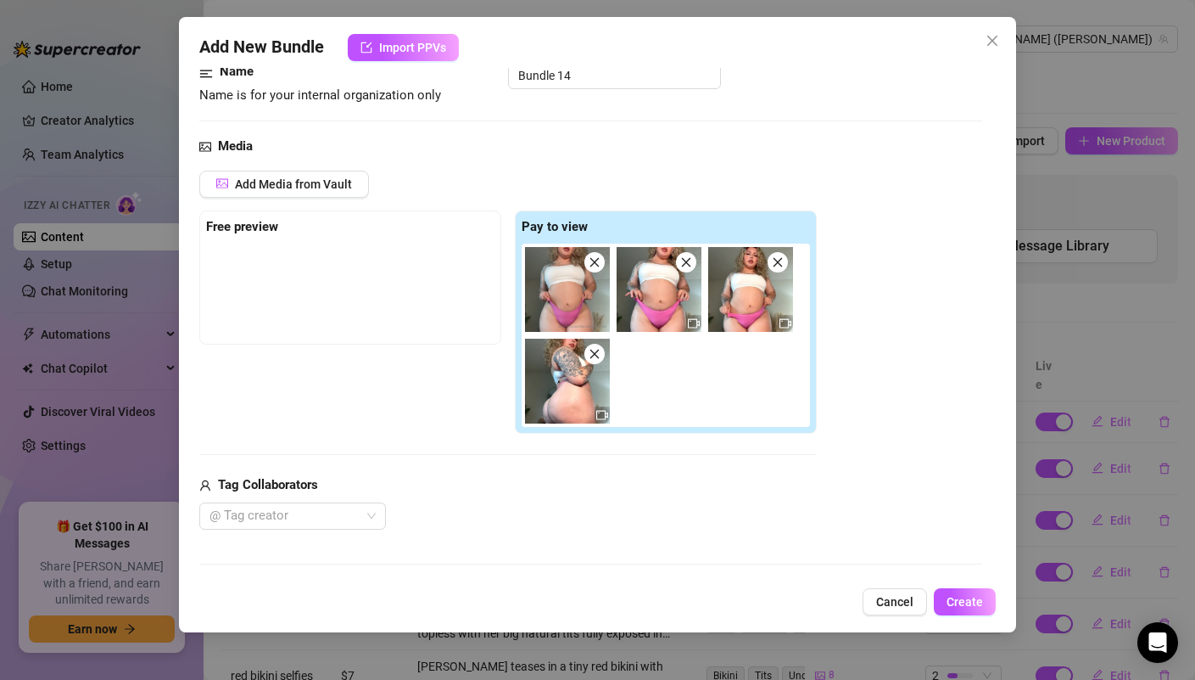
scroll to position [133, 0]
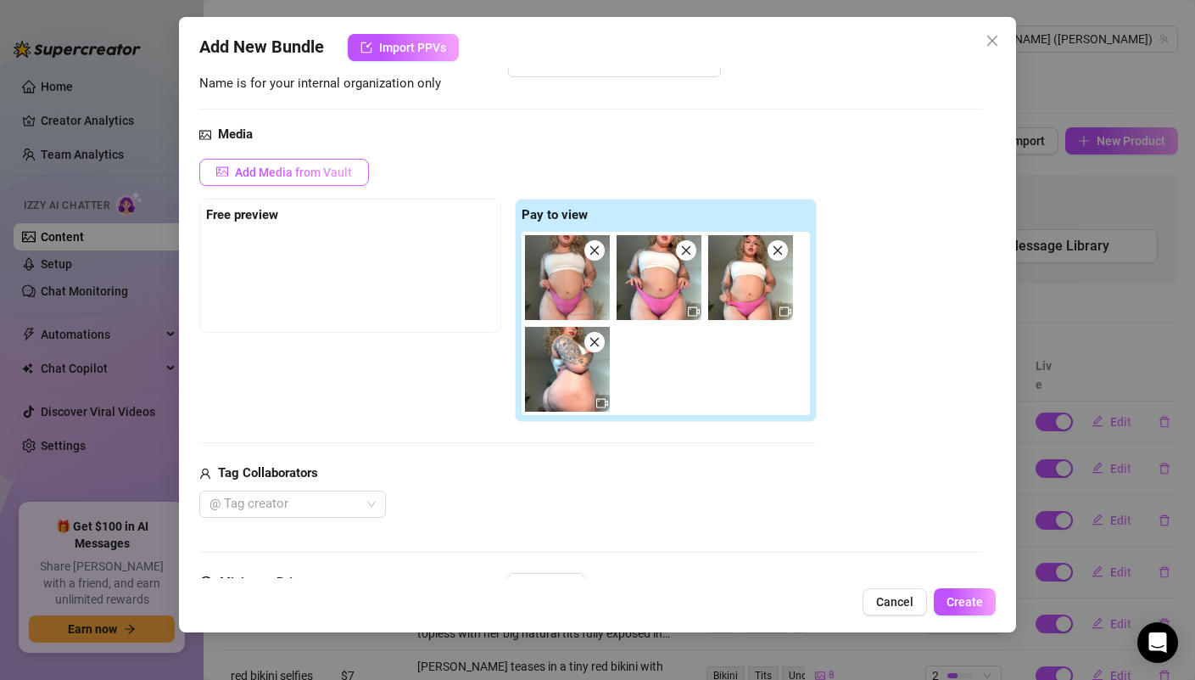
type textarea "I bet you wanna see me twerk my ass… this video is for you. I put on my pink pa…"
click at [321, 179] on button "Add Media from Vault" at bounding box center [284, 172] width 170 height 27
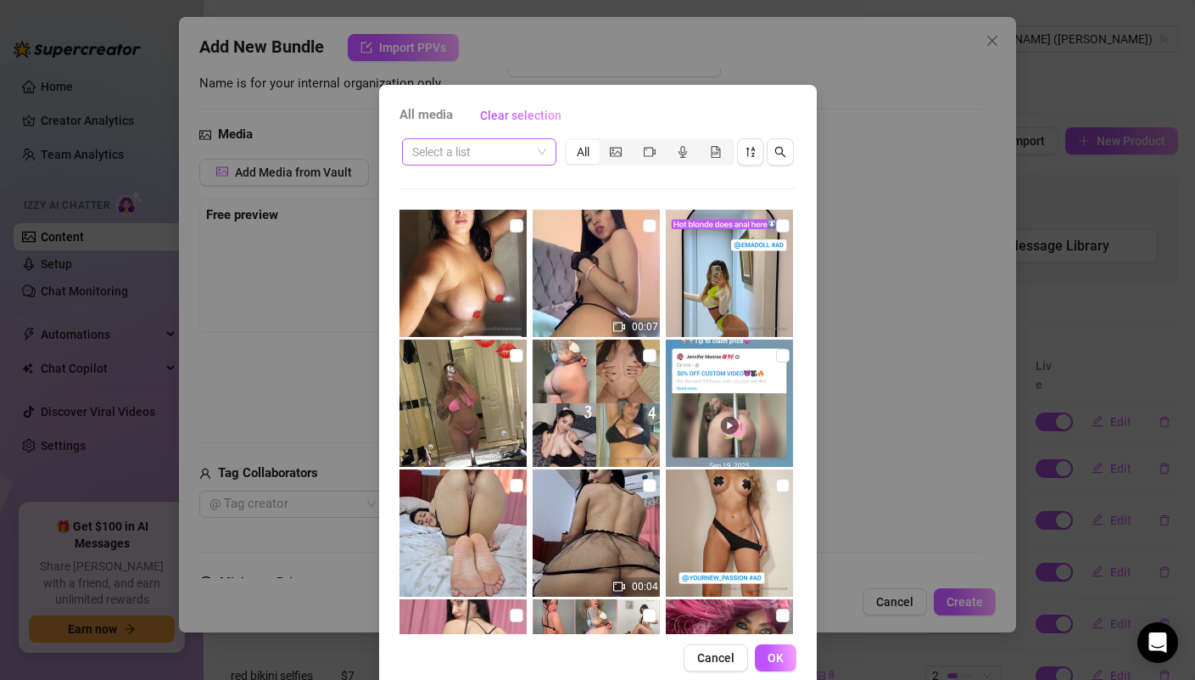
click at [515, 154] on input "search" at bounding box center [471, 151] width 119 height 25
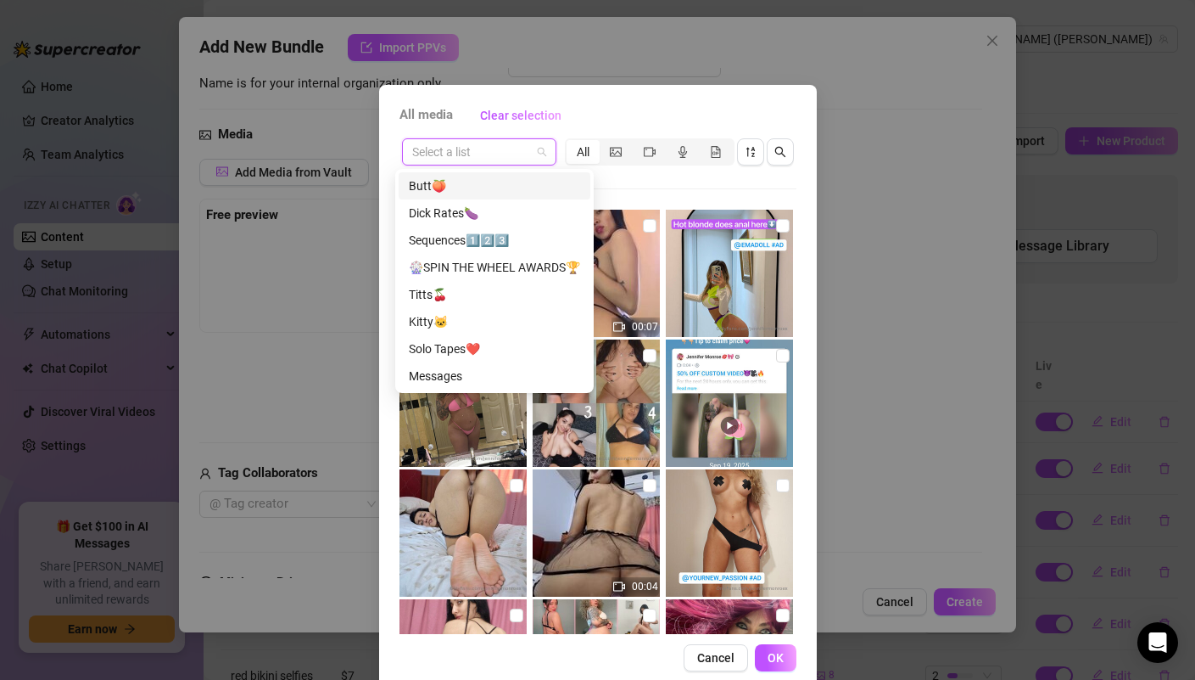
click at [506, 187] on div "Butt🍑" at bounding box center [494, 185] width 171 height 19
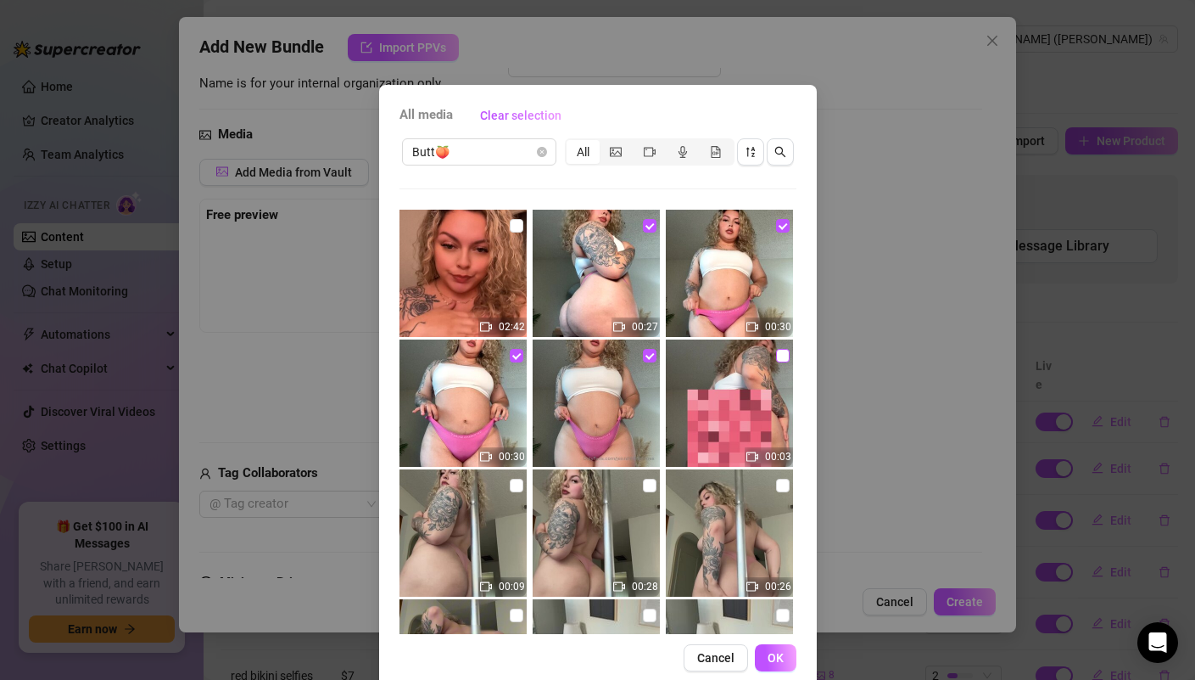
click at [776, 353] on input "checkbox" at bounding box center [783, 356] width 14 height 14
click at [776, 359] on input "checkbox" at bounding box center [783, 356] width 14 height 14
checkbox input "false"
click at [760, 654] on button "OK" at bounding box center [776, 657] width 42 height 27
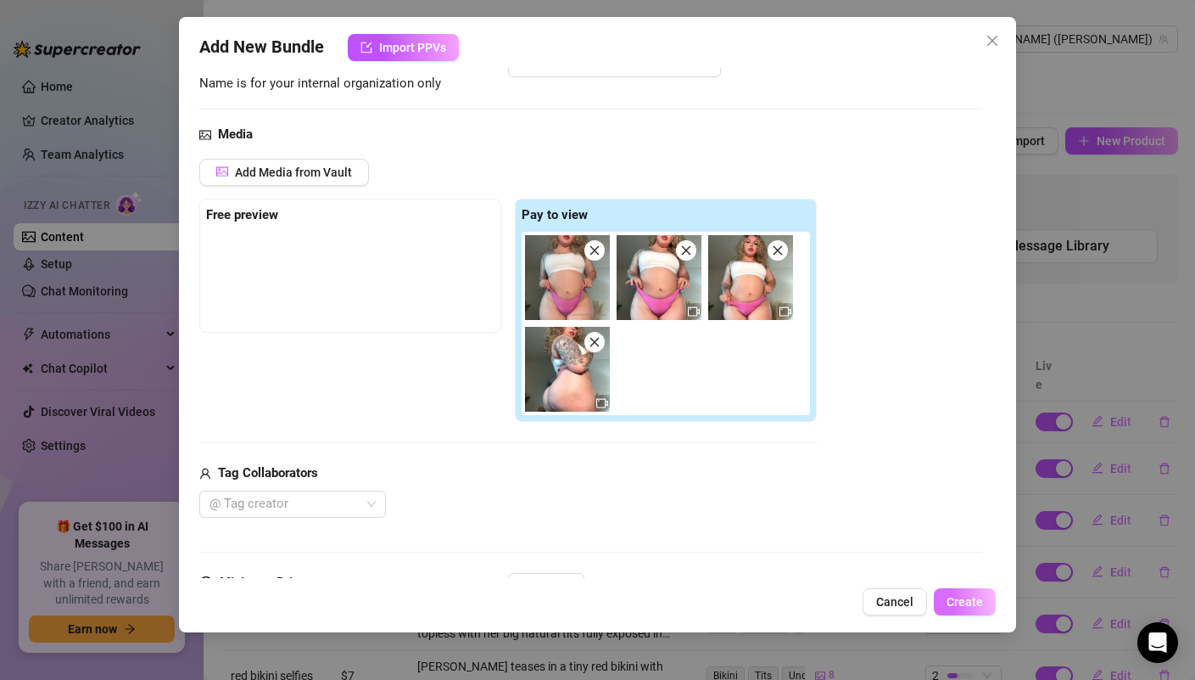
click at [974, 613] on button "Create" at bounding box center [965, 601] width 62 height 27
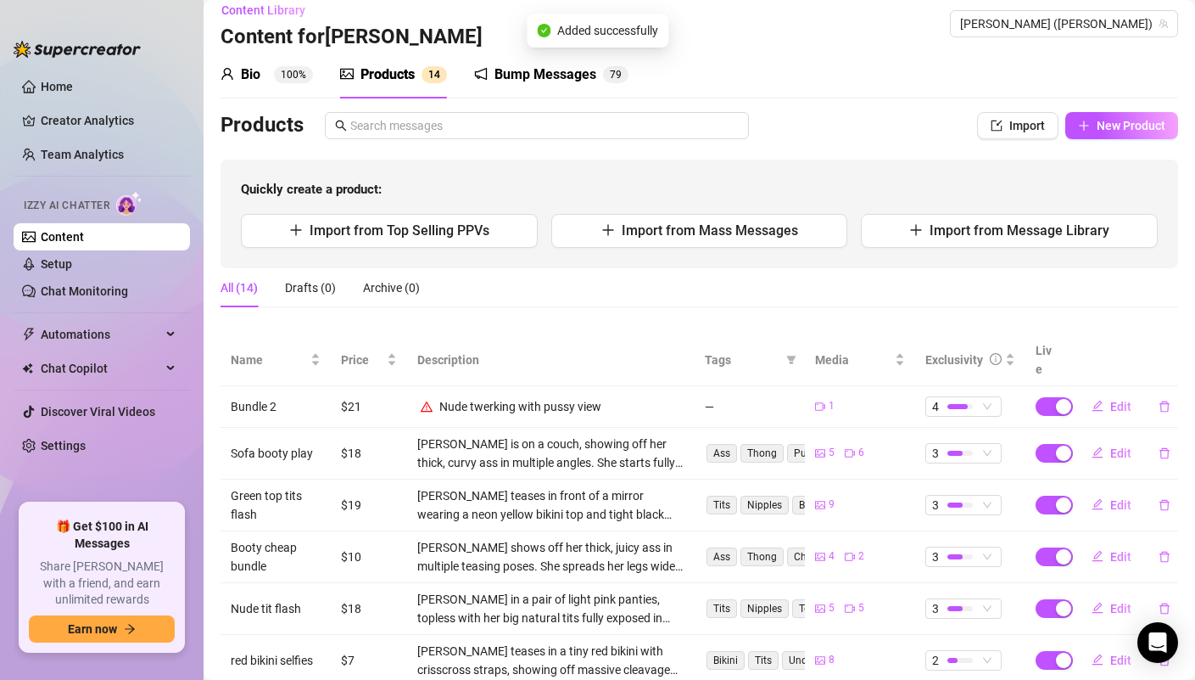
scroll to position [0, 0]
